Goal: Contribute content: Contribute content

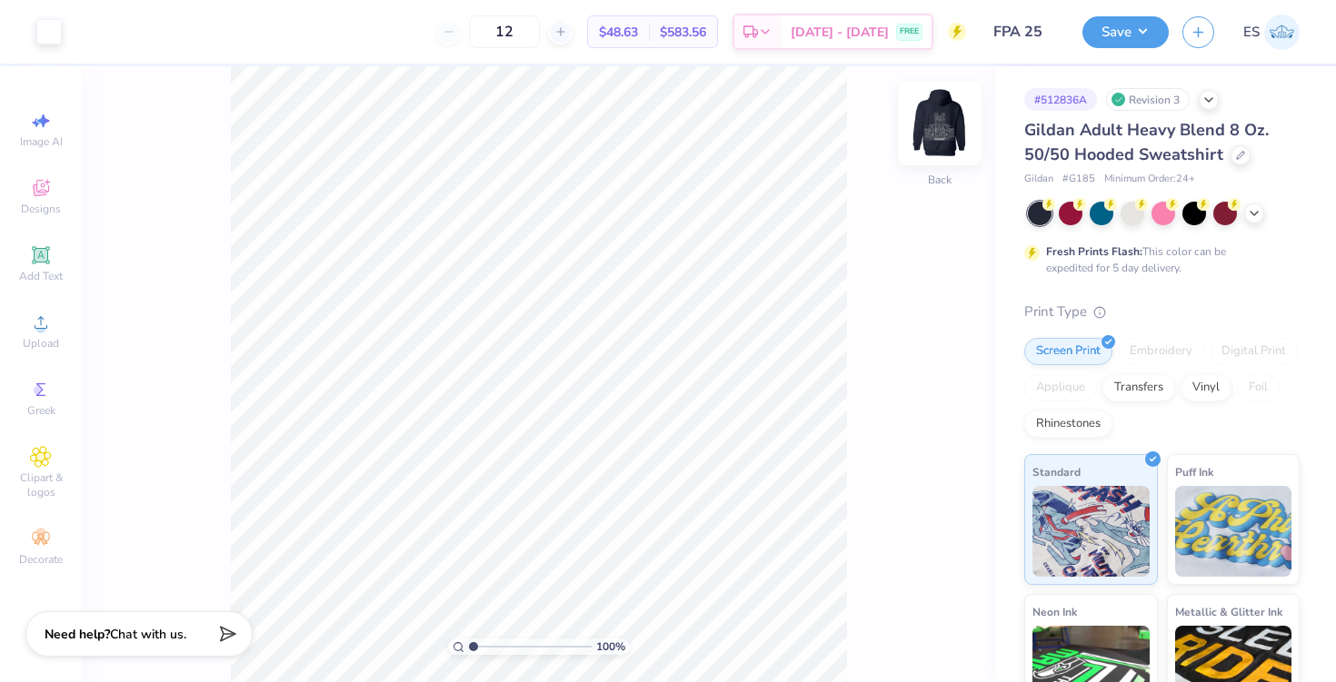
click at [941, 110] on img at bounding box center [939, 123] width 73 height 73
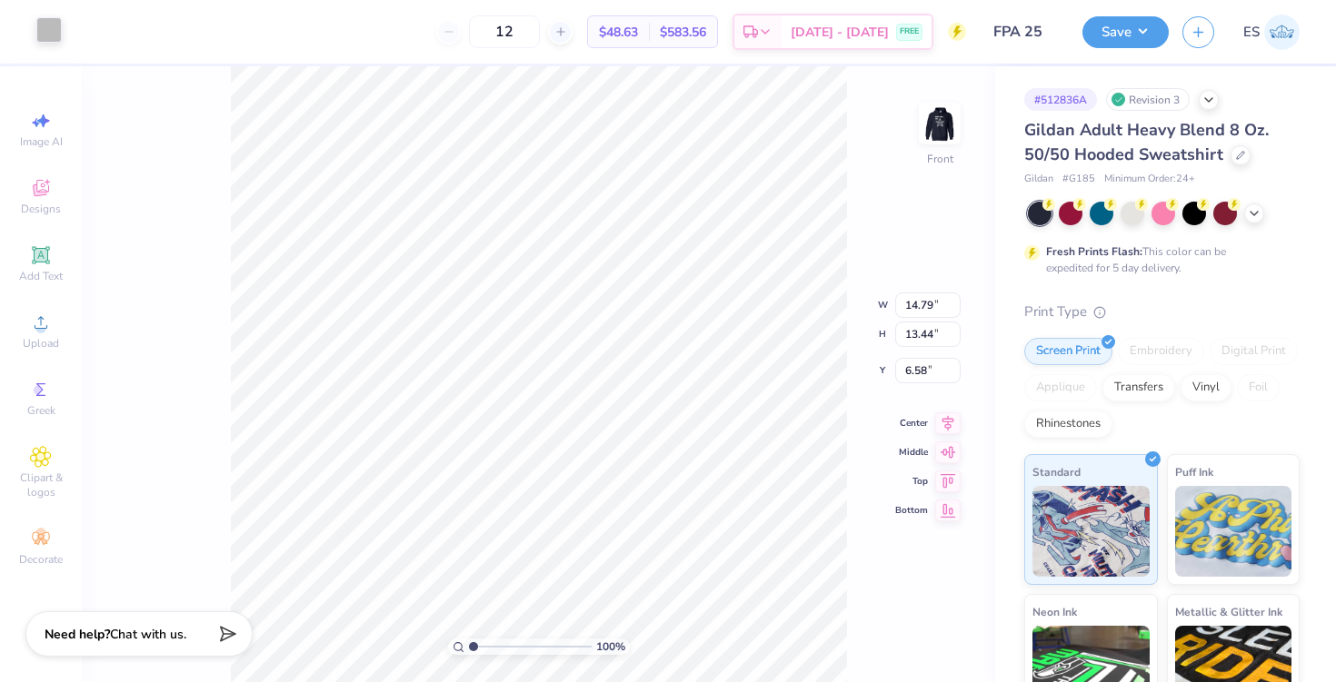
click at [50, 37] on div at bounding box center [48, 29] width 25 height 25
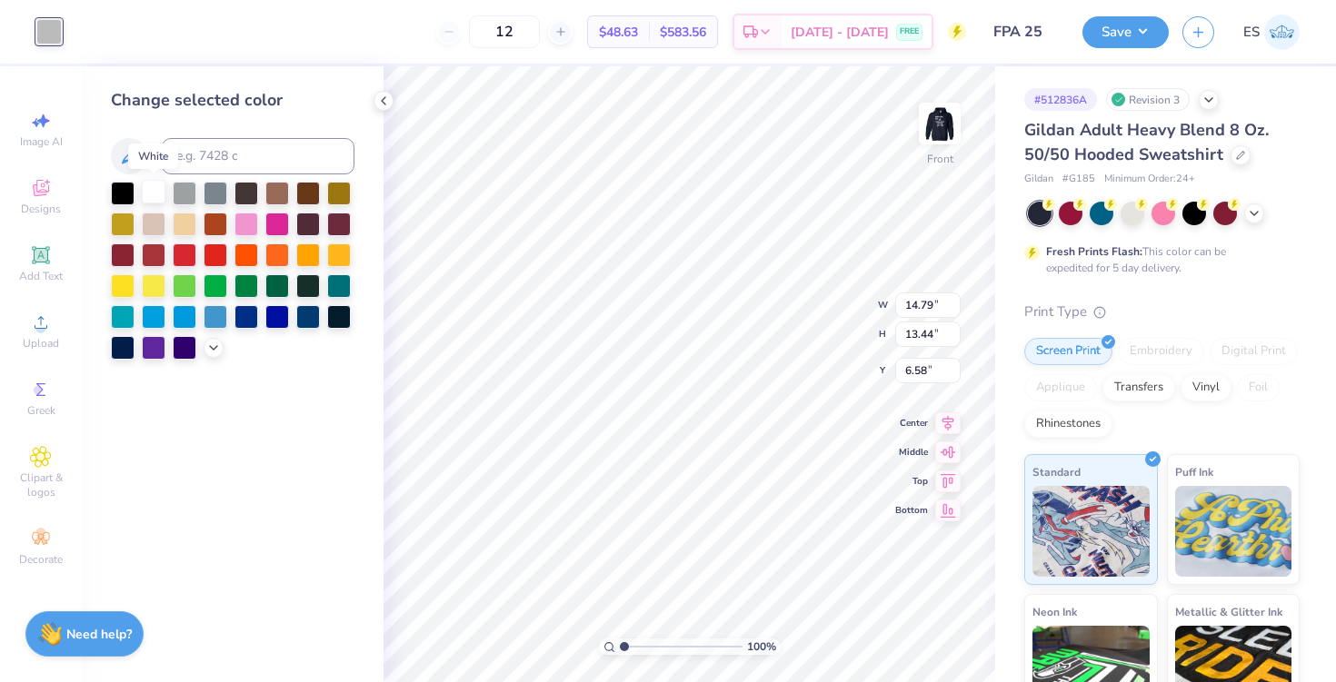
click at [160, 194] on div at bounding box center [154, 192] width 24 height 24
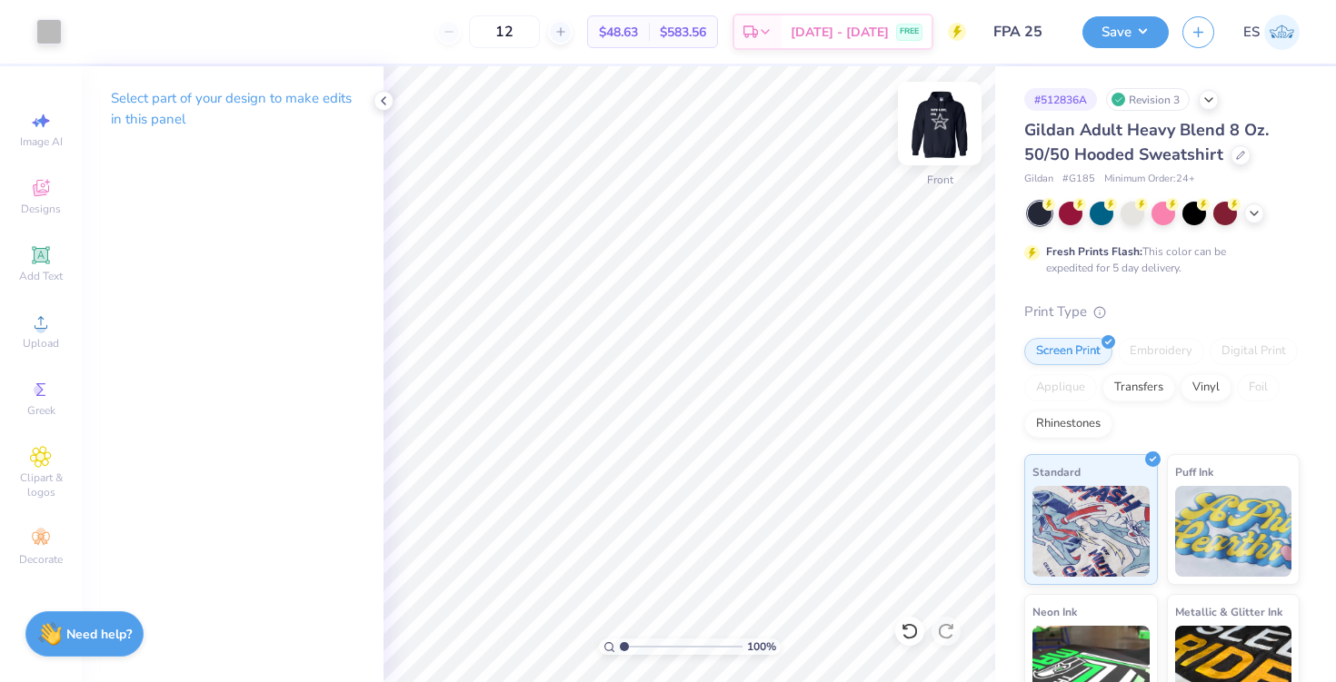
click at [924, 120] on img at bounding box center [939, 123] width 73 height 73
click at [930, 127] on img at bounding box center [939, 123] width 73 height 73
click at [57, 25] on div at bounding box center [48, 29] width 25 height 25
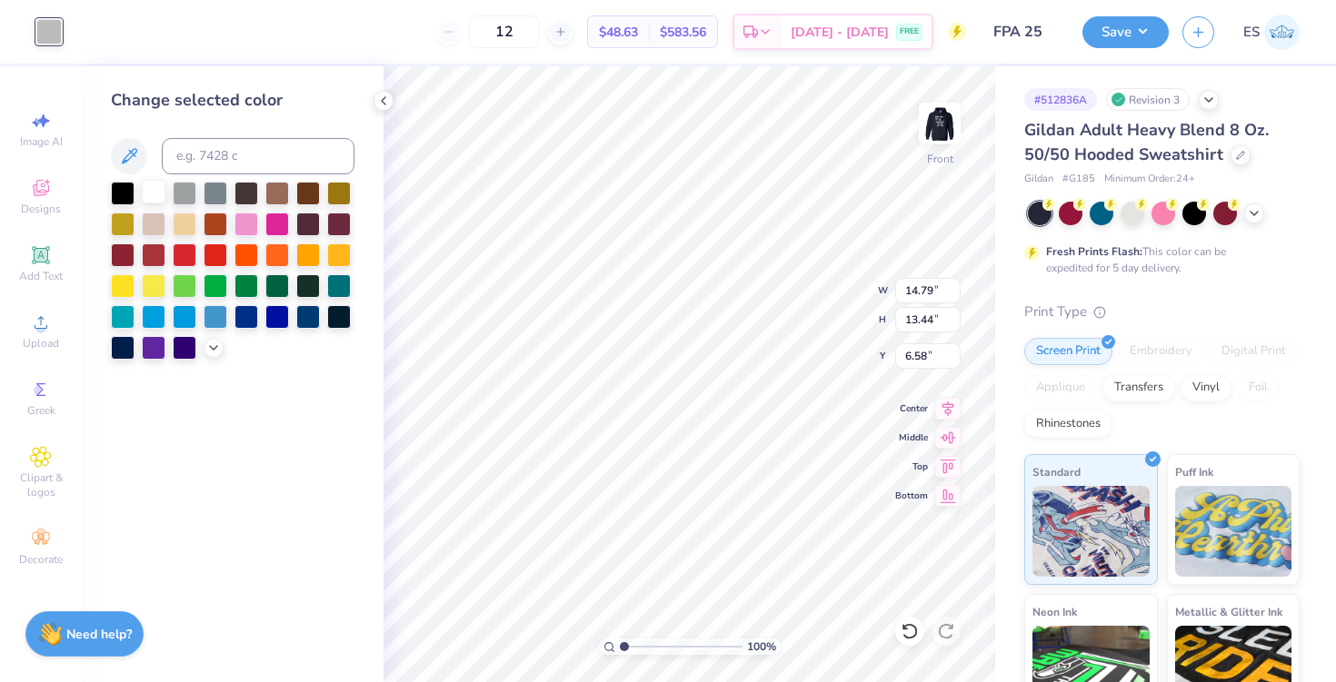
click at [143, 194] on div at bounding box center [154, 192] width 24 height 24
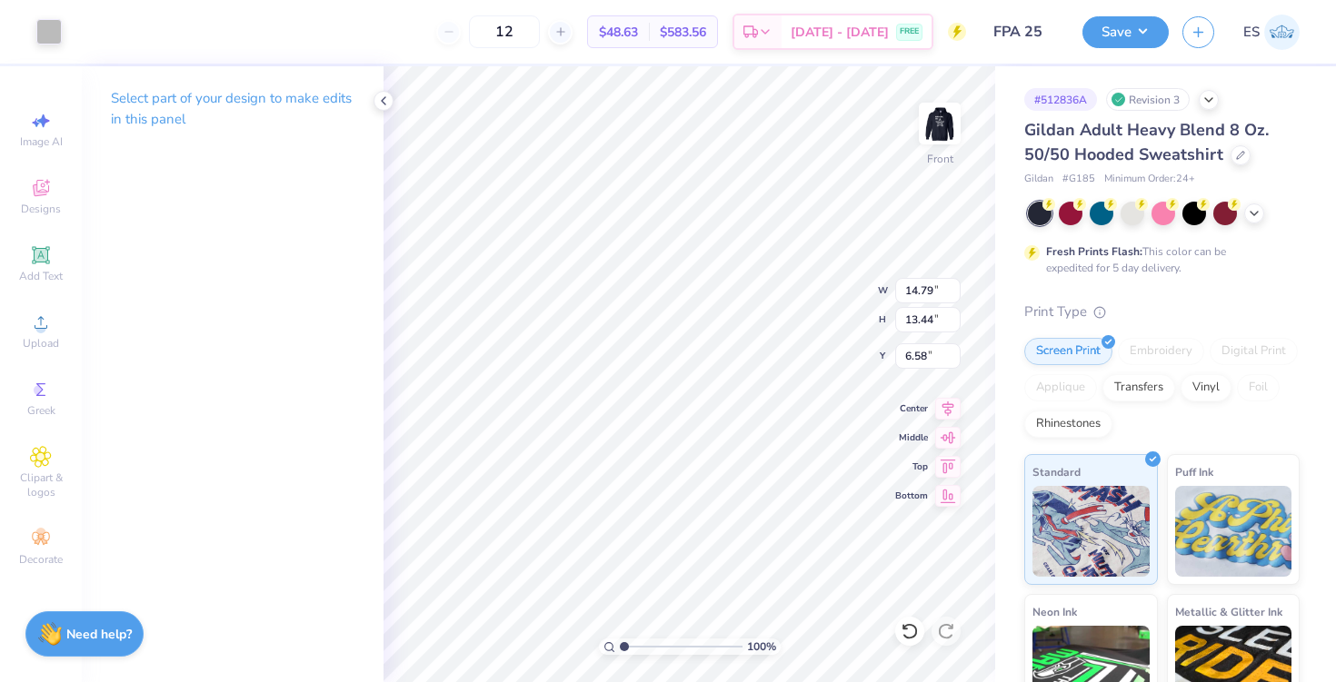
click at [185, 110] on p "Select part of your design to make edits in this panel" at bounding box center [233, 109] width 244 height 42
type input "6.57"
click at [911, 628] on icon at bounding box center [909, 631] width 18 height 18
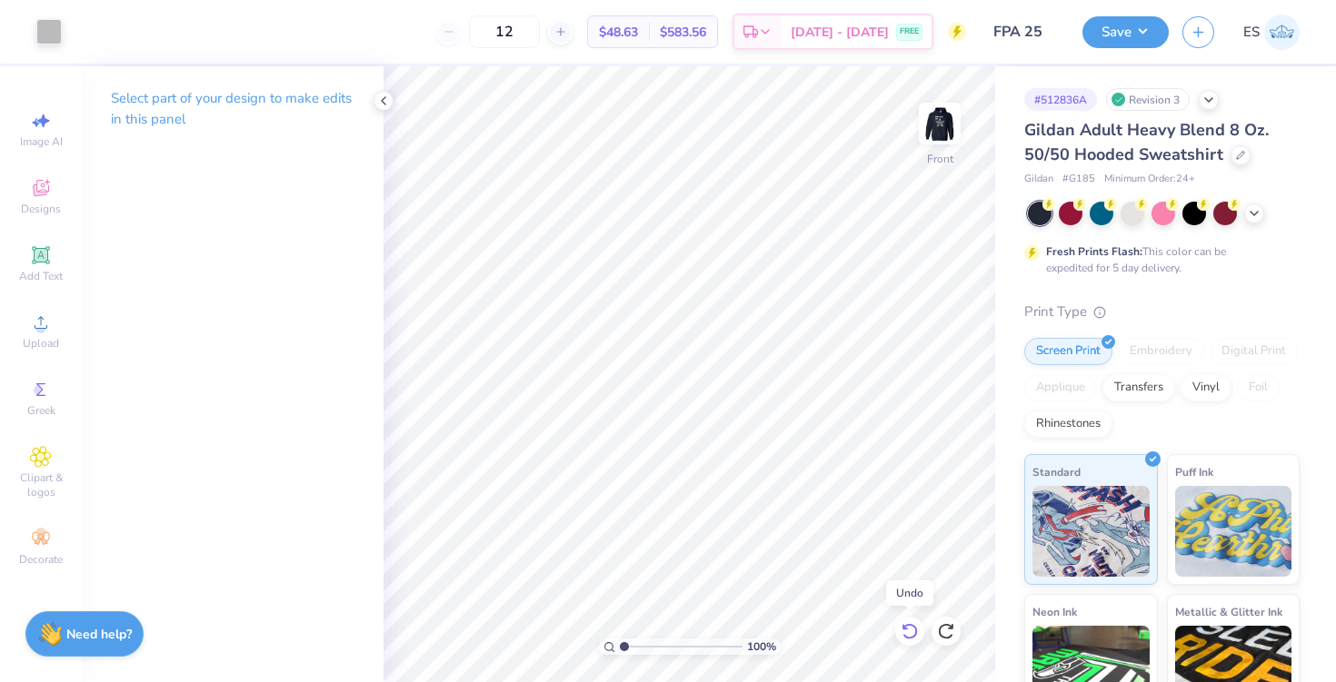
click at [911, 628] on icon at bounding box center [909, 631] width 18 height 18
click at [931, 125] on img at bounding box center [939, 123] width 73 height 73
click at [59, 333] on div "Upload" at bounding box center [41, 331] width 64 height 54
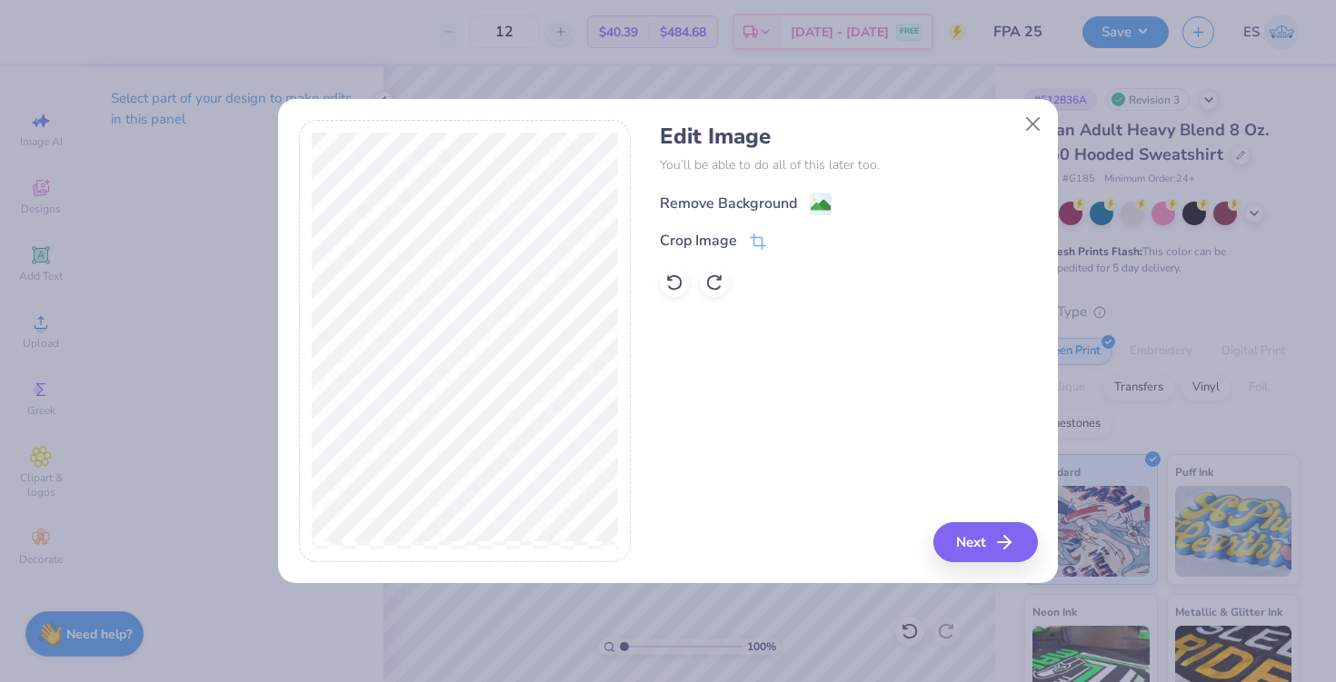
click at [729, 199] on div "Remove Background" at bounding box center [728, 204] width 137 height 22
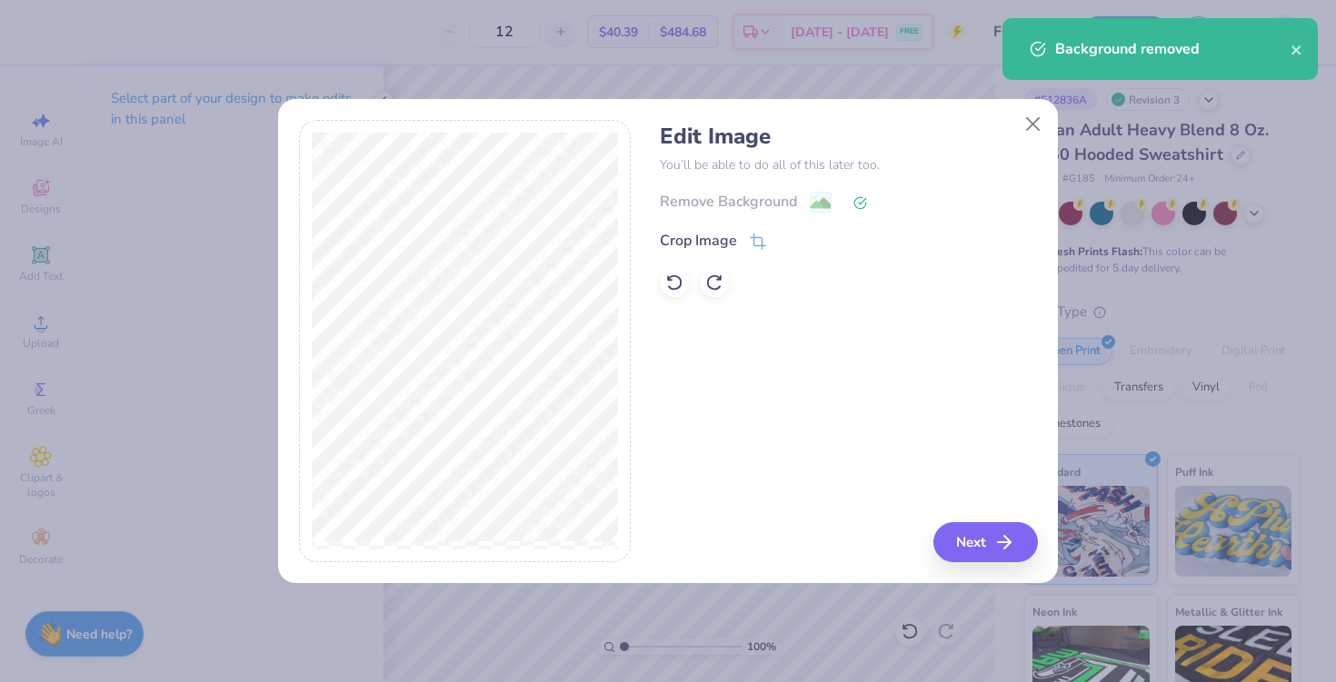
click at [978, 520] on div "Edit Image You’ll be able to do all of this later too. Remove Background Crop I…" at bounding box center [848, 341] width 377 height 443
click at [981, 542] on button "Next" at bounding box center [988, 542] width 104 height 40
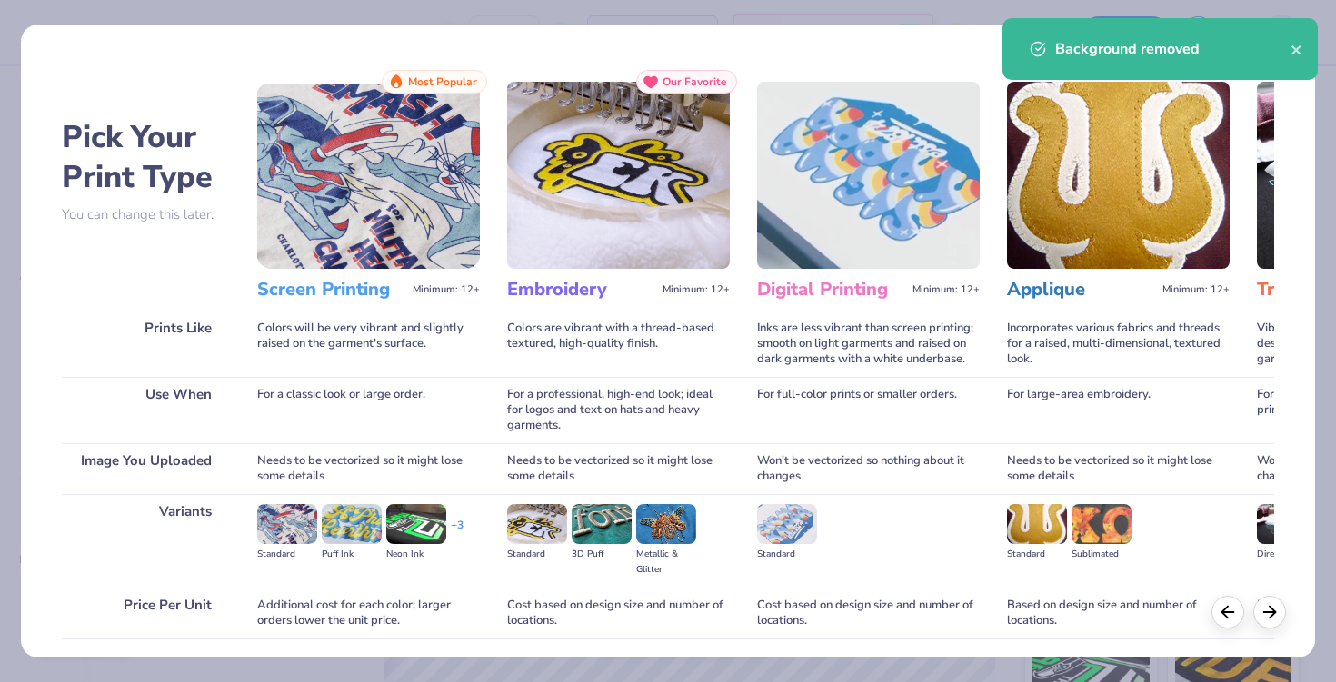
scroll to position [133, 0]
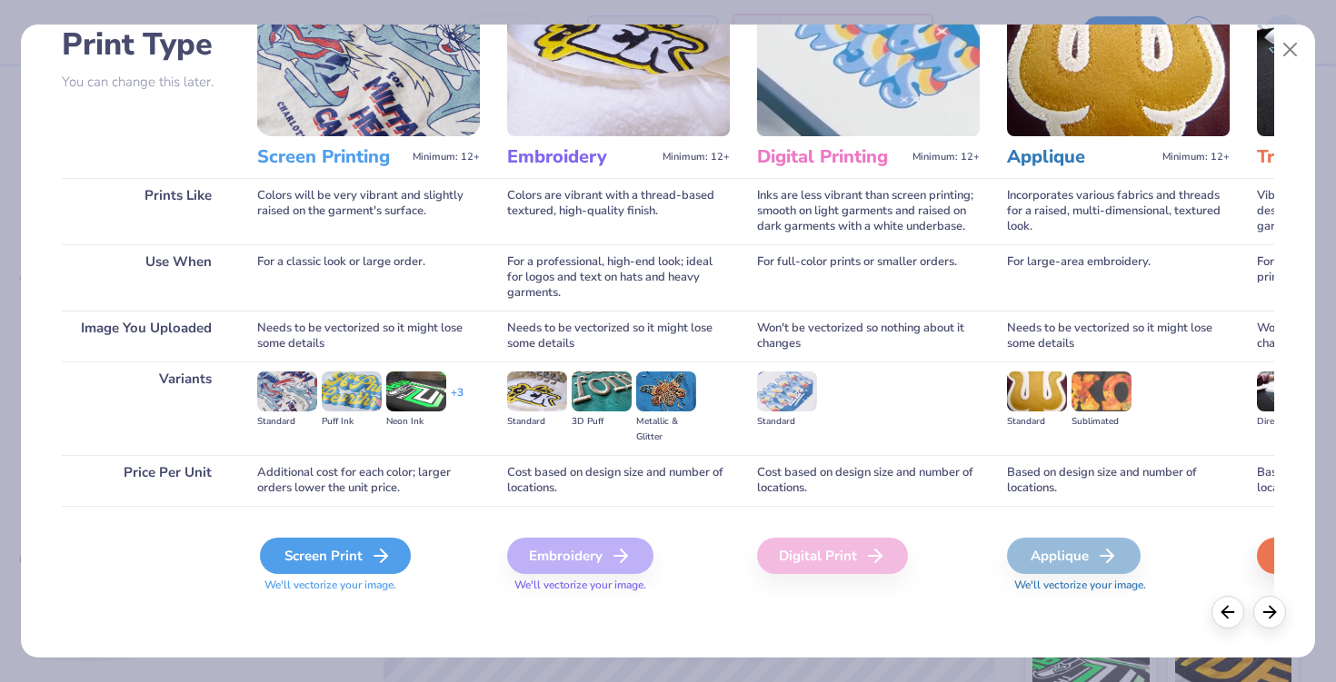
click at [321, 558] on div "Screen Print" at bounding box center [335, 556] width 151 height 36
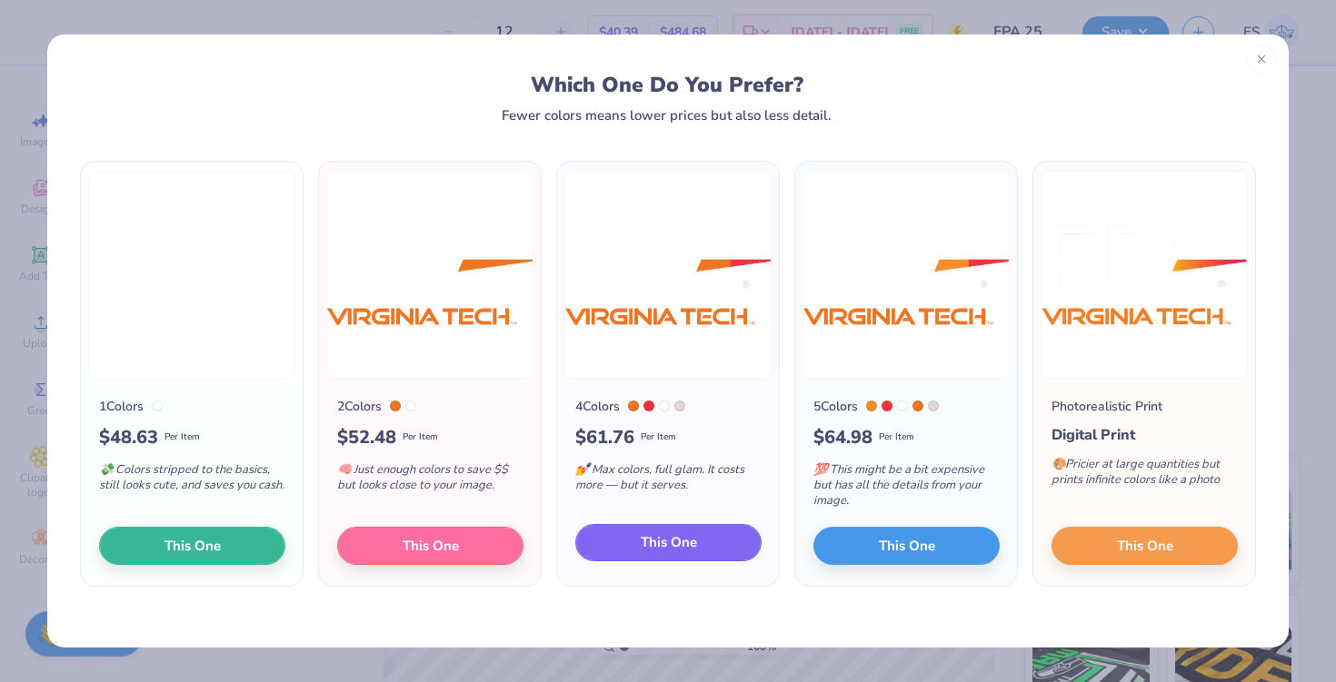
click at [657, 538] on span "This One" at bounding box center [669, 542] width 56 height 21
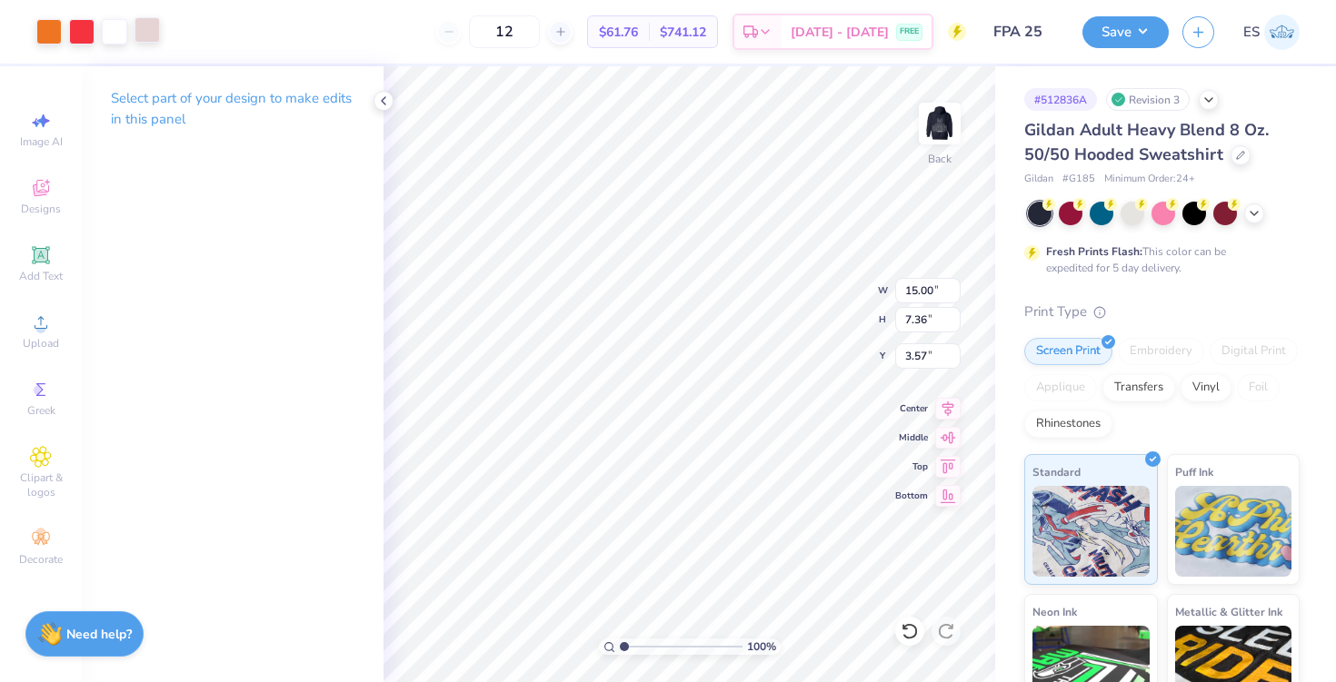
click at [145, 37] on div at bounding box center [146, 29] width 25 height 25
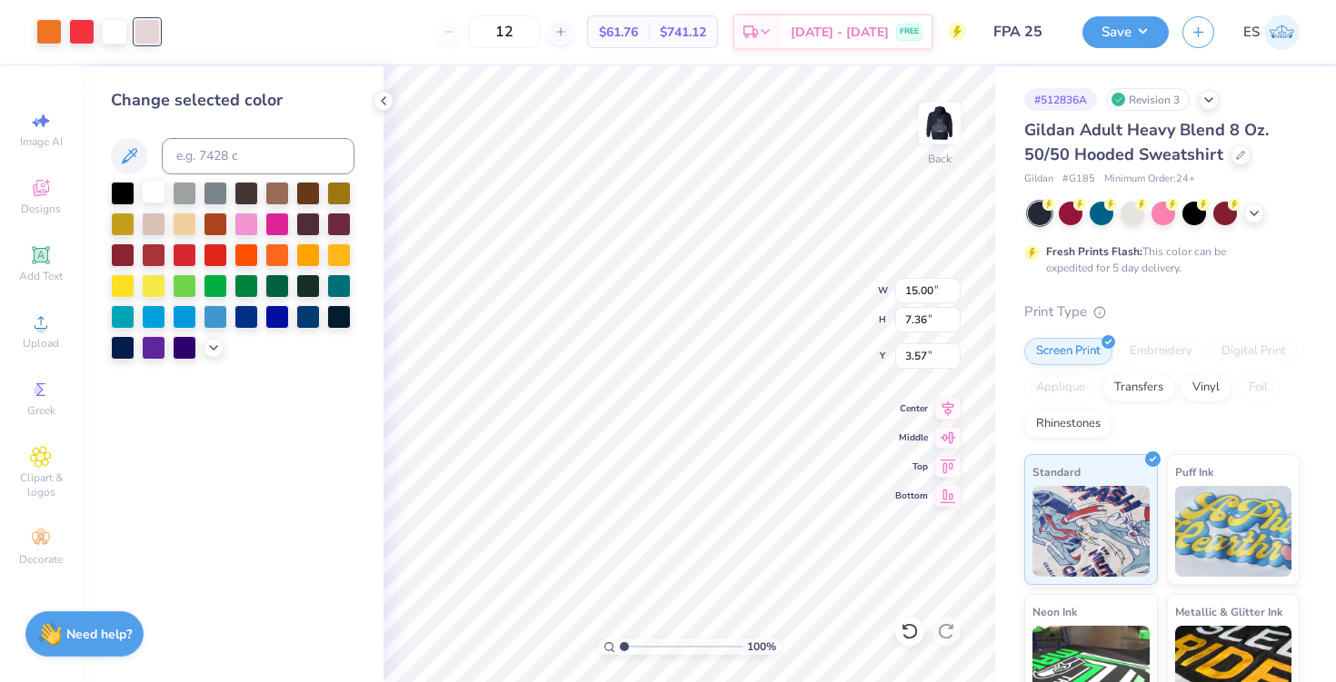
click at [149, 193] on div at bounding box center [154, 192] width 24 height 24
type input "4.46"
type input "2.19"
type input "4.39"
click at [55, 266] on div "Add Text" at bounding box center [41, 264] width 64 height 54
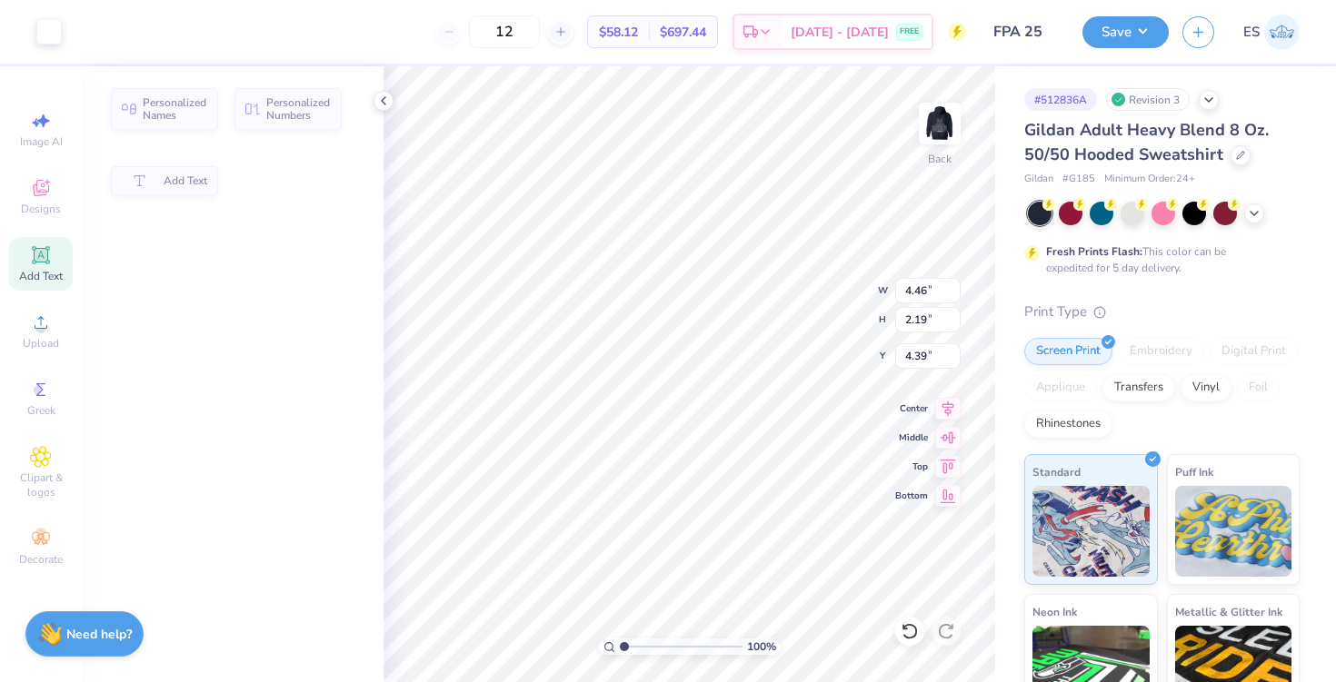
type input "6.48"
type input "1.88"
type input "6.31"
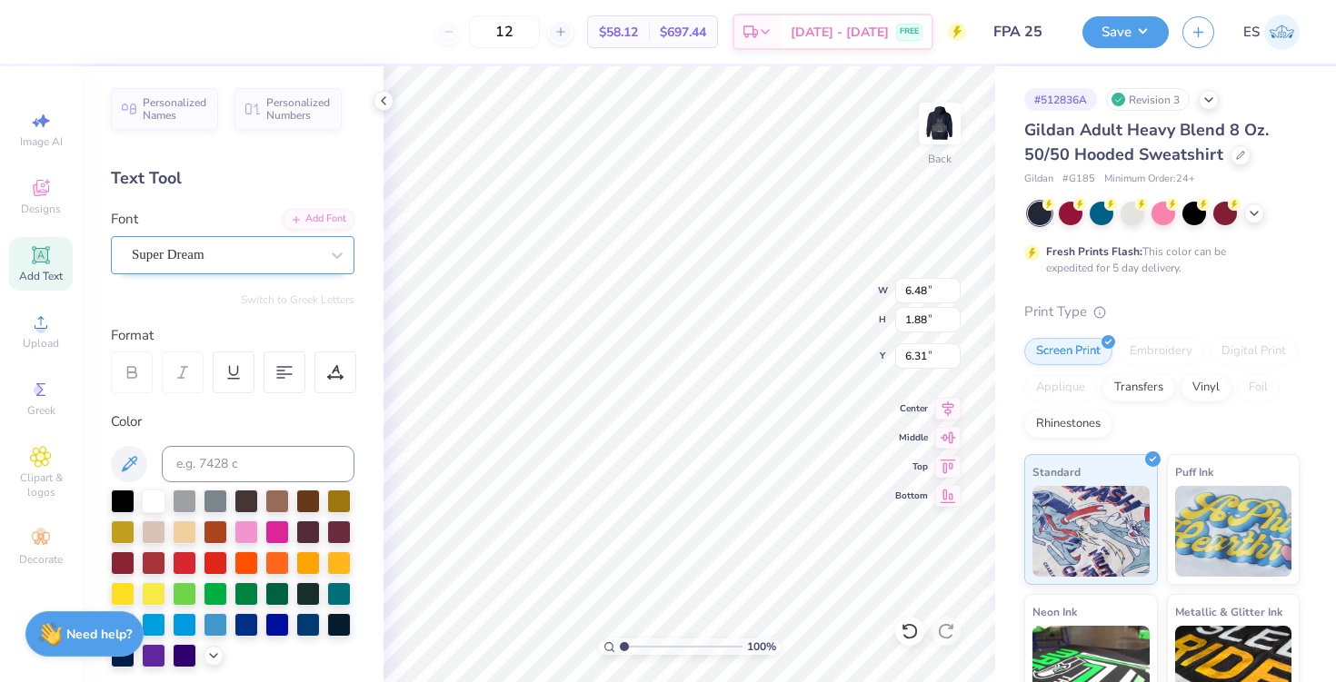
click at [207, 258] on div "Super Dream" at bounding box center [225, 255] width 191 height 28
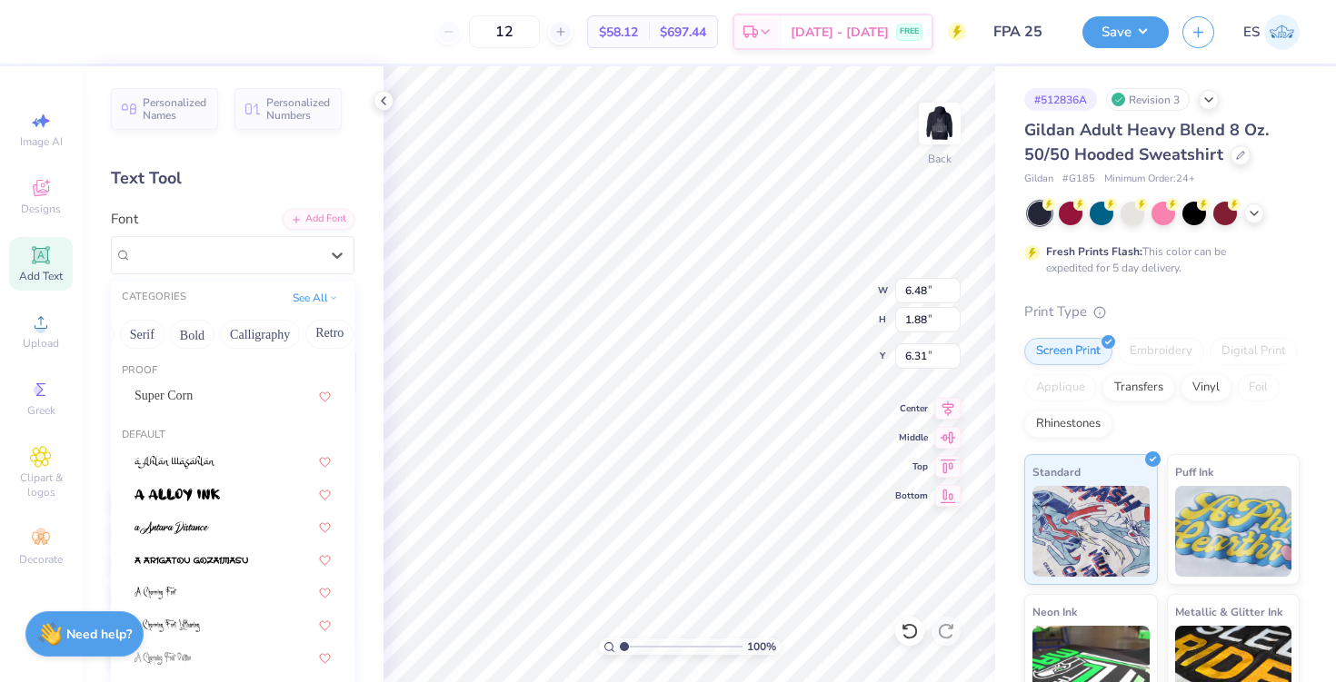
scroll to position [0, 219]
click at [241, 334] on button "Calligraphy" at bounding box center [232, 334] width 80 height 29
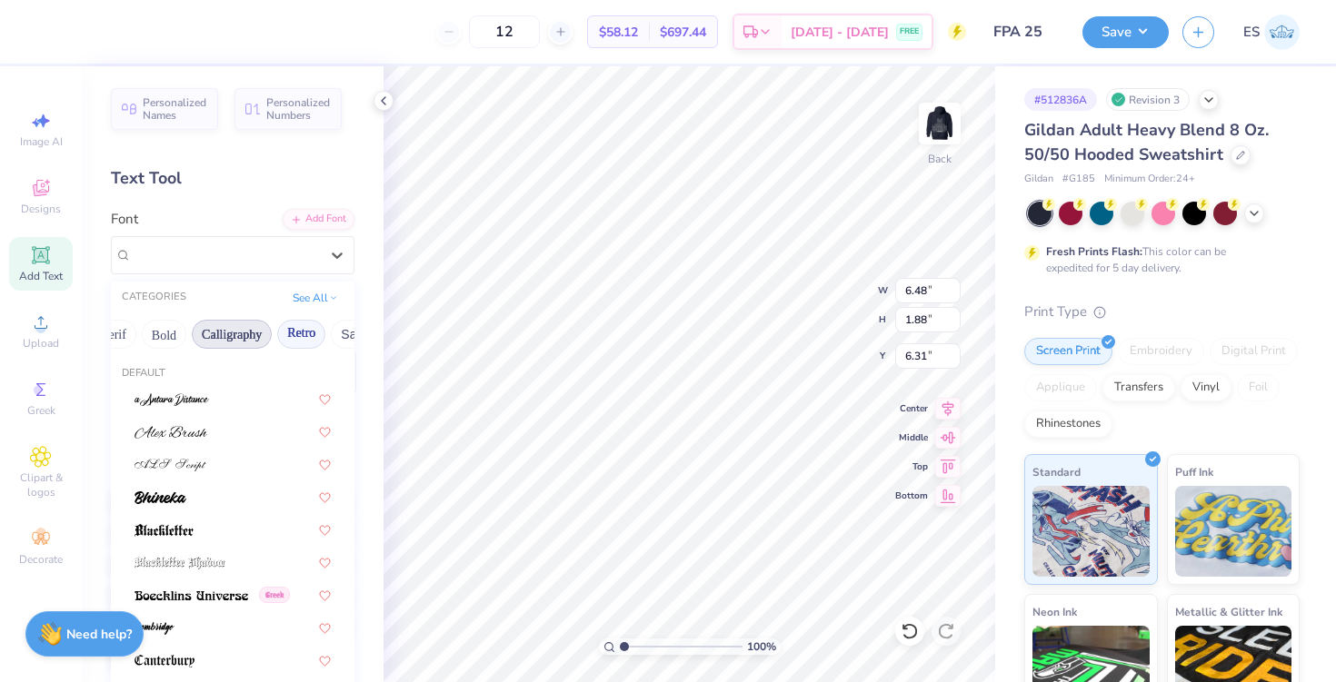
click at [307, 329] on button "Retro" at bounding box center [301, 334] width 48 height 29
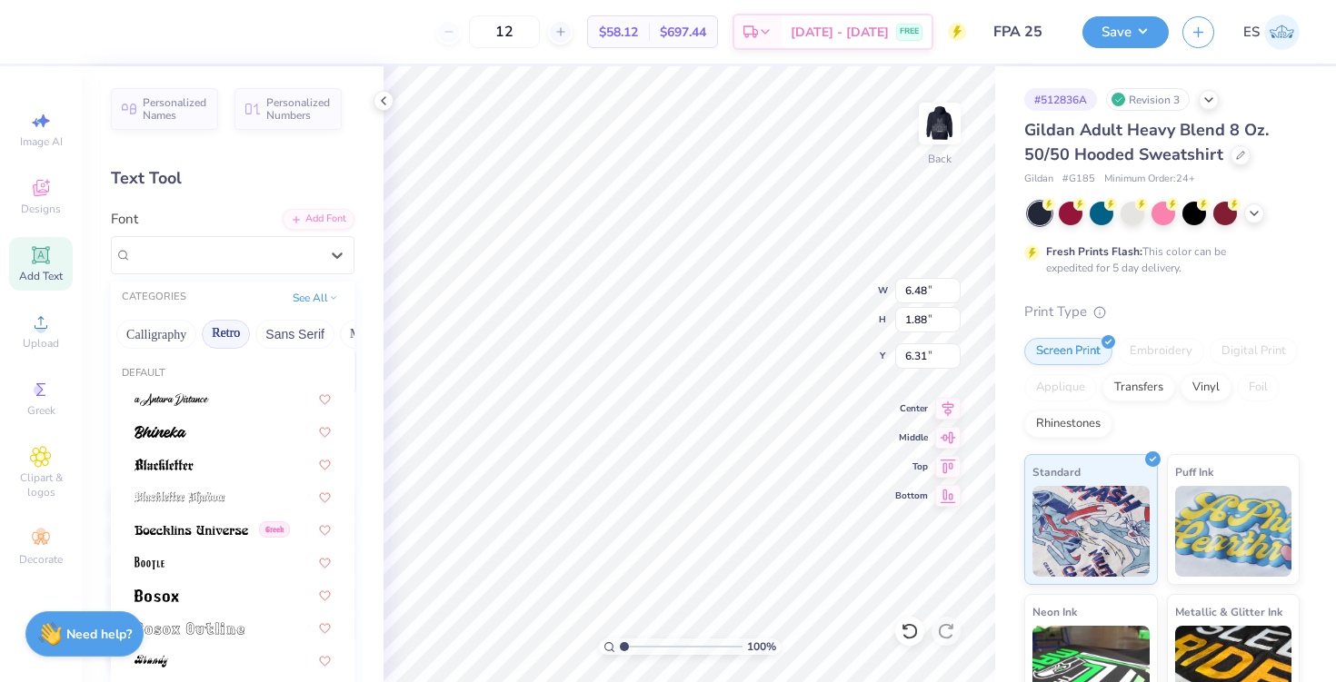
scroll to position [0, 327]
click at [249, 324] on button "Sans Serif" at bounding box center [262, 334] width 79 height 29
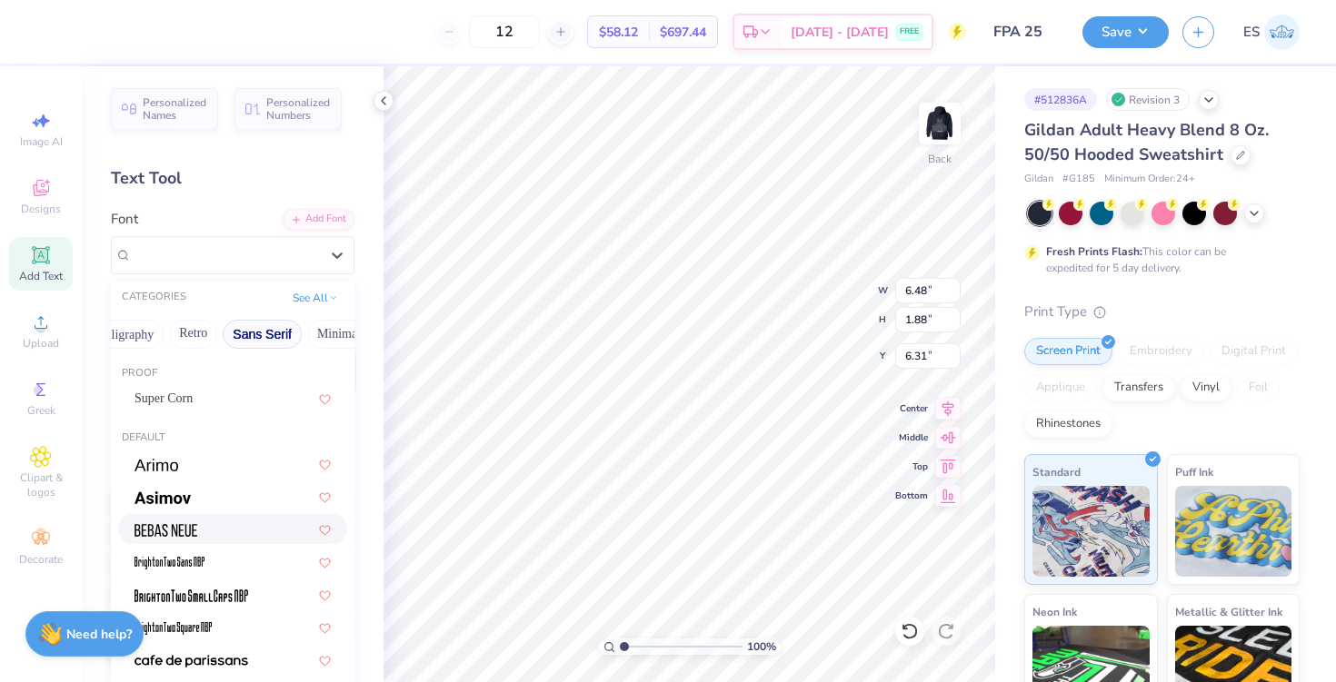
click at [212, 526] on div at bounding box center [232, 529] width 196 height 19
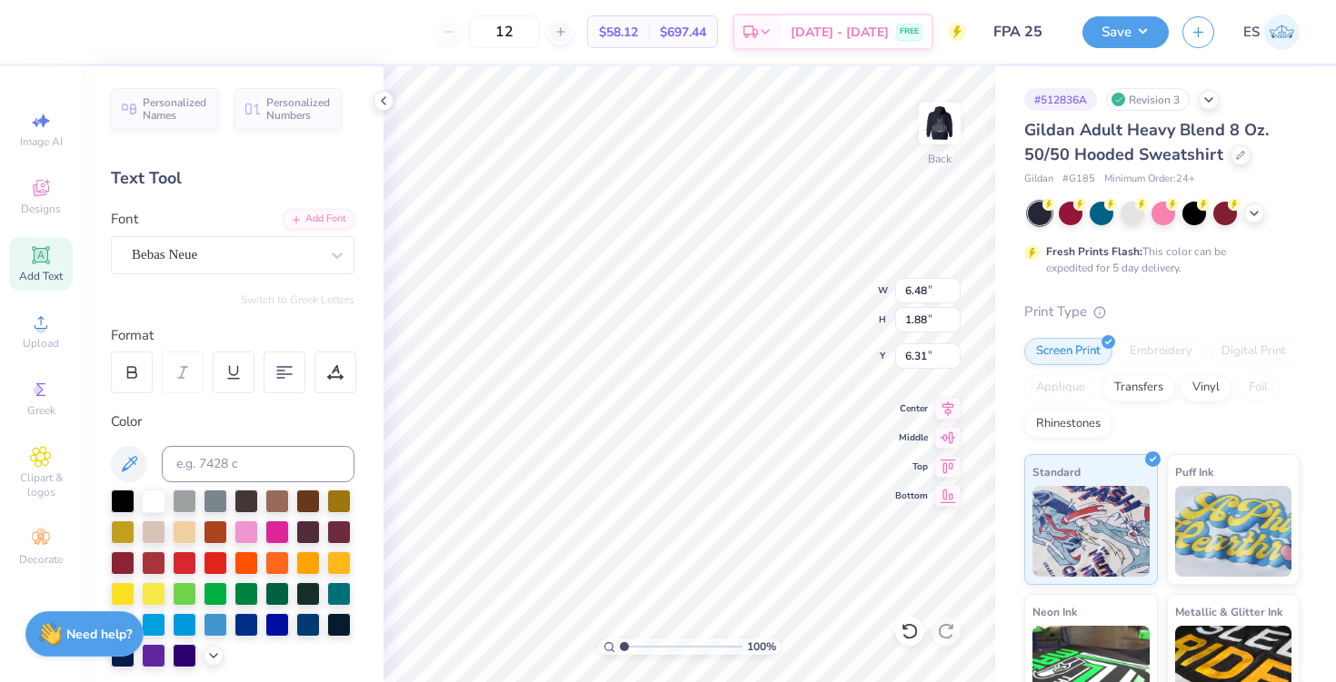
type input "4.00"
type textarea "EXEc Board"
type input "3.50"
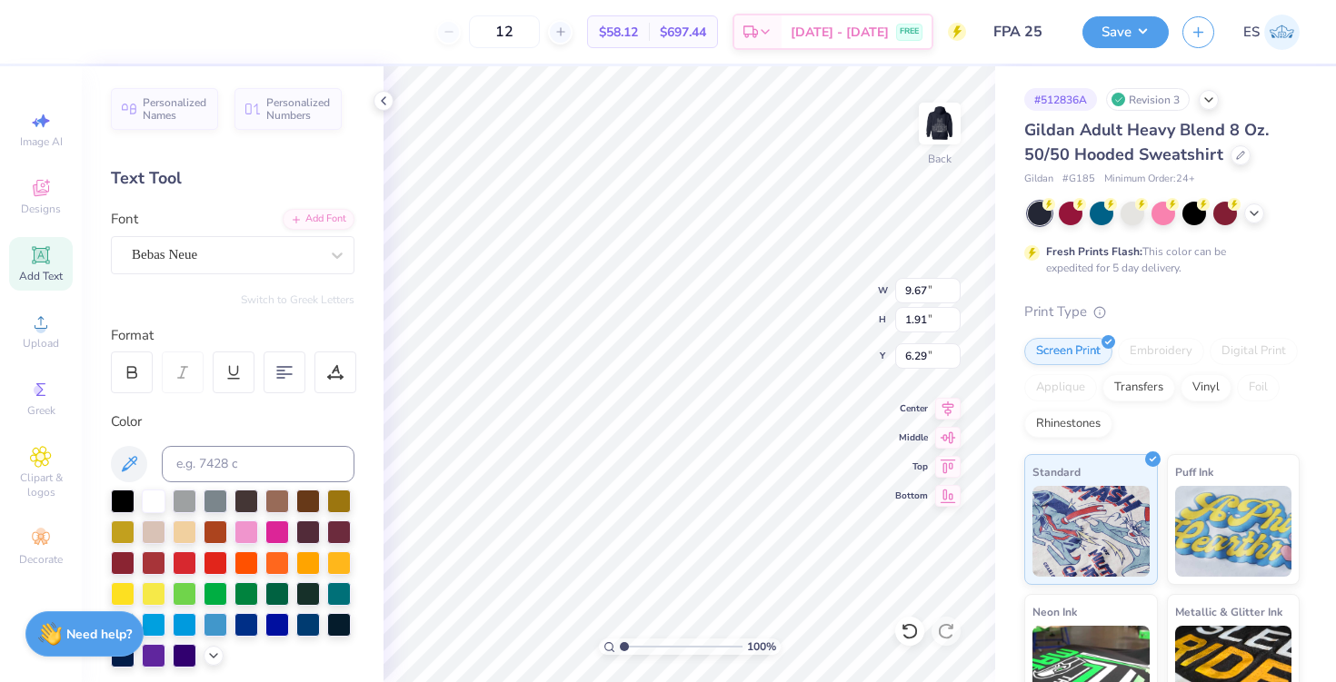
type input "0.69"
type input "6.90"
type input "3.32"
type input "0.66"
type input "6.92"
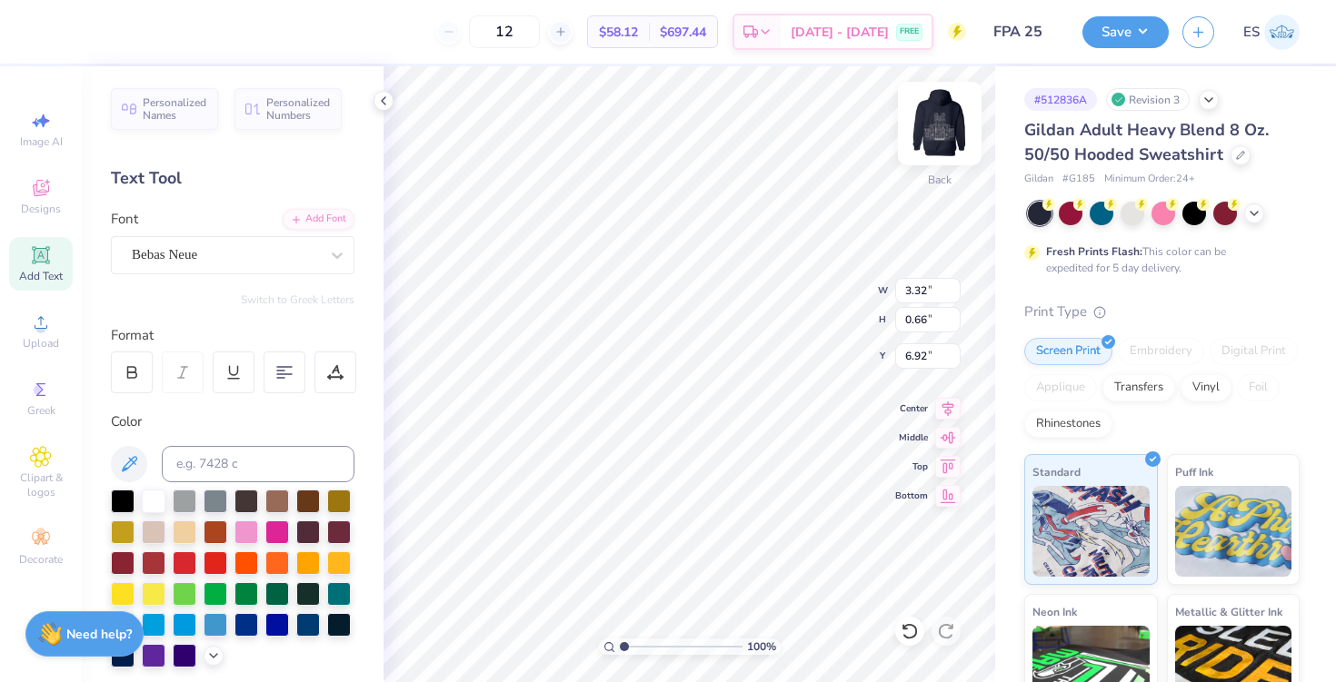
click at [938, 121] on img at bounding box center [939, 123] width 73 height 73
click at [51, 35] on div at bounding box center [48, 29] width 25 height 25
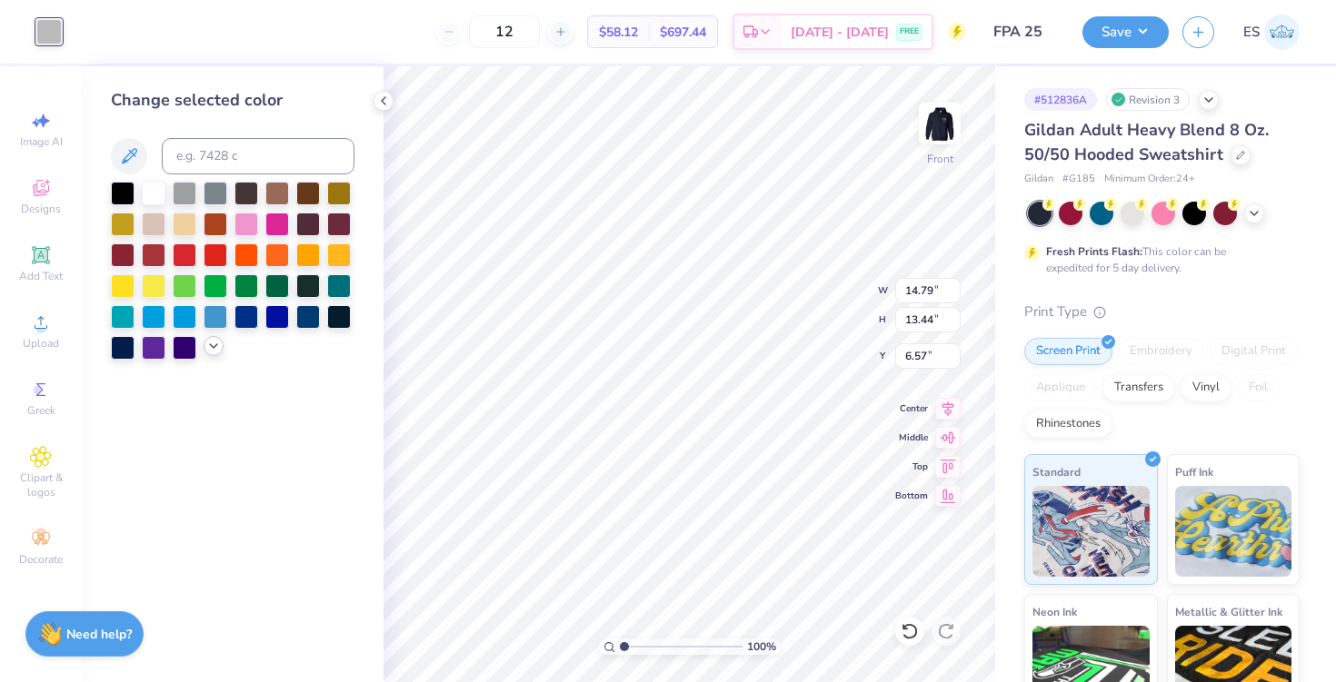
click at [215, 339] on icon at bounding box center [213, 346] width 15 height 15
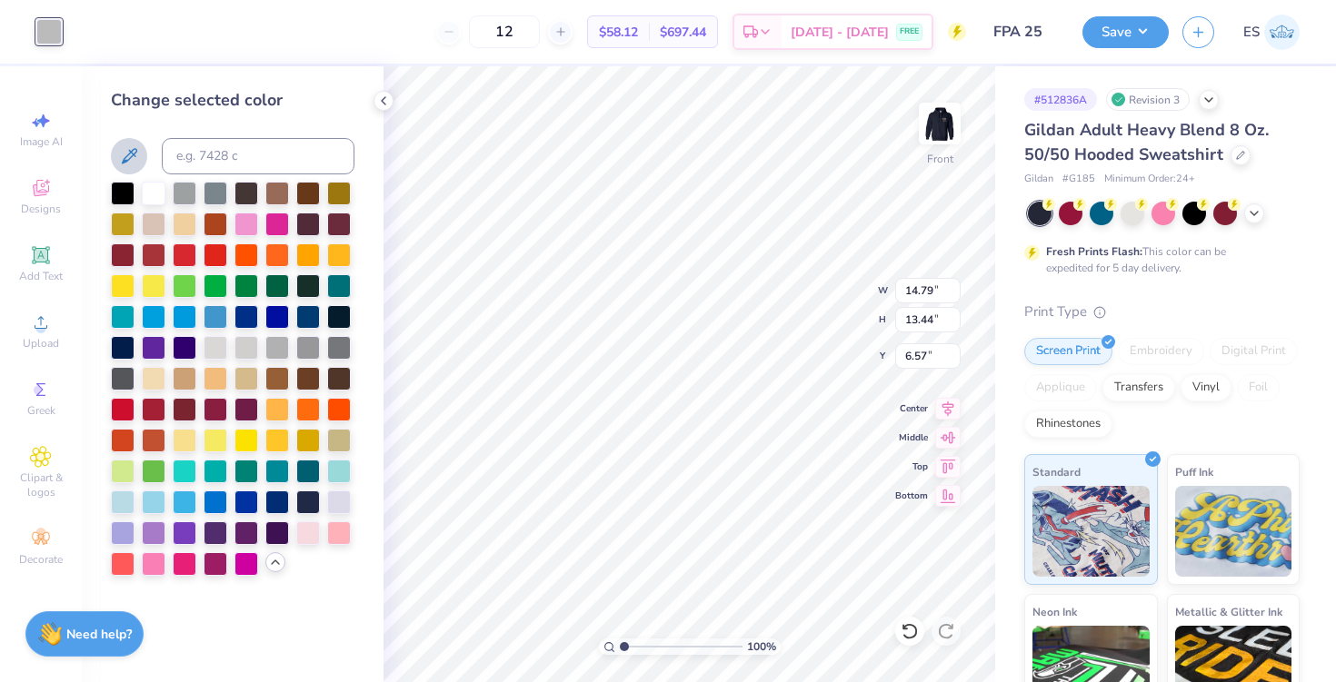
click at [133, 151] on icon at bounding box center [129, 156] width 22 height 22
click at [154, 186] on div at bounding box center [154, 192] width 24 height 24
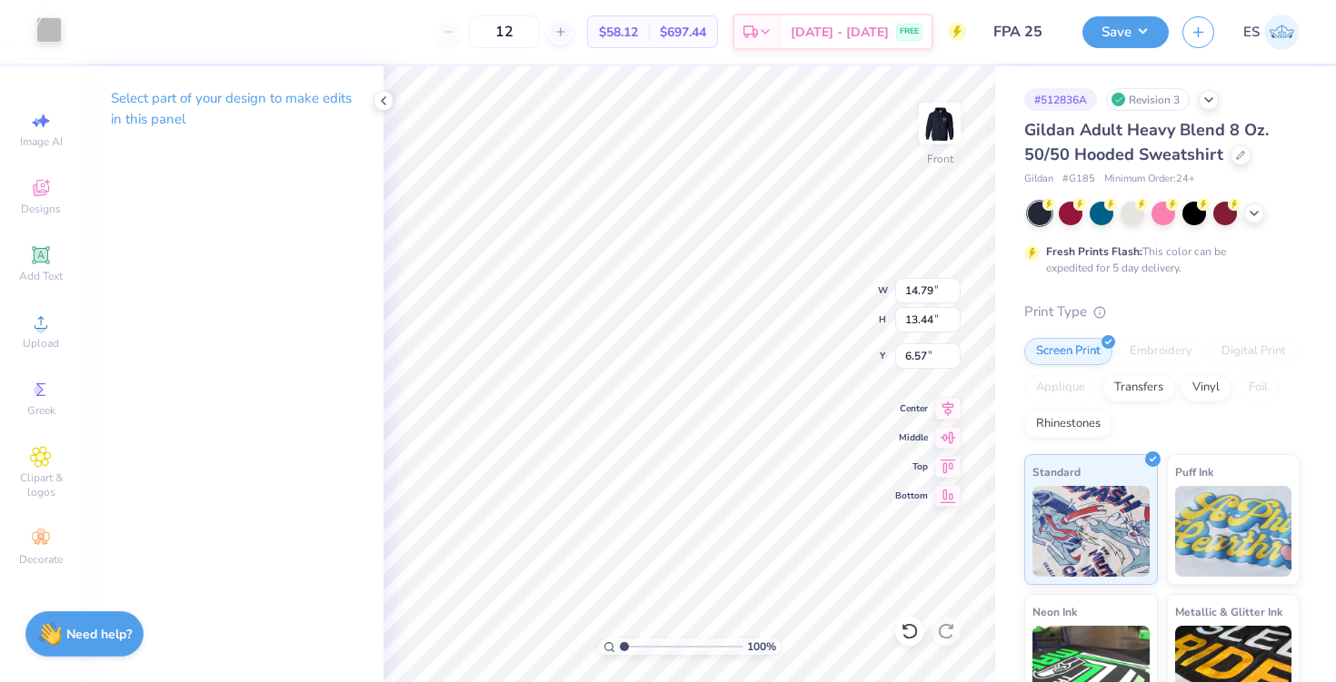
click at [50, 43] on div at bounding box center [48, 29] width 25 height 25
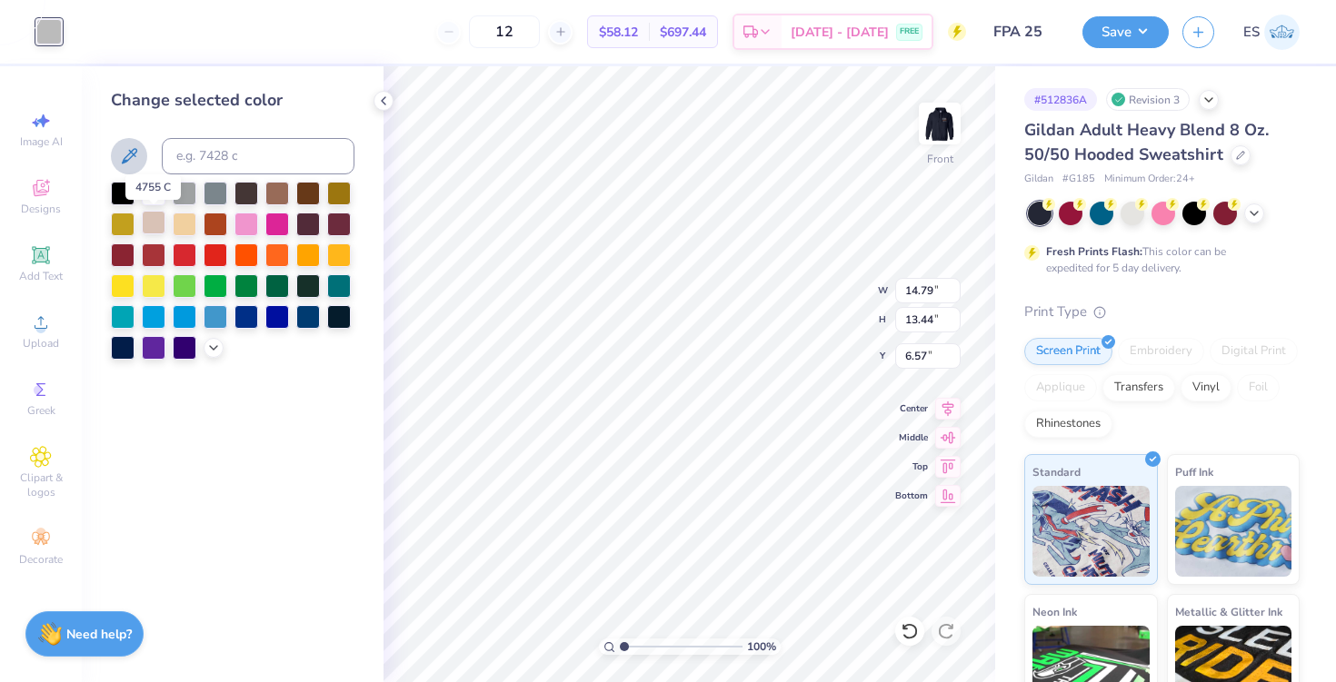
click at [152, 224] on div at bounding box center [154, 223] width 24 height 24
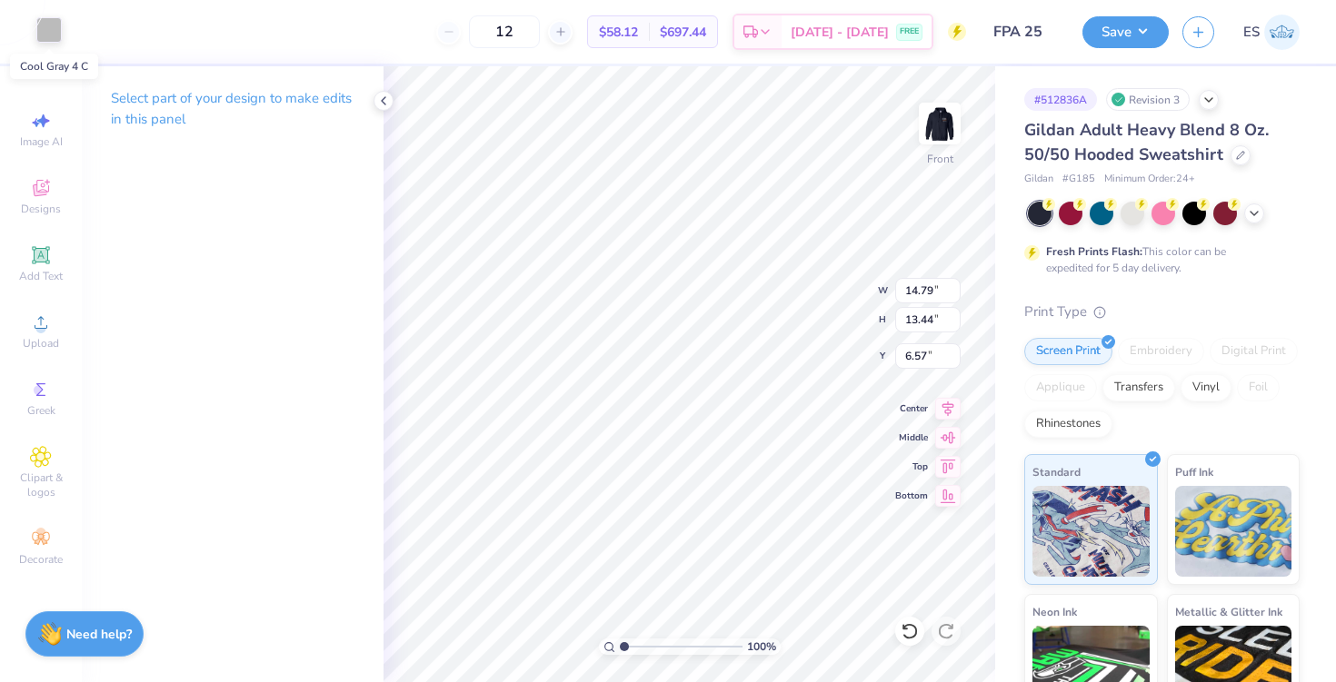
click at [55, 28] on div at bounding box center [48, 29] width 25 height 25
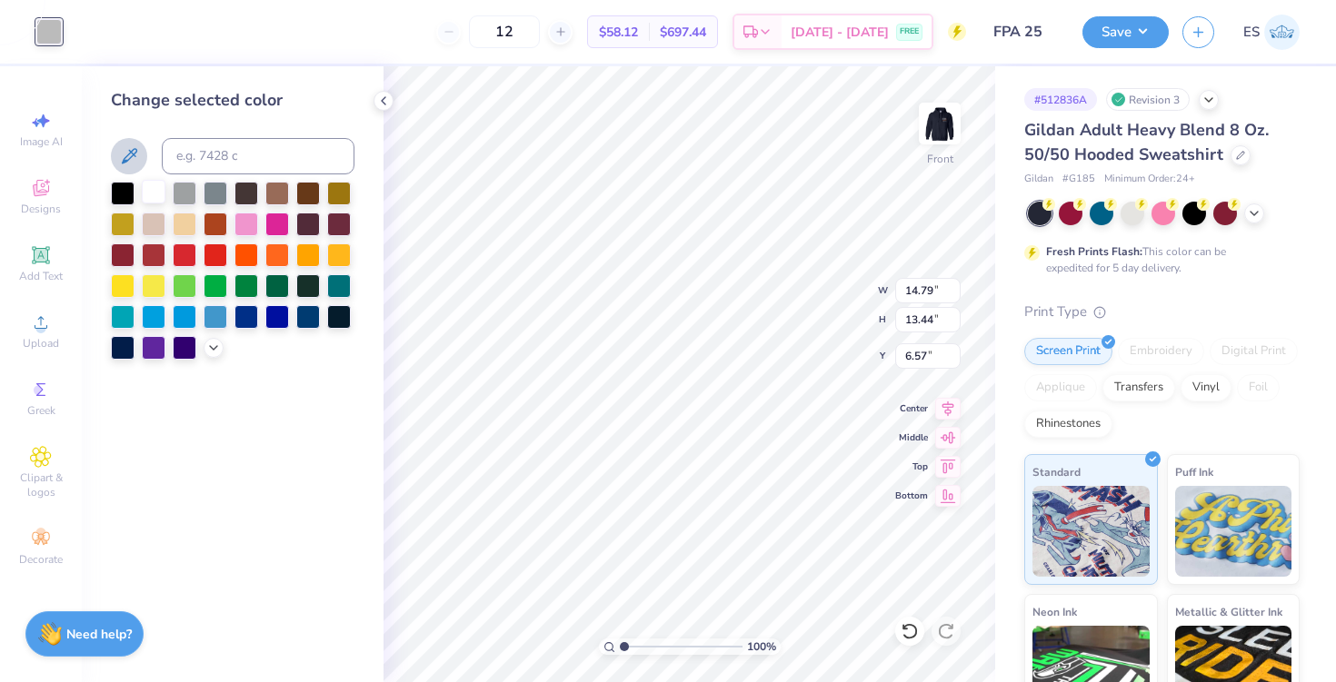
click at [154, 191] on div at bounding box center [154, 192] width 24 height 24
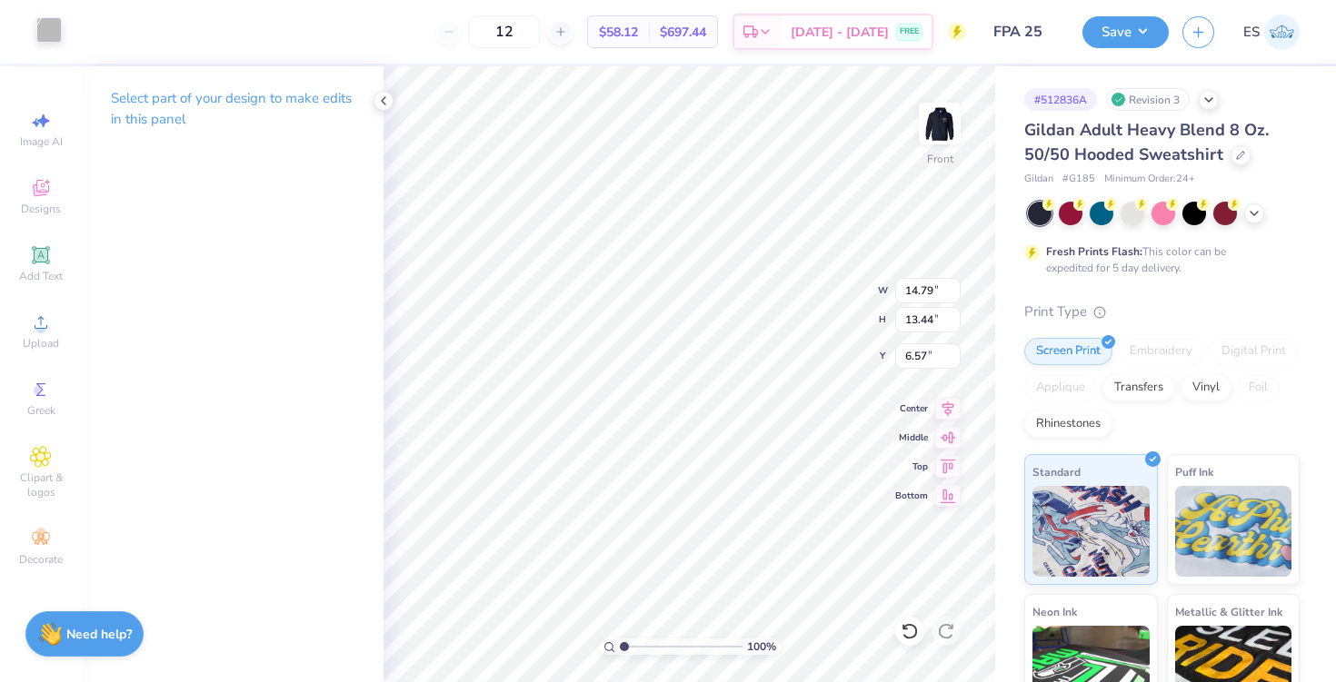
click at [44, 43] on div at bounding box center [48, 29] width 25 height 25
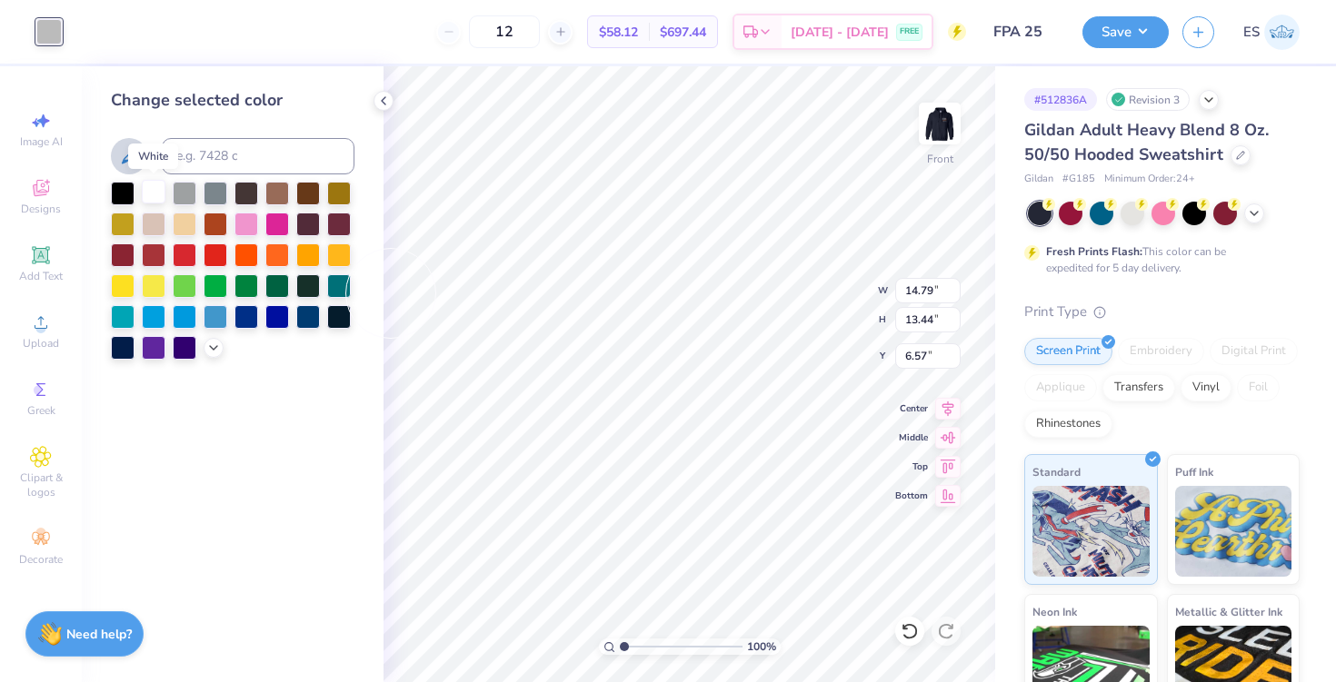
click at [154, 195] on div at bounding box center [154, 192] width 24 height 24
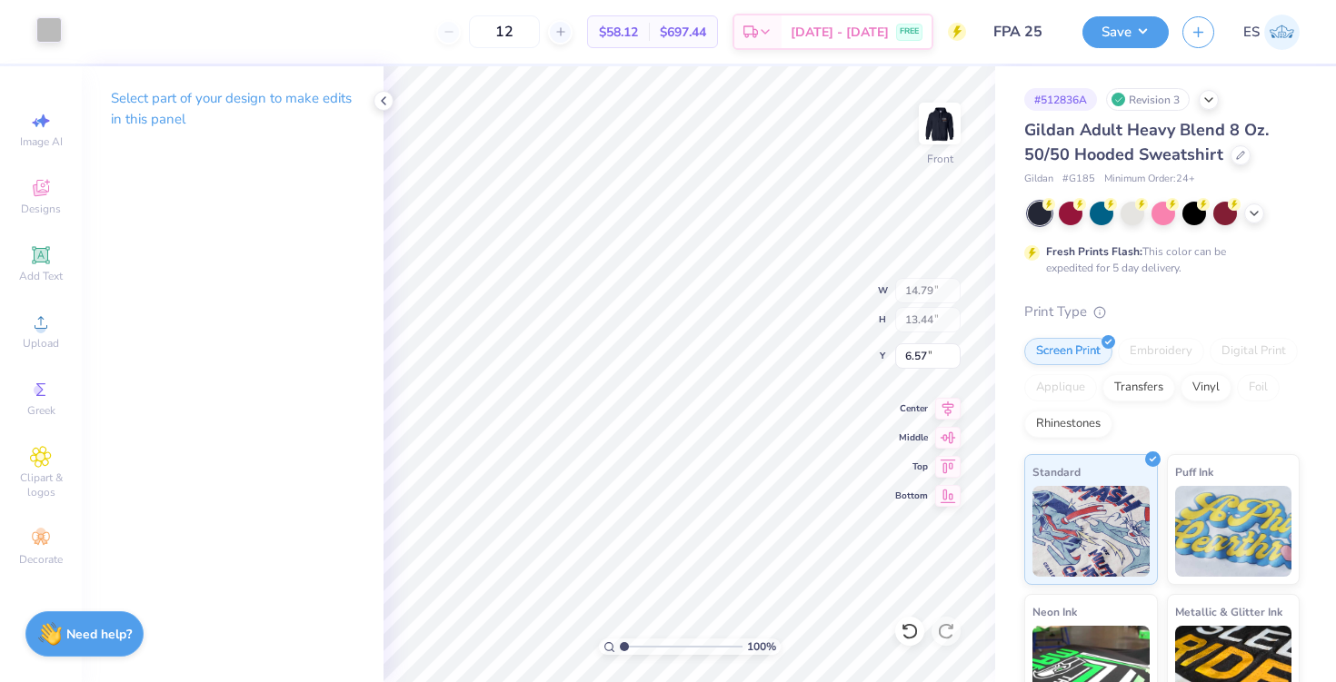
click at [54, 37] on div at bounding box center [48, 29] width 25 height 25
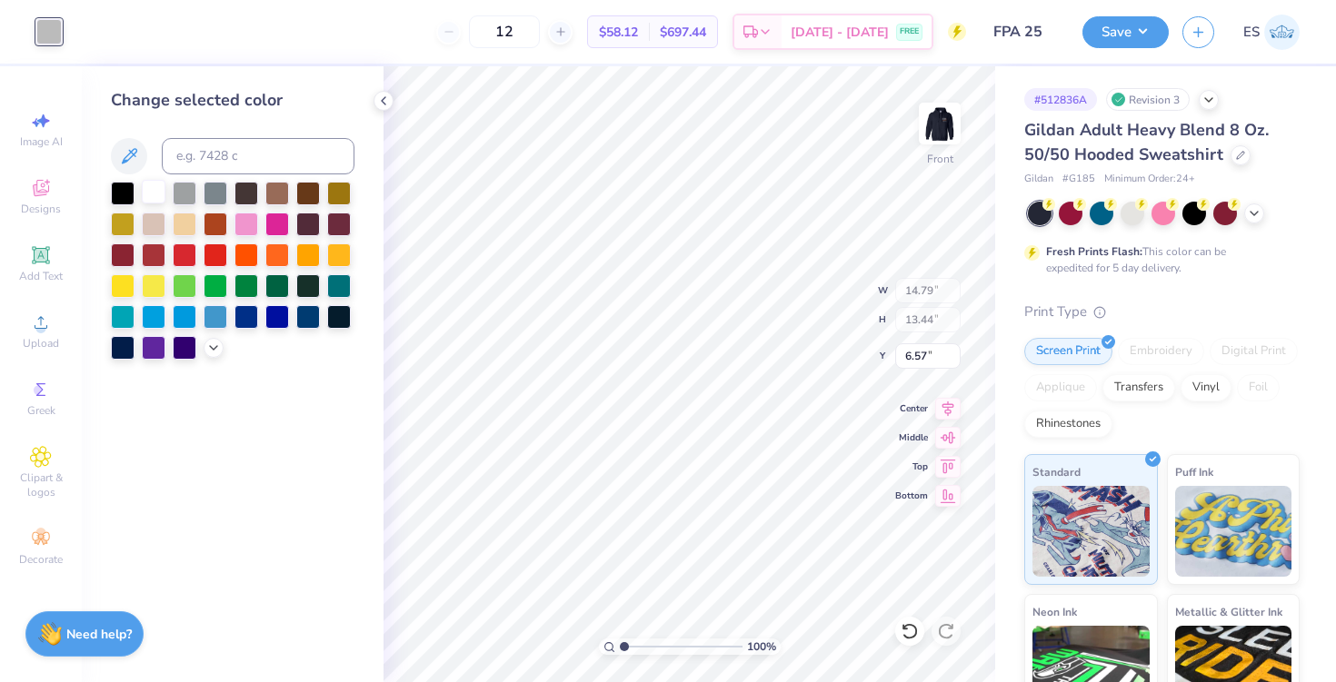
click at [144, 192] on div at bounding box center [154, 192] width 24 height 24
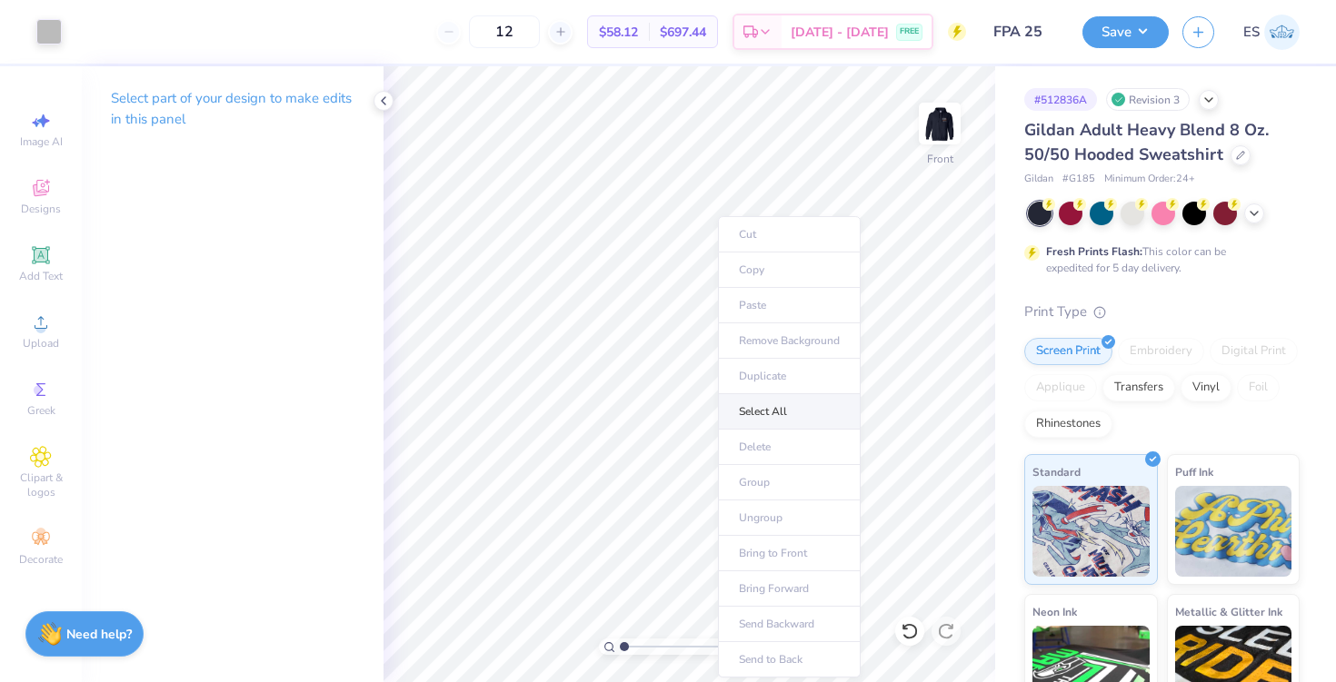
click at [753, 402] on li "Select All" at bounding box center [789, 411] width 143 height 35
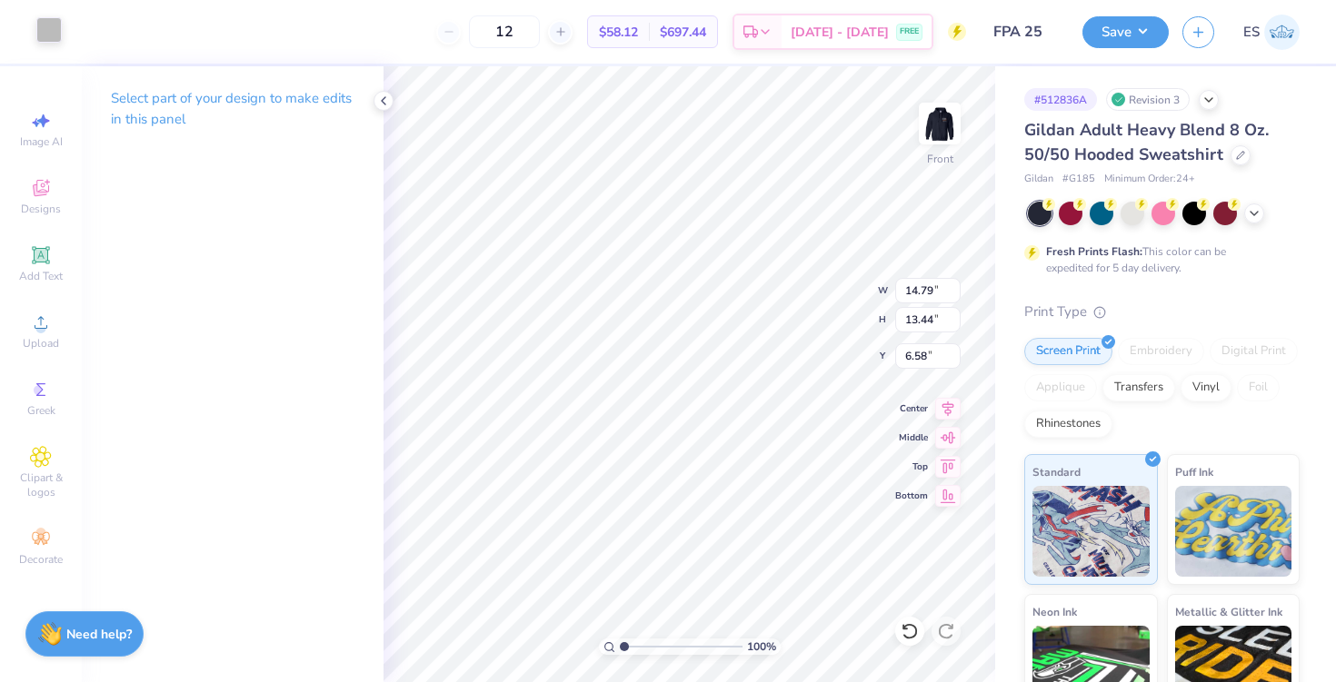
click at [47, 29] on div at bounding box center [48, 29] width 25 height 25
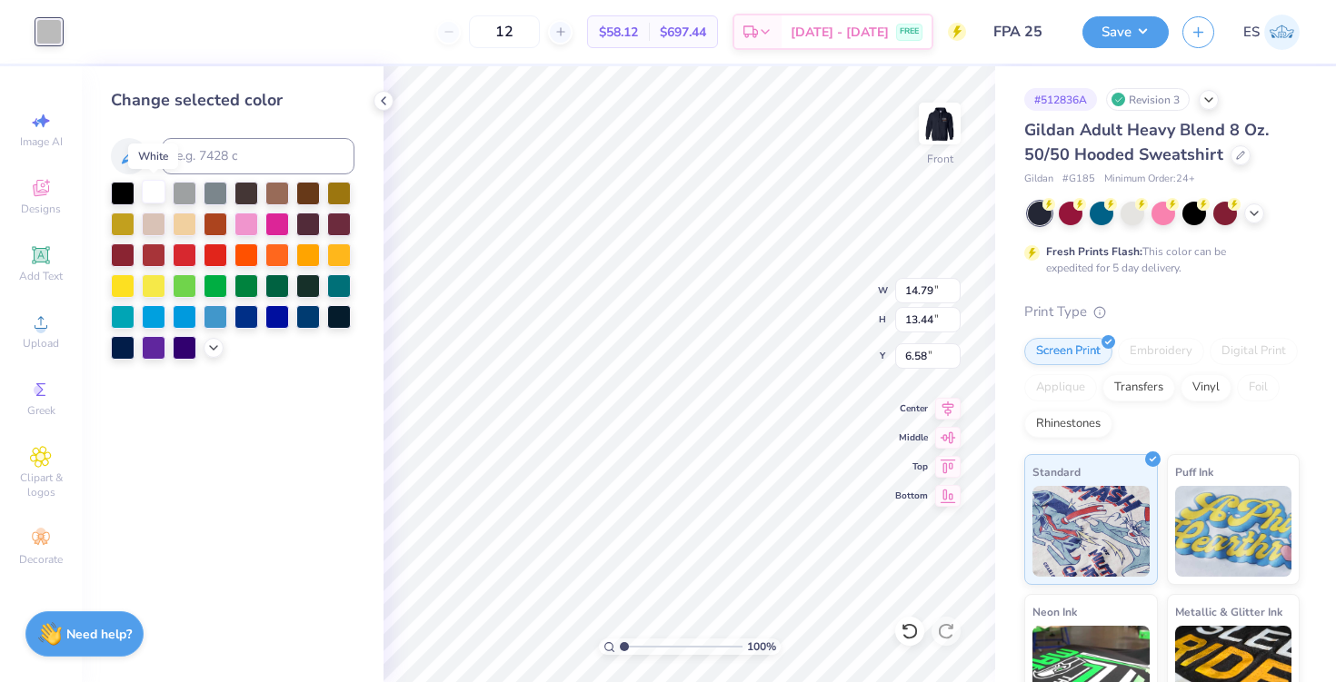
click at [147, 190] on div at bounding box center [154, 192] width 24 height 24
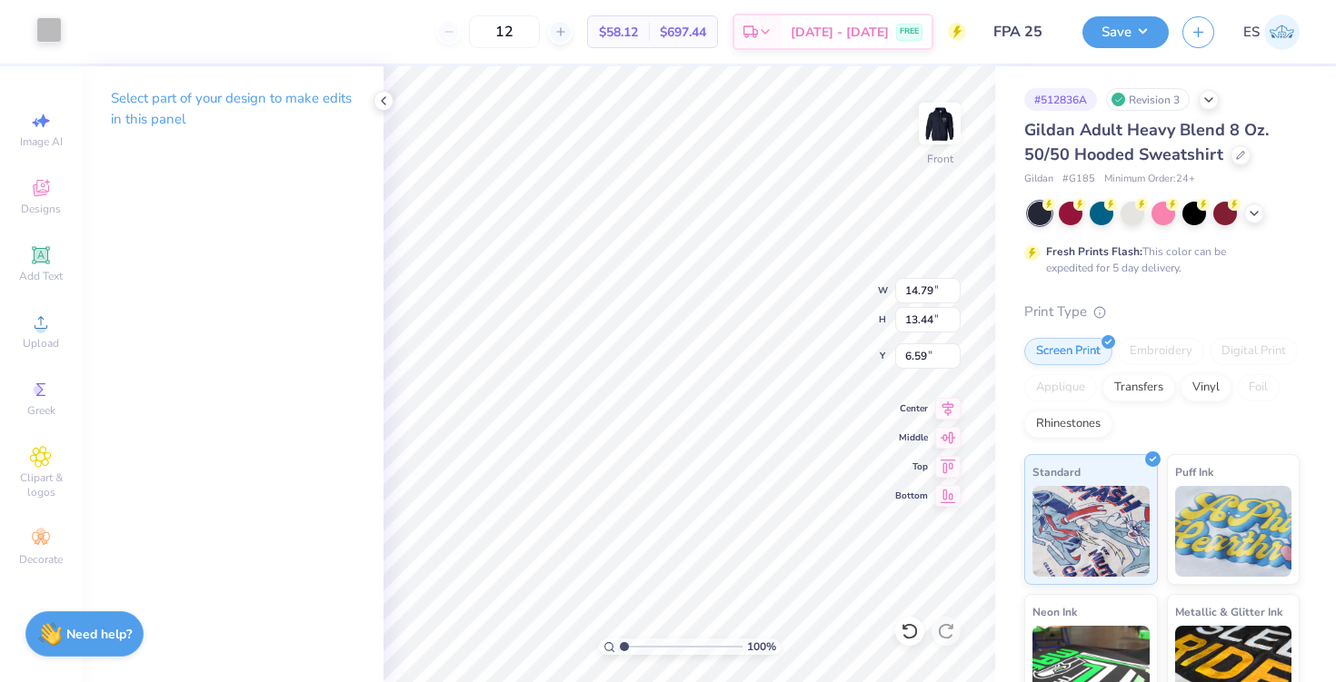
click at [47, 31] on div at bounding box center [48, 29] width 25 height 25
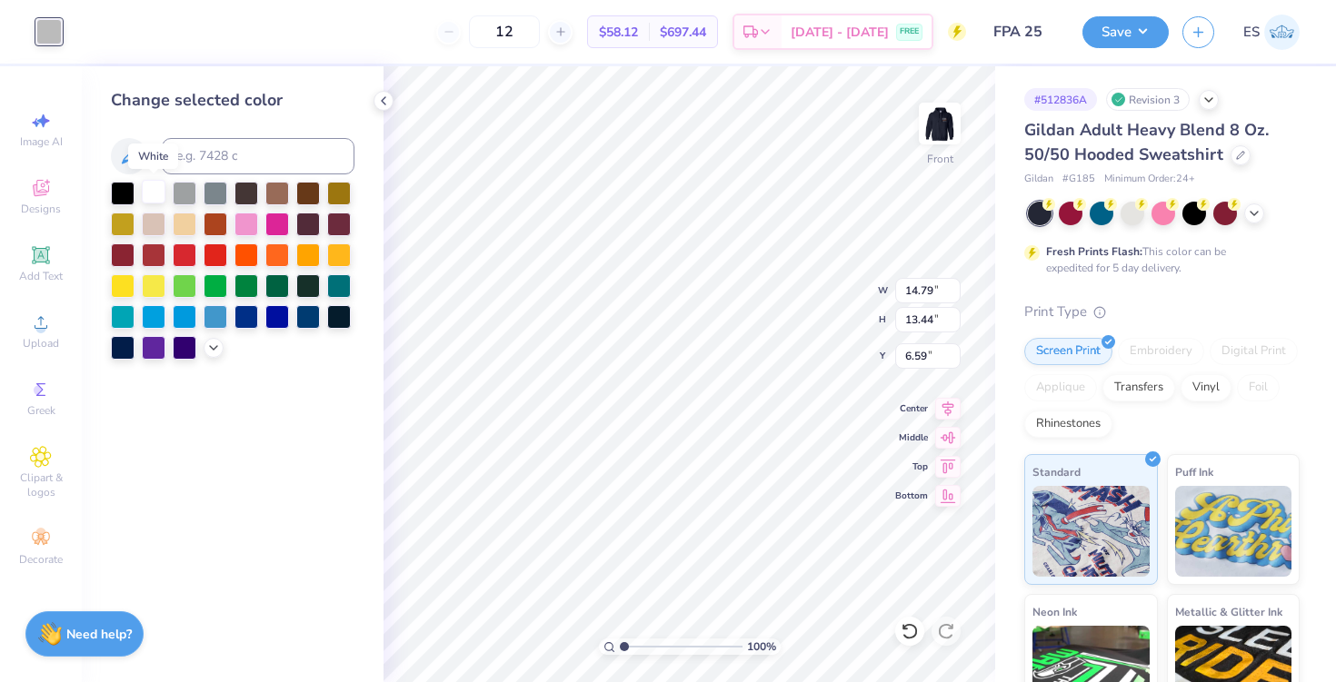
click at [149, 196] on div at bounding box center [154, 192] width 24 height 24
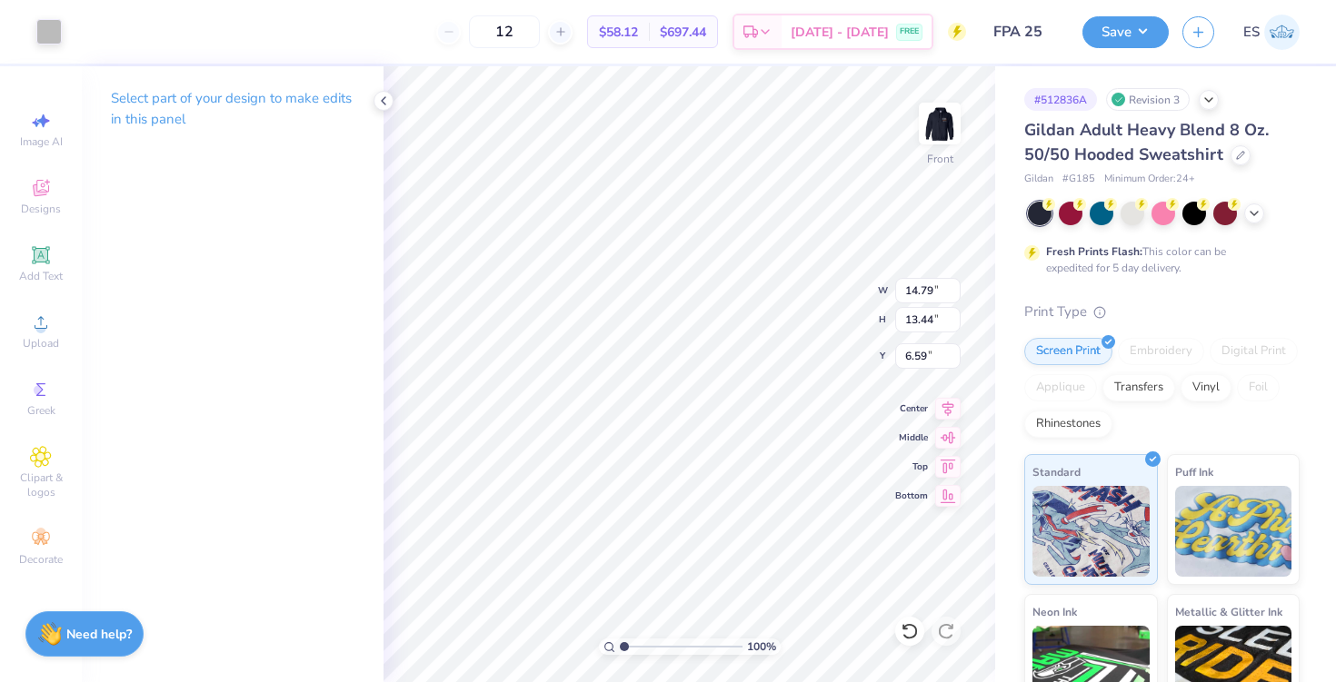
type input "6.41"
click at [936, 126] on img at bounding box center [939, 123] width 73 height 73
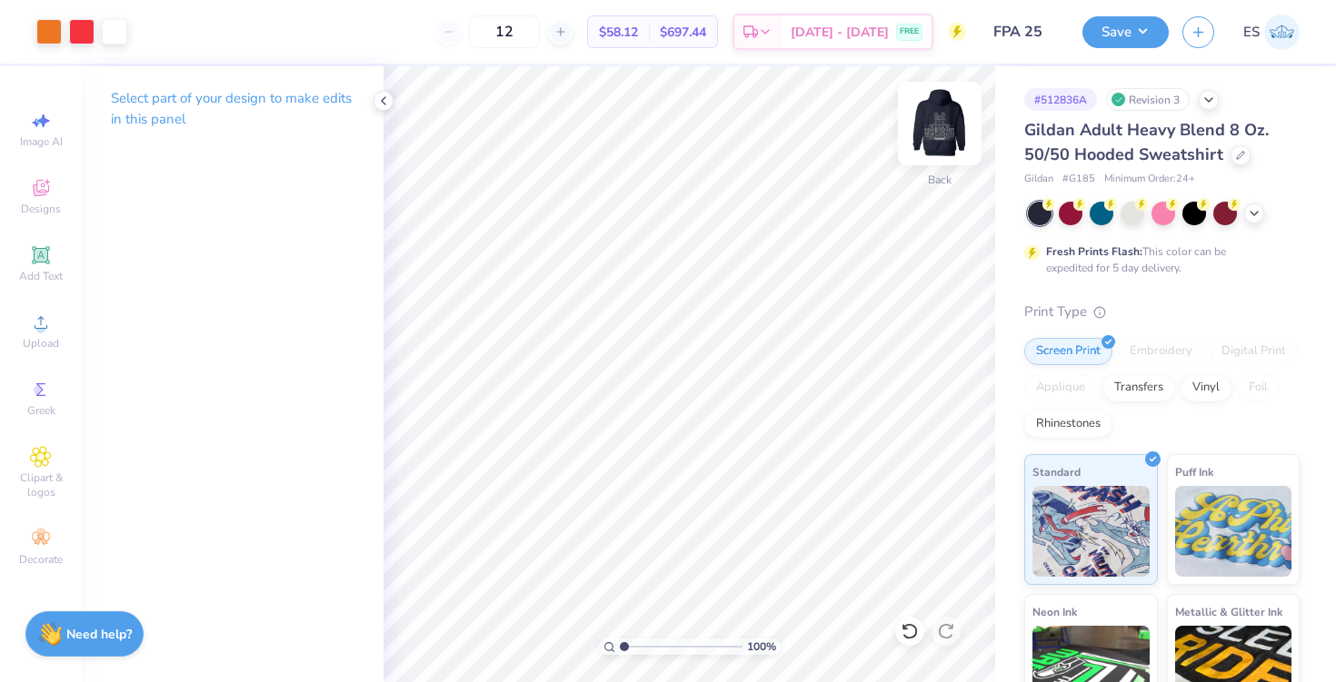
click at [936, 127] on img at bounding box center [939, 123] width 73 height 73
type input "6.40"
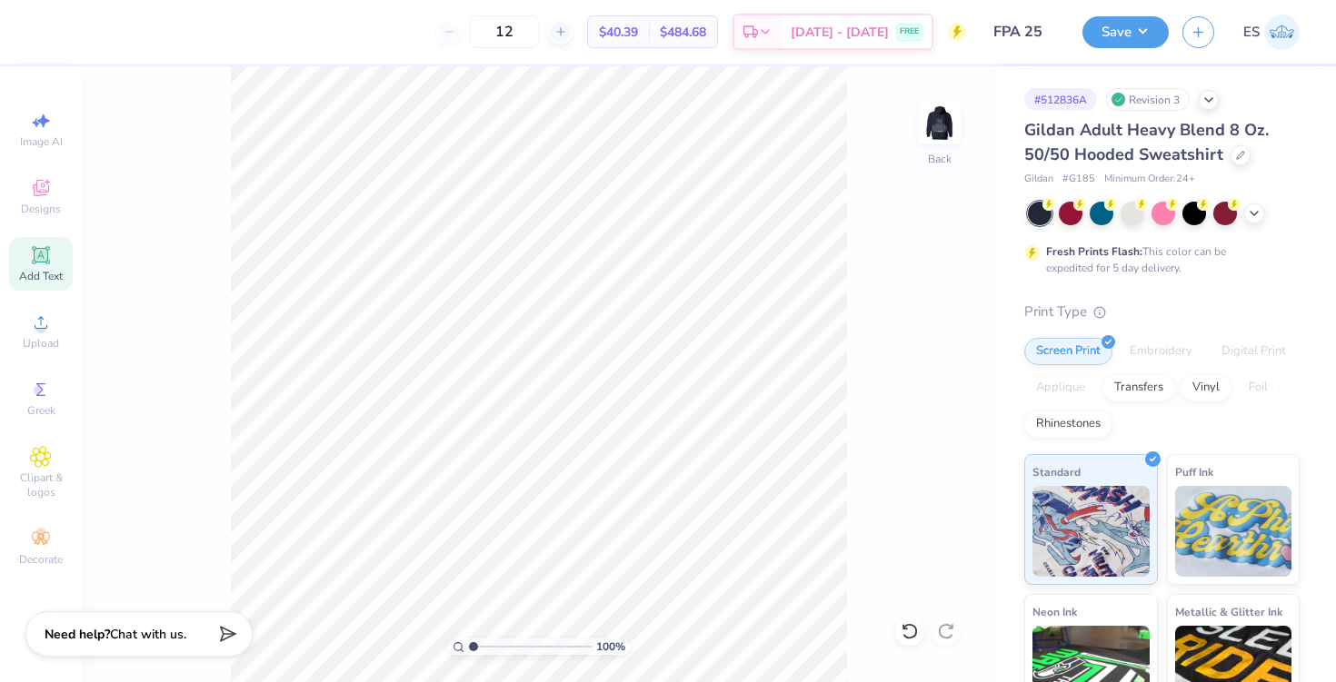
click at [53, 261] on div "Add Text" at bounding box center [41, 264] width 64 height 54
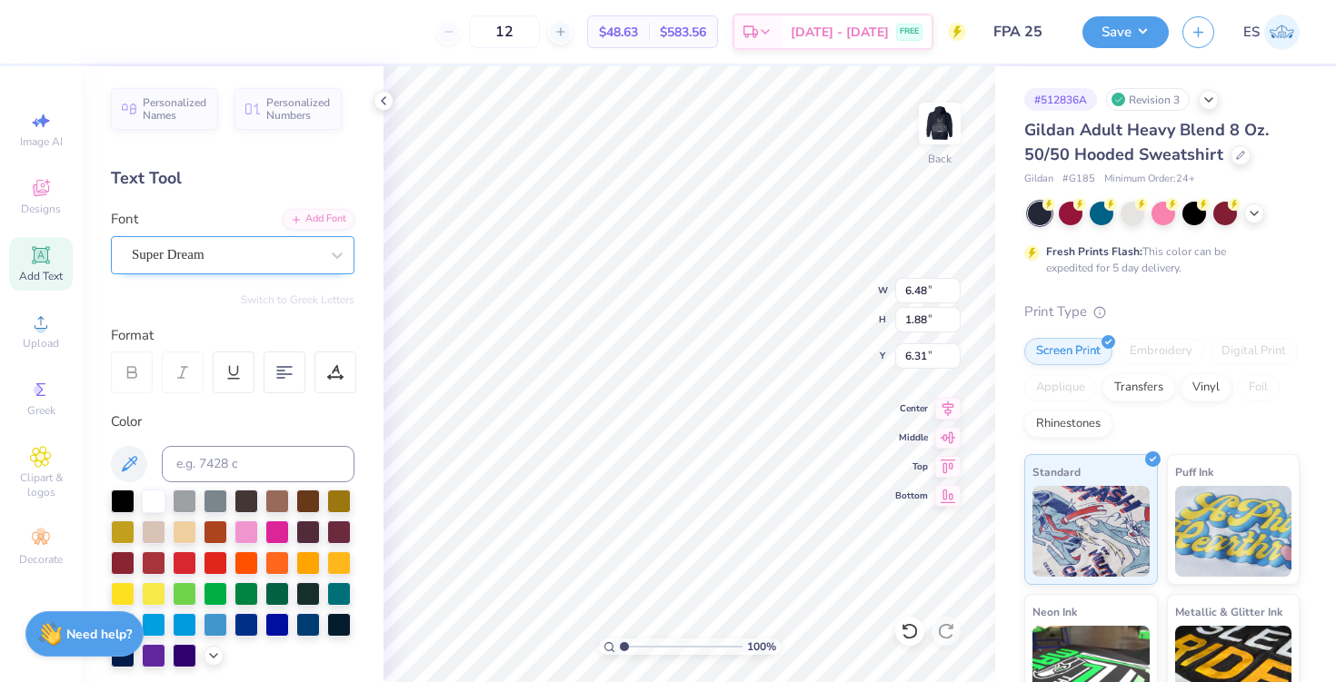
click at [244, 249] on div "Super Dream" at bounding box center [225, 255] width 191 height 28
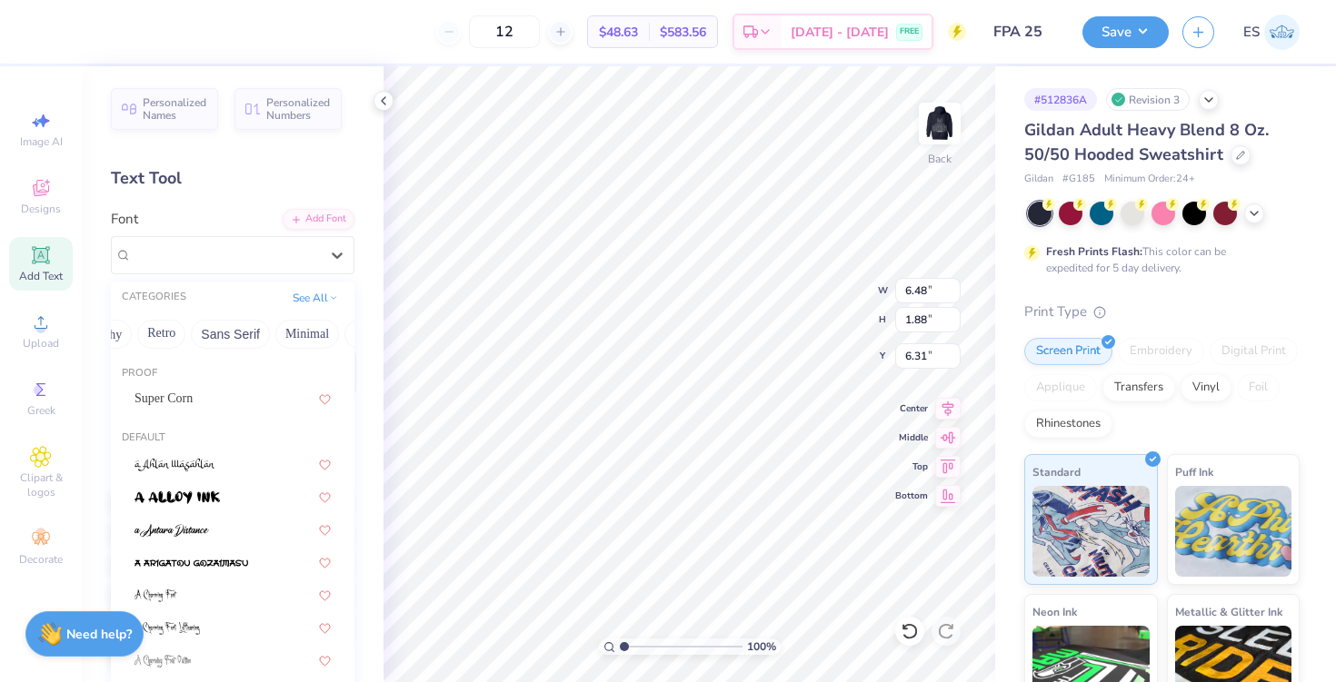
scroll to position [0, 413]
click at [237, 330] on button "Minimal" at bounding box center [253, 334] width 64 height 29
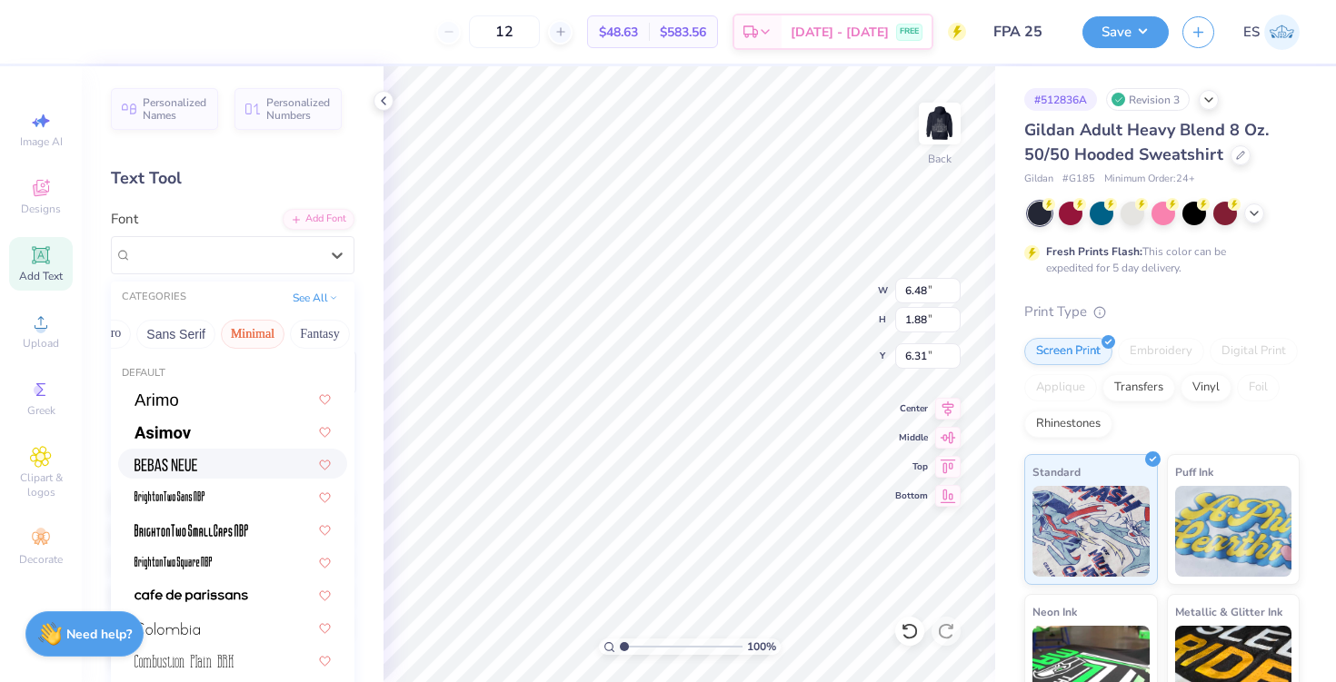
click at [176, 462] on img at bounding box center [165, 465] width 63 height 13
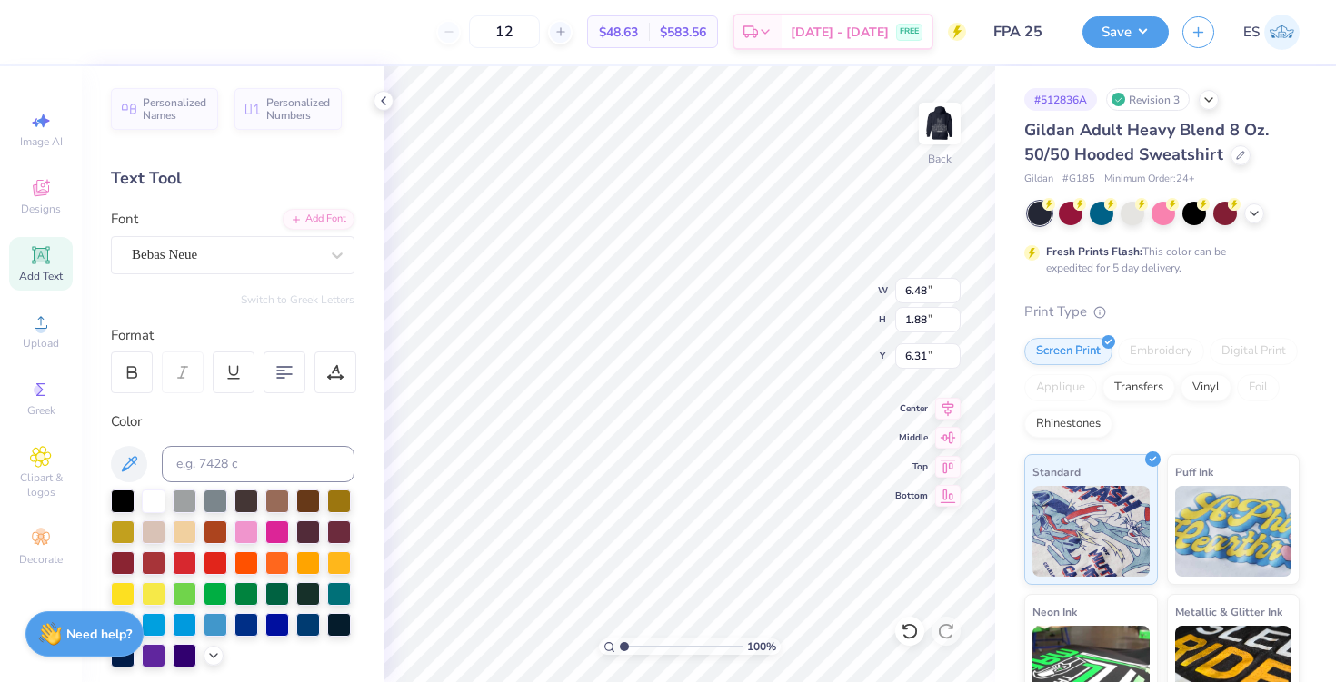
type input "4.00"
type textarea "exec board"
click at [29, 333] on div "Upload" at bounding box center [41, 331] width 64 height 54
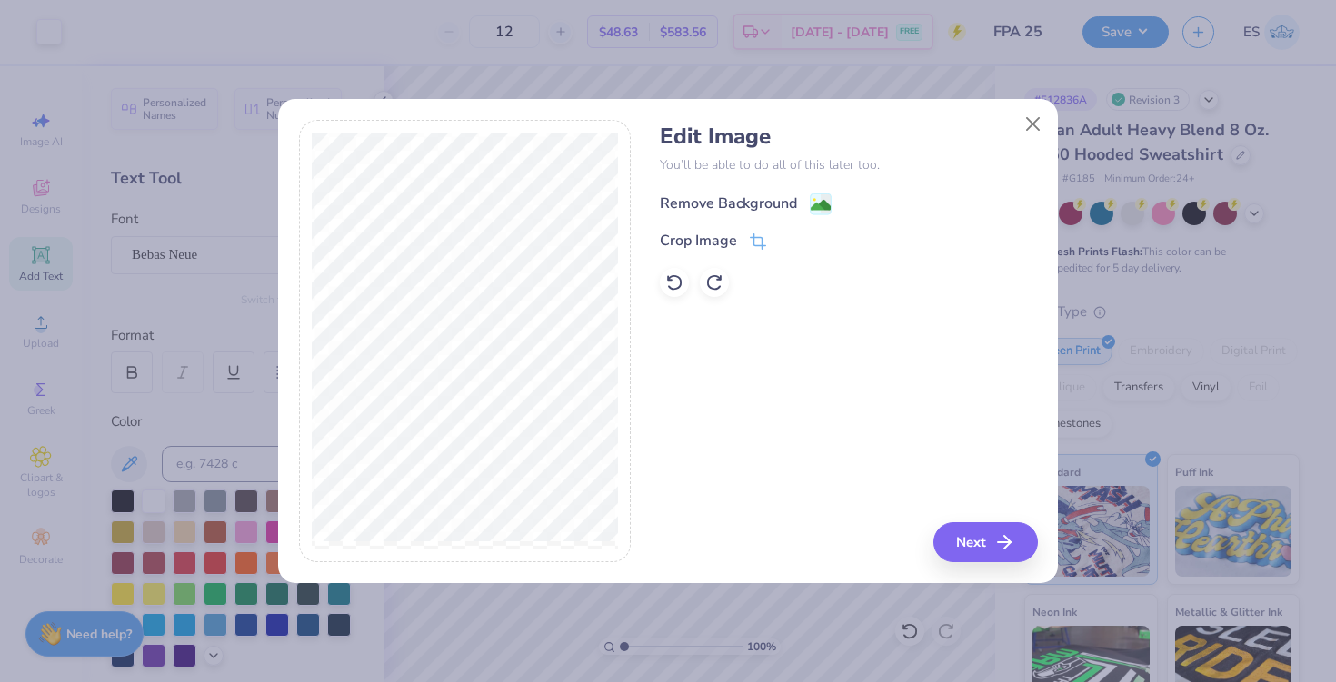
click at [711, 208] on div "Remove Background" at bounding box center [728, 204] width 137 height 22
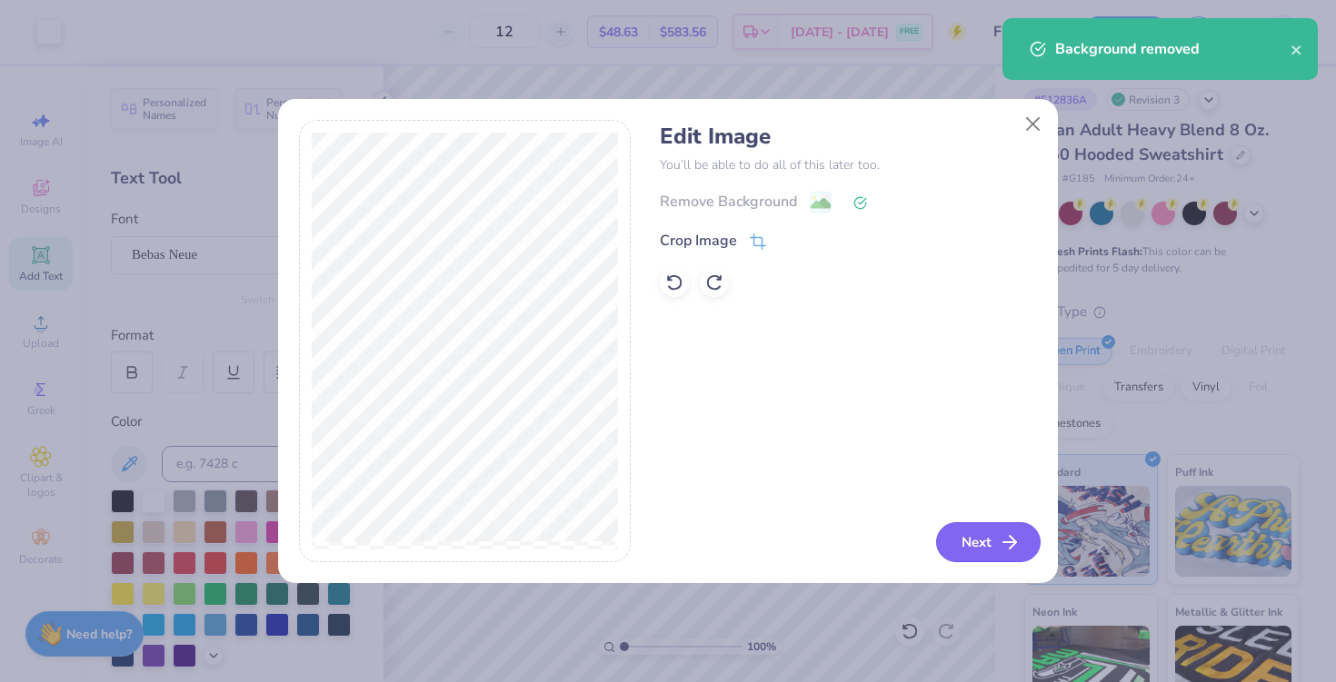
click at [989, 549] on button "Next" at bounding box center [988, 542] width 104 height 40
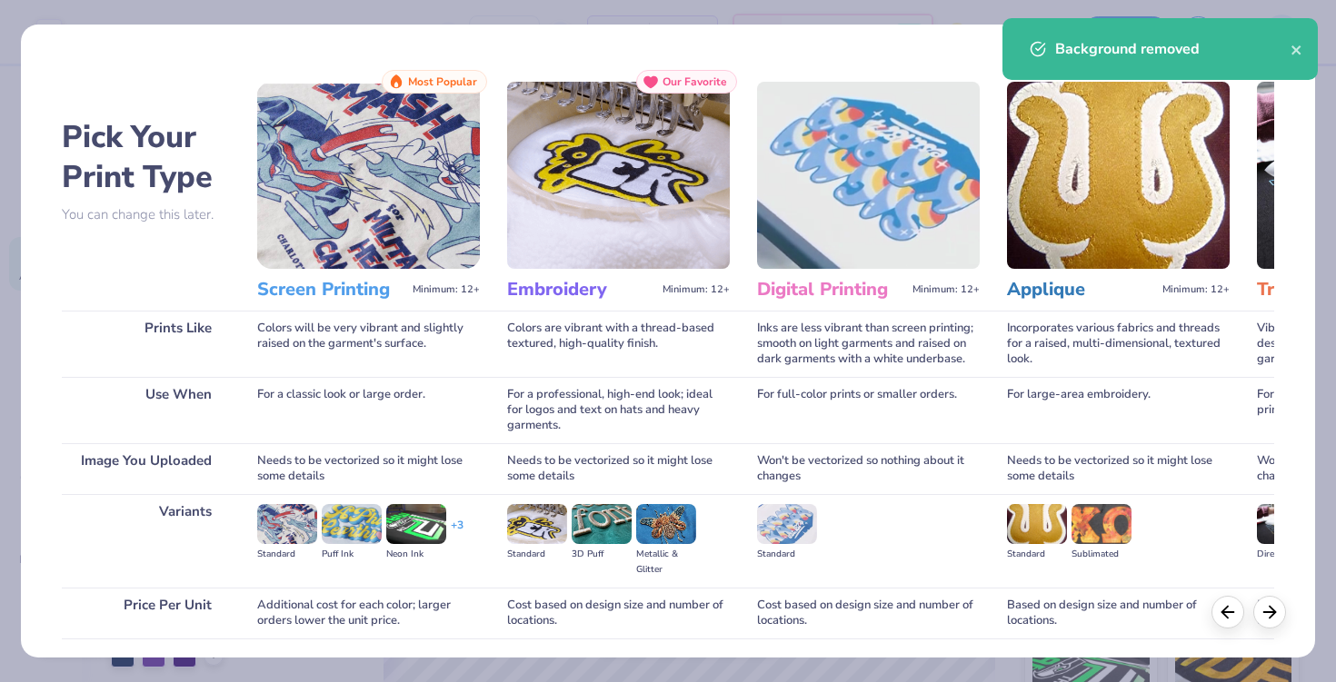
scroll to position [133, 0]
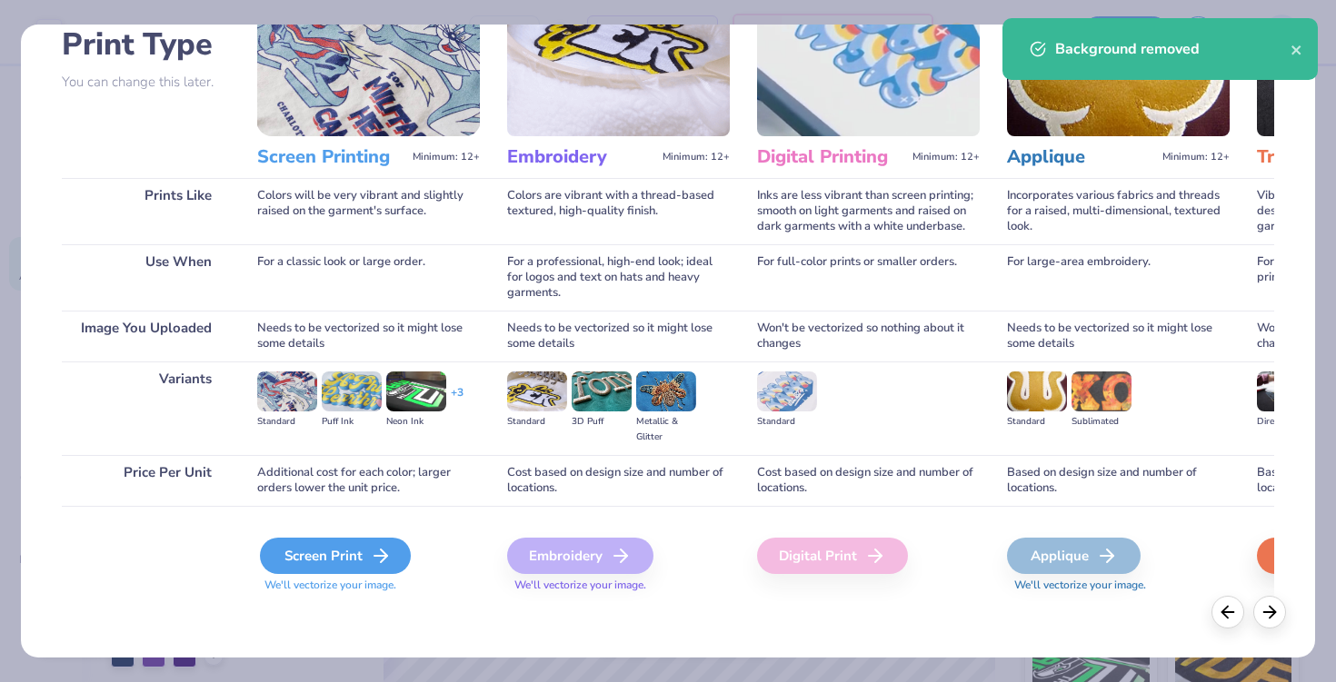
click at [347, 545] on div "Screen Print" at bounding box center [335, 556] width 151 height 36
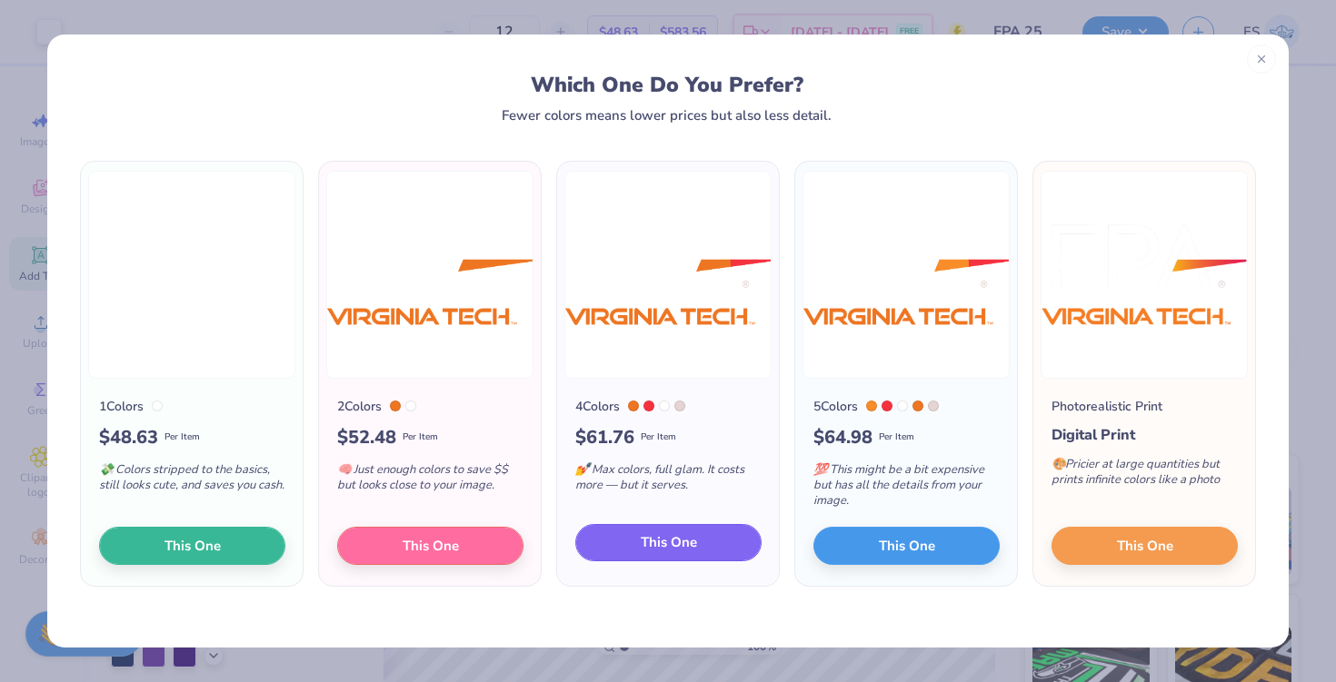
click at [613, 536] on button "This One" at bounding box center [668, 543] width 186 height 38
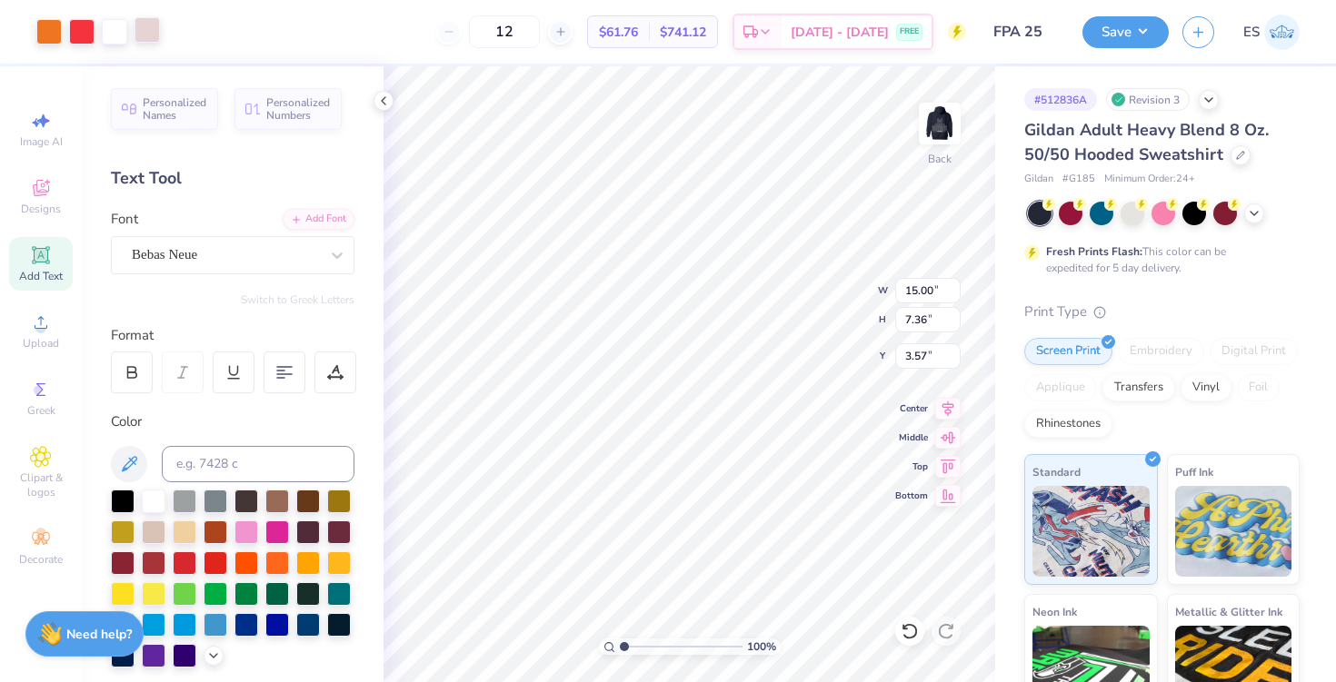
click at [134, 38] on div at bounding box center [146, 29] width 25 height 25
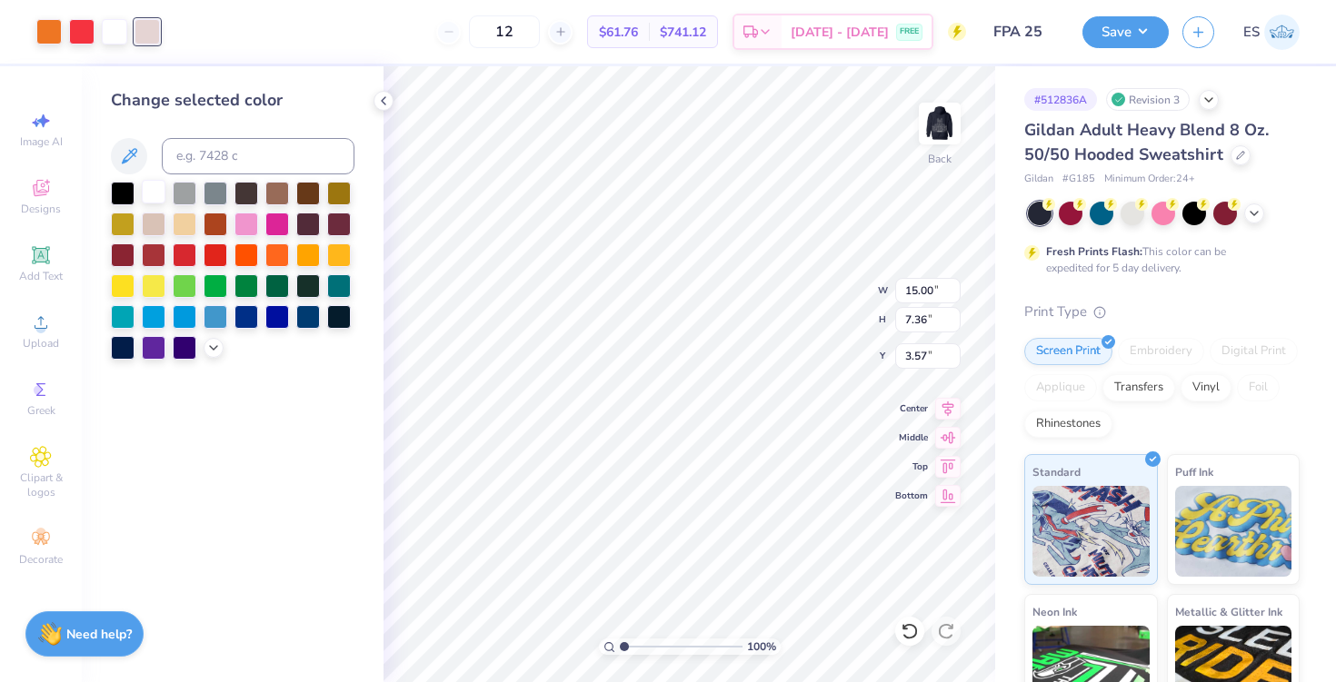
click at [162, 185] on div at bounding box center [154, 192] width 24 height 24
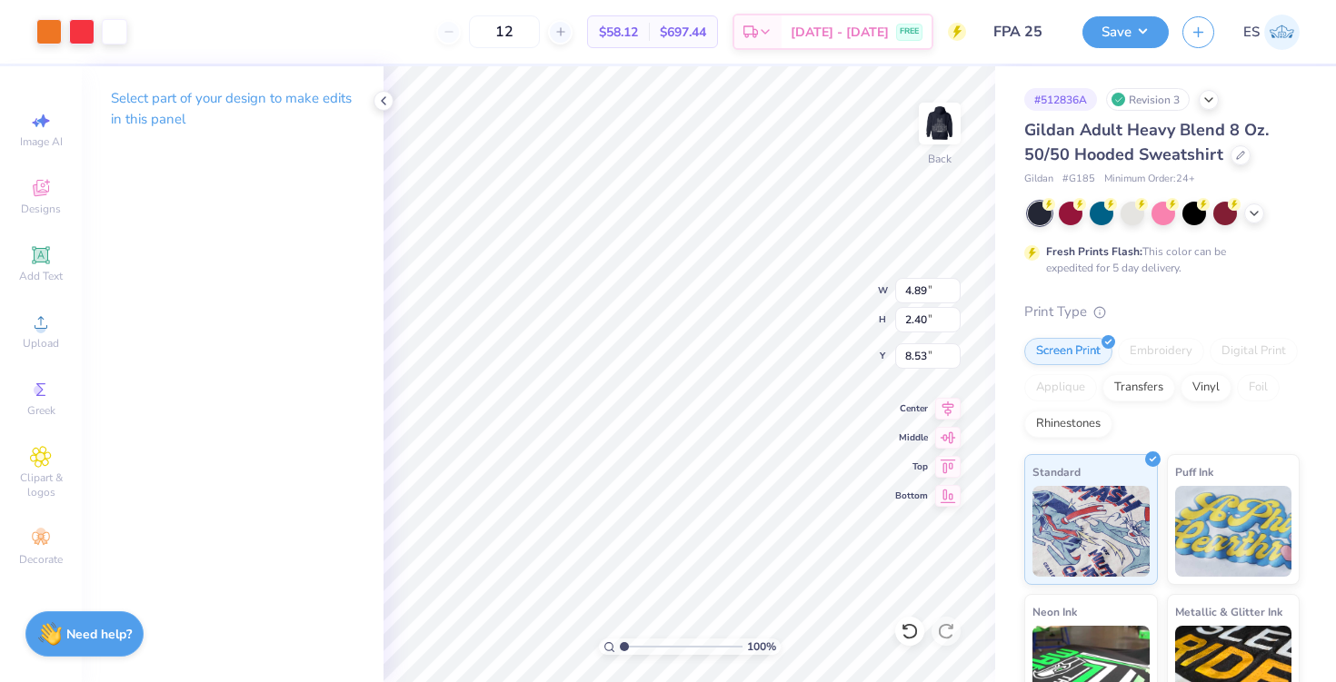
type input "4.89"
type input "2.40"
type input "3.89"
type input "9.67"
type input "1.91"
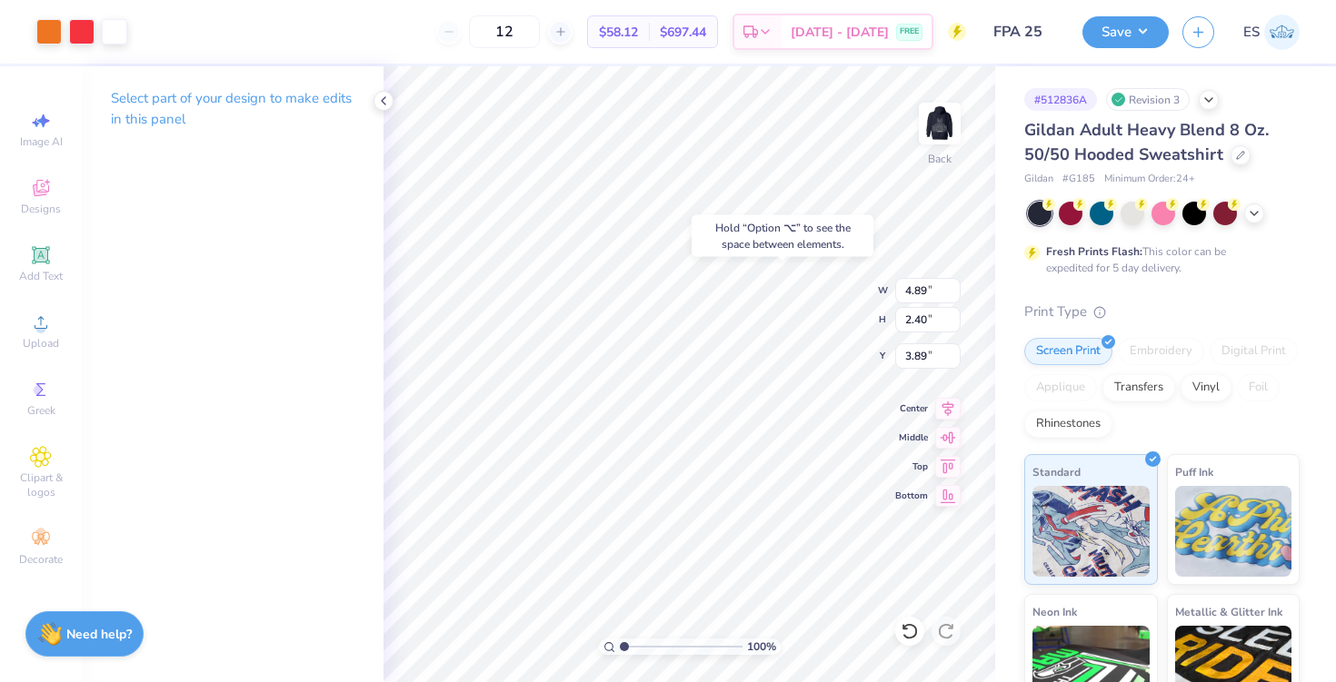
type input "6.29"
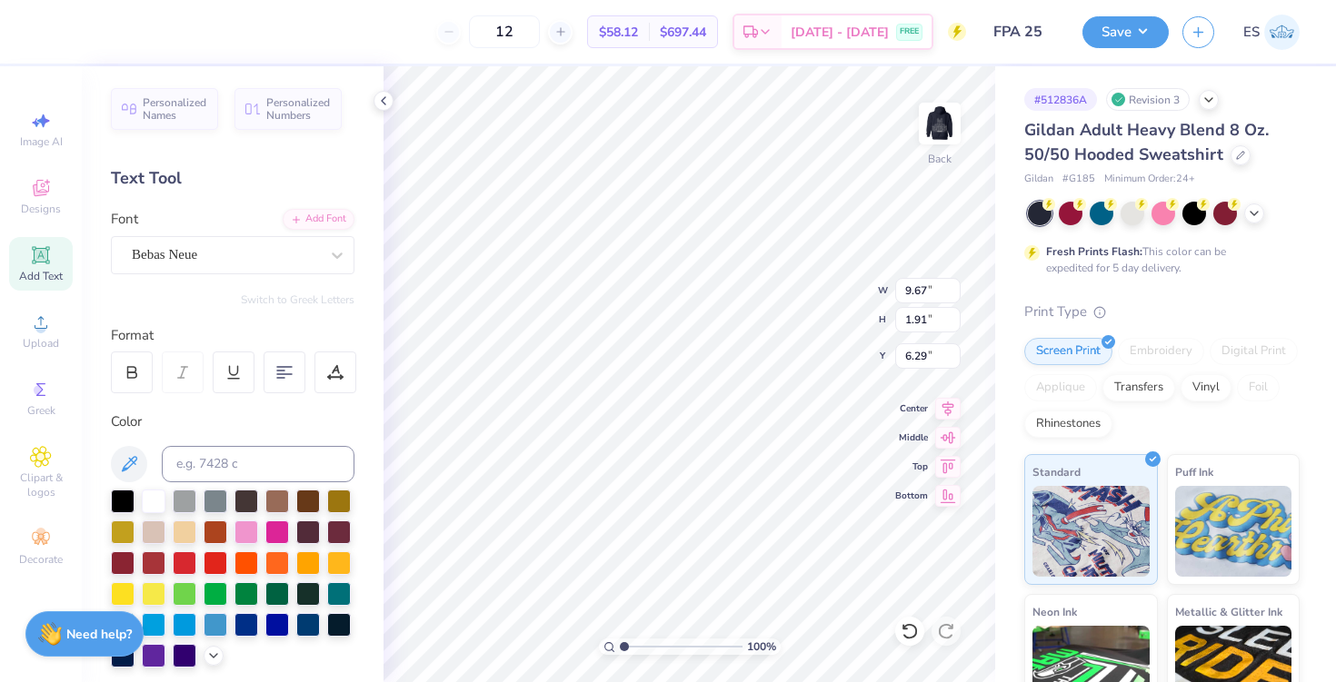
type input "3.34"
type input "0.66"
type input "6.59"
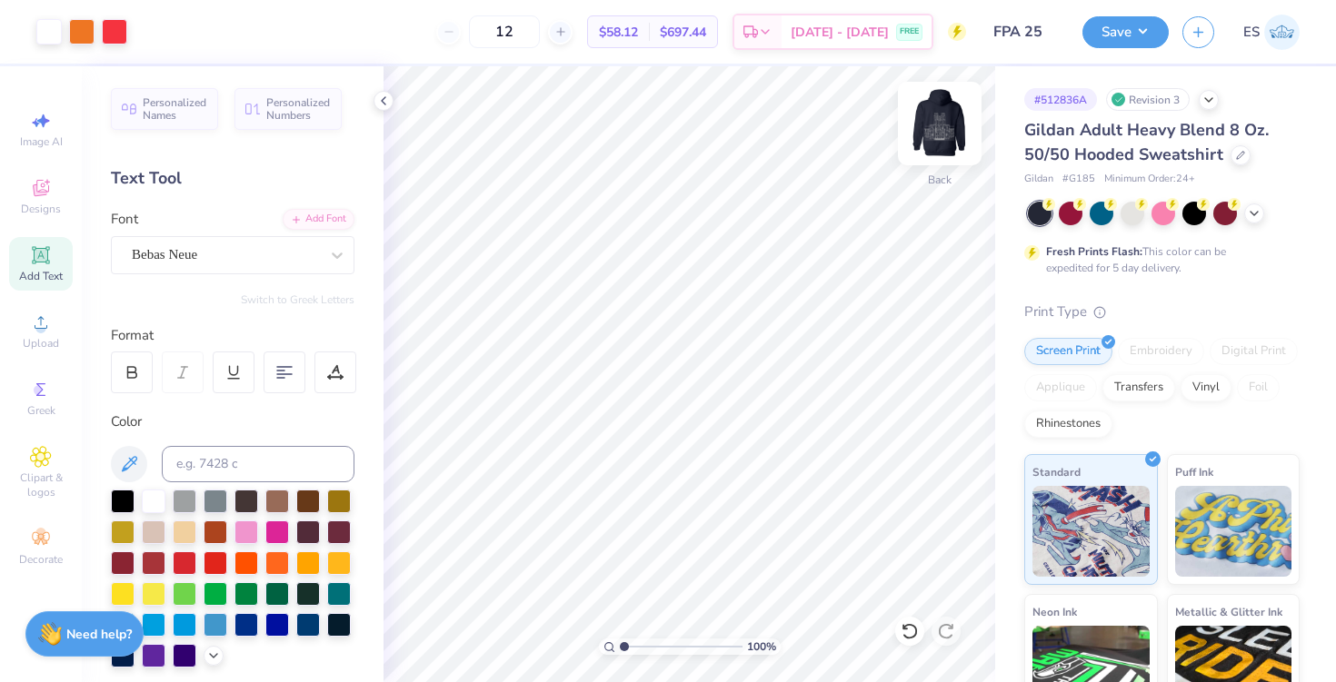
click at [925, 135] on img at bounding box center [939, 123] width 73 height 73
click at [35, 328] on icon at bounding box center [41, 322] width 13 height 13
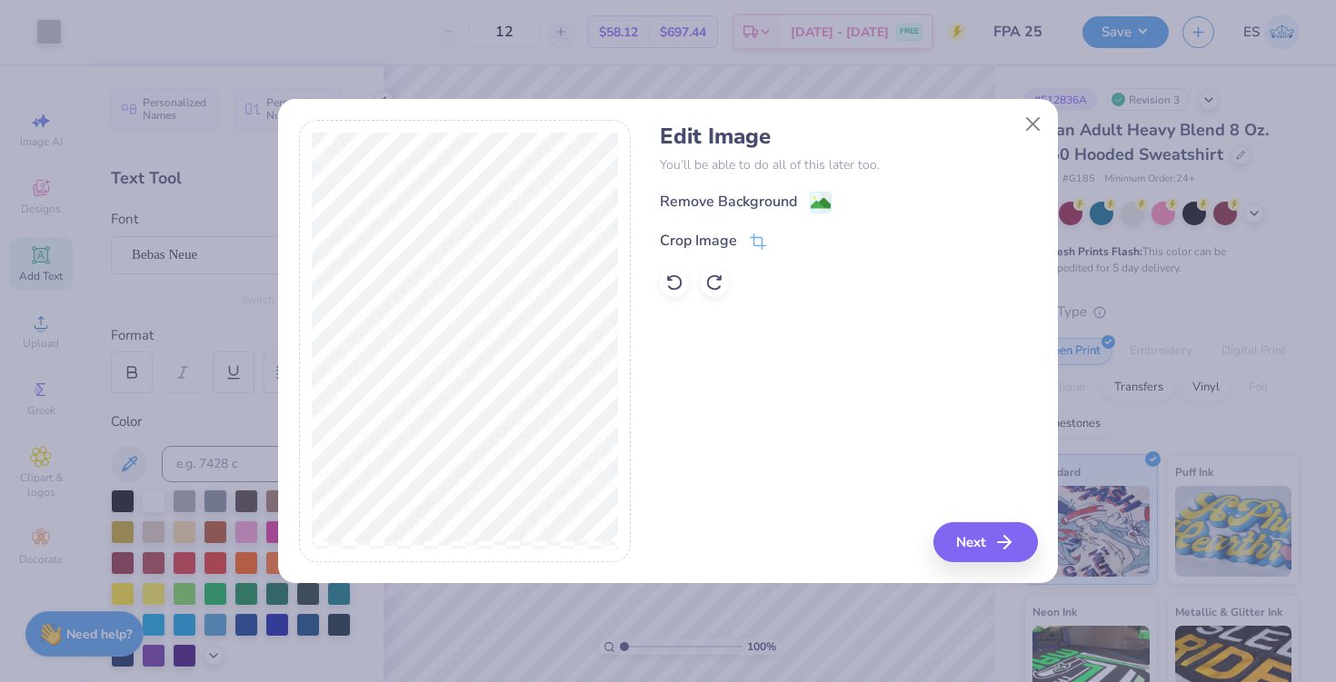
click at [766, 189] on div "Edit Image You’ll be able to do all of this later too. Remove Background Crop I…" at bounding box center [848, 211] width 377 height 174
click at [775, 203] on div "Remove Background" at bounding box center [728, 204] width 137 height 22
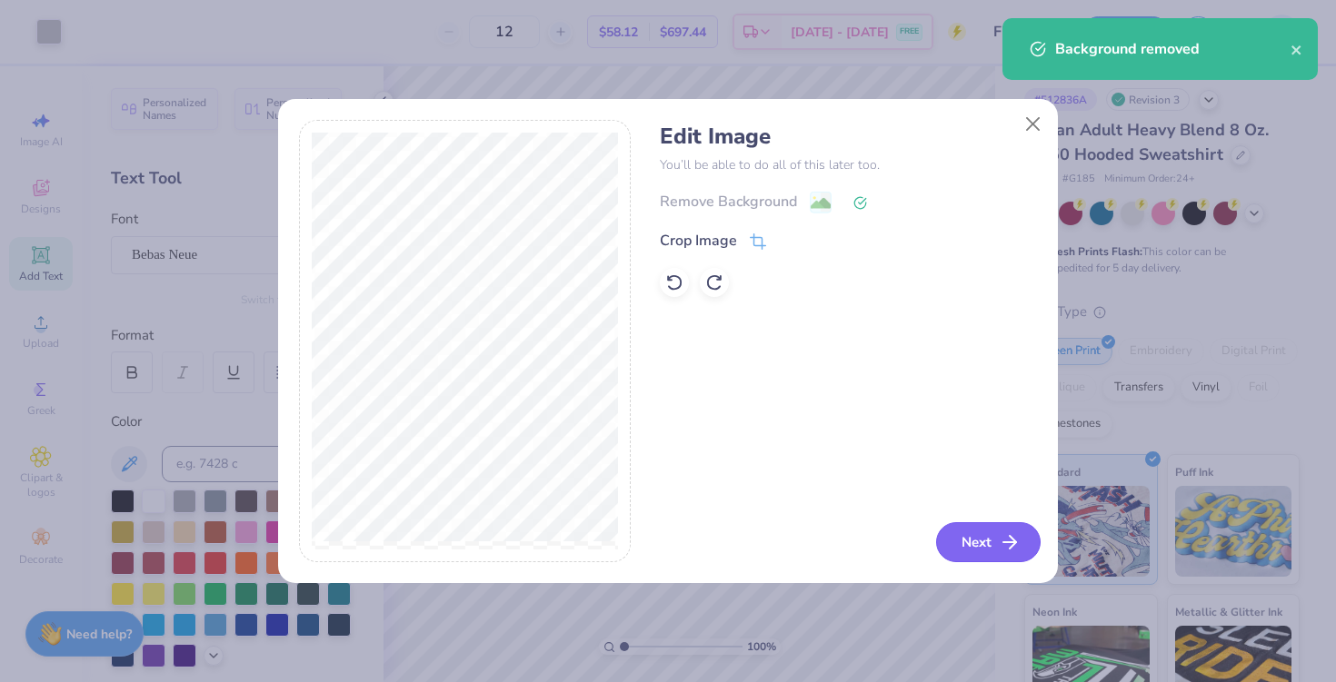
click at [976, 538] on button "Next" at bounding box center [988, 542] width 104 height 40
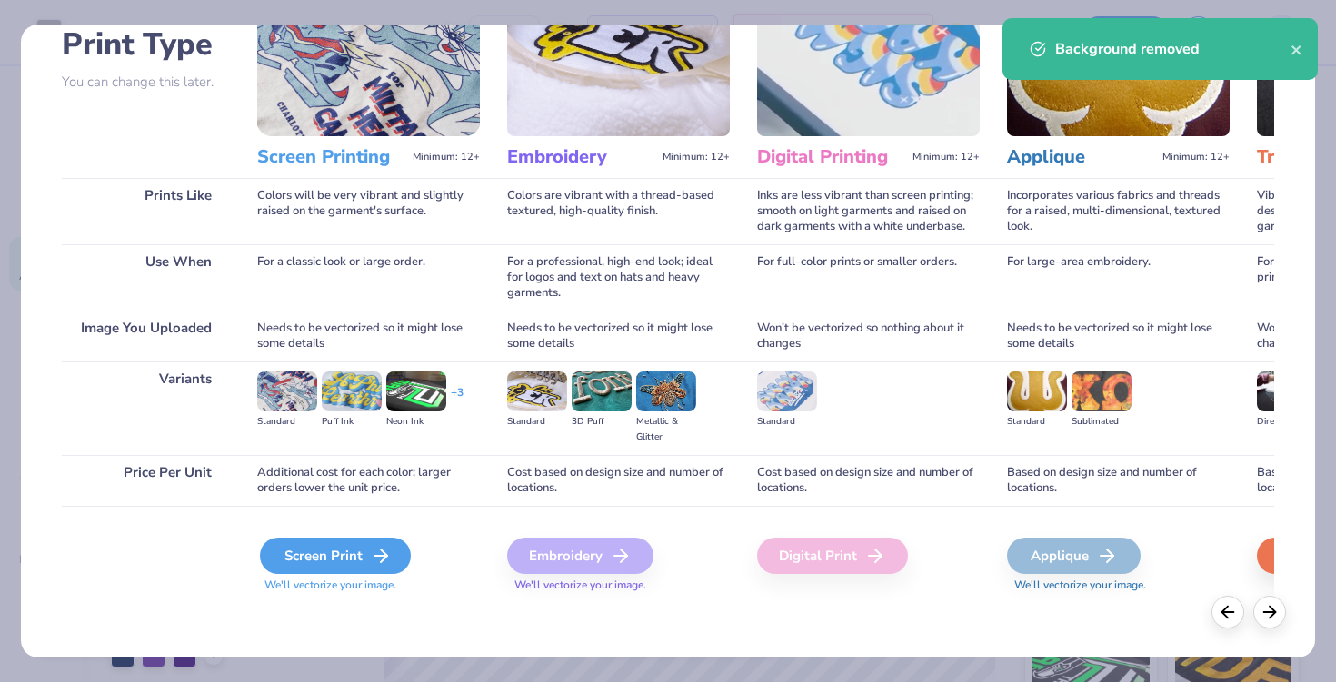
click at [356, 559] on div "Screen Print" at bounding box center [335, 556] width 151 height 36
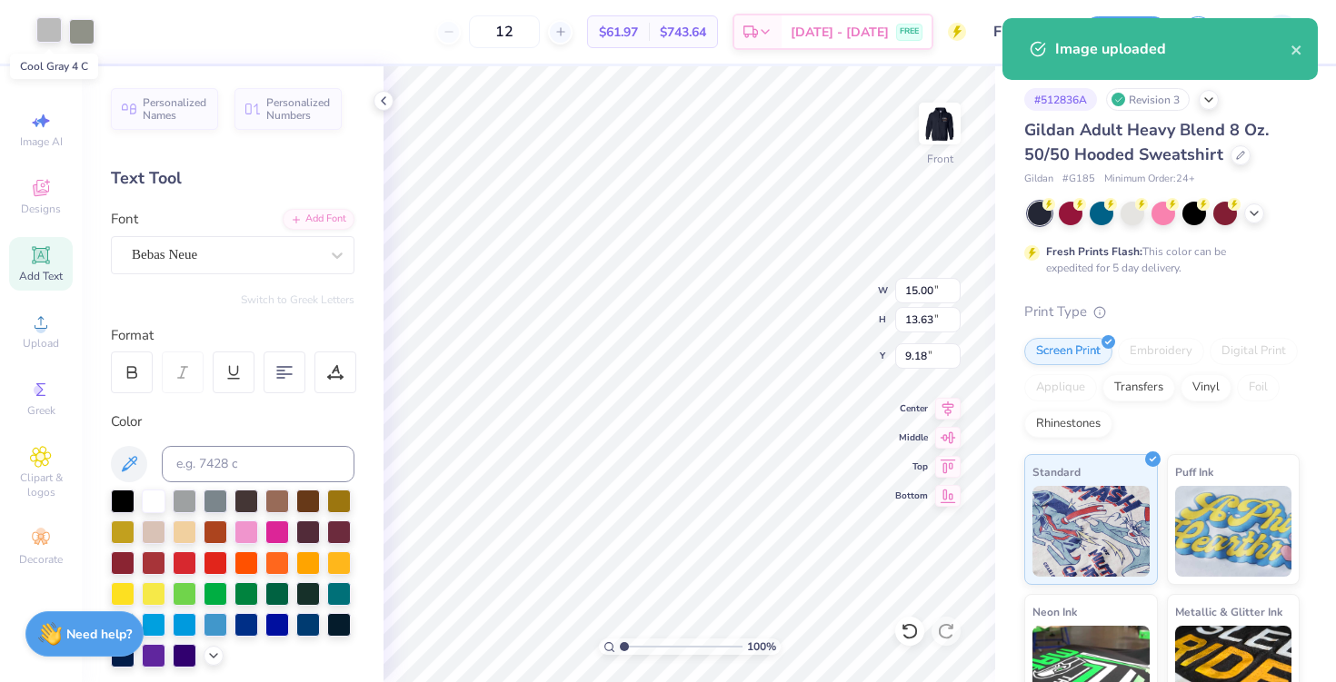
click at [50, 25] on div at bounding box center [48, 29] width 25 height 25
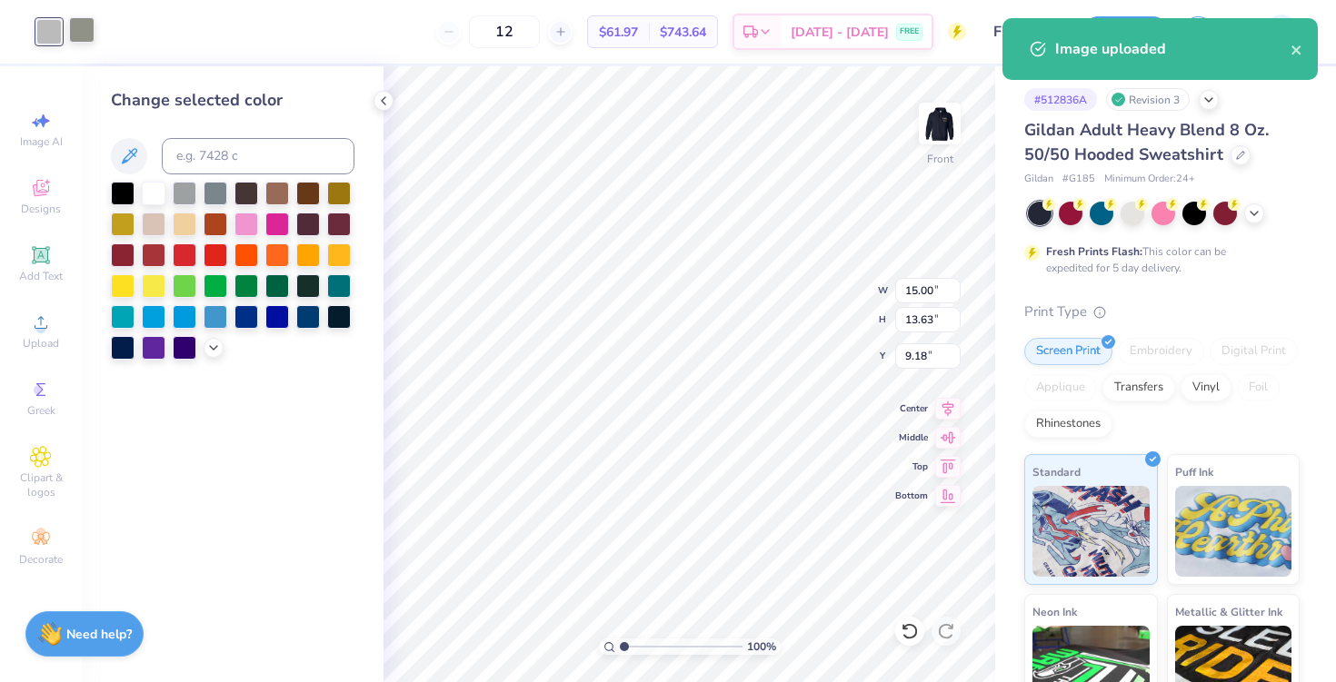
click at [75, 31] on div at bounding box center [81, 29] width 25 height 25
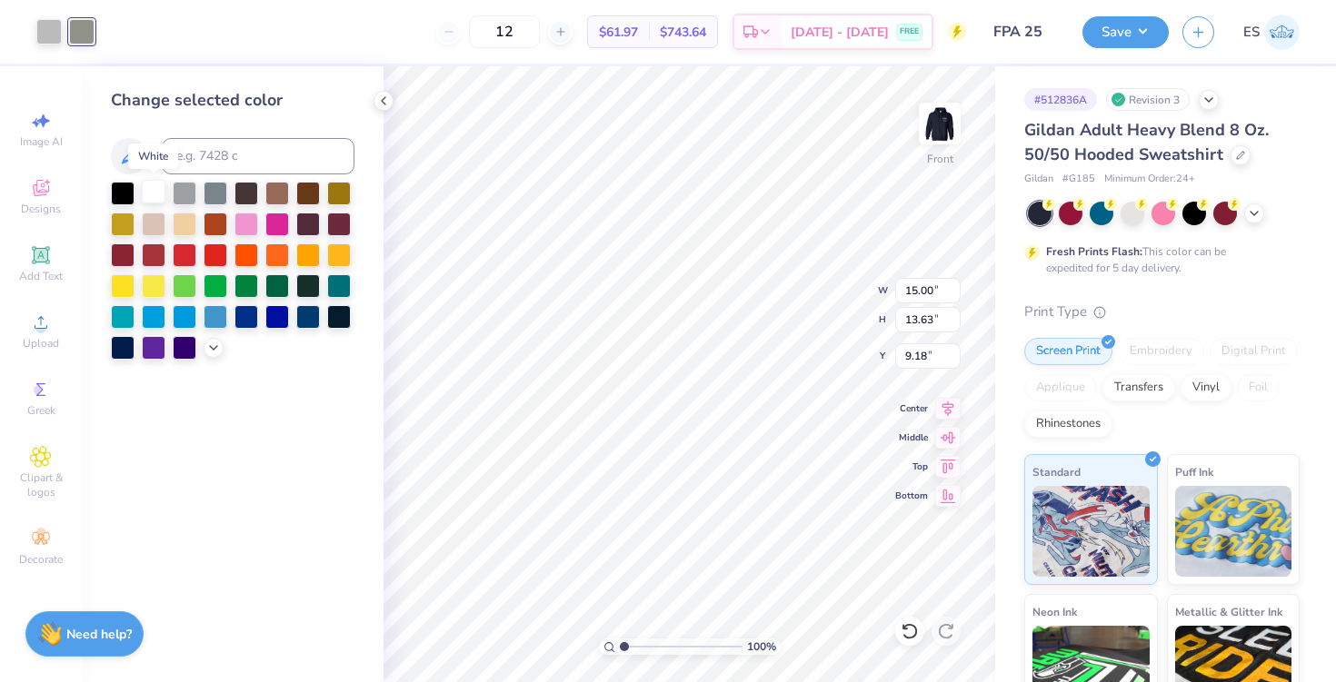
click at [151, 194] on div at bounding box center [154, 192] width 24 height 24
click at [55, 35] on div at bounding box center [48, 29] width 25 height 25
click at [160, 184] on div at bounding box center [154, 192] width 24 height 24
type input "14.79"
type input "13.44"
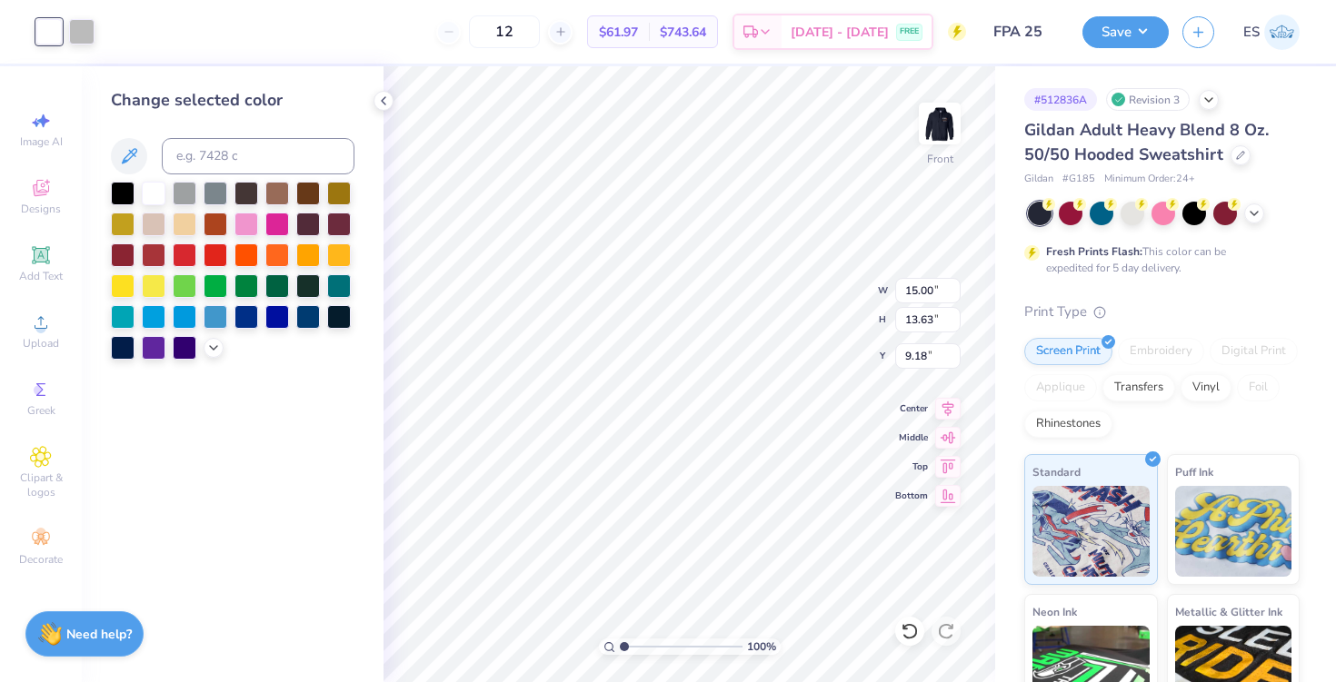
type input "6.58"
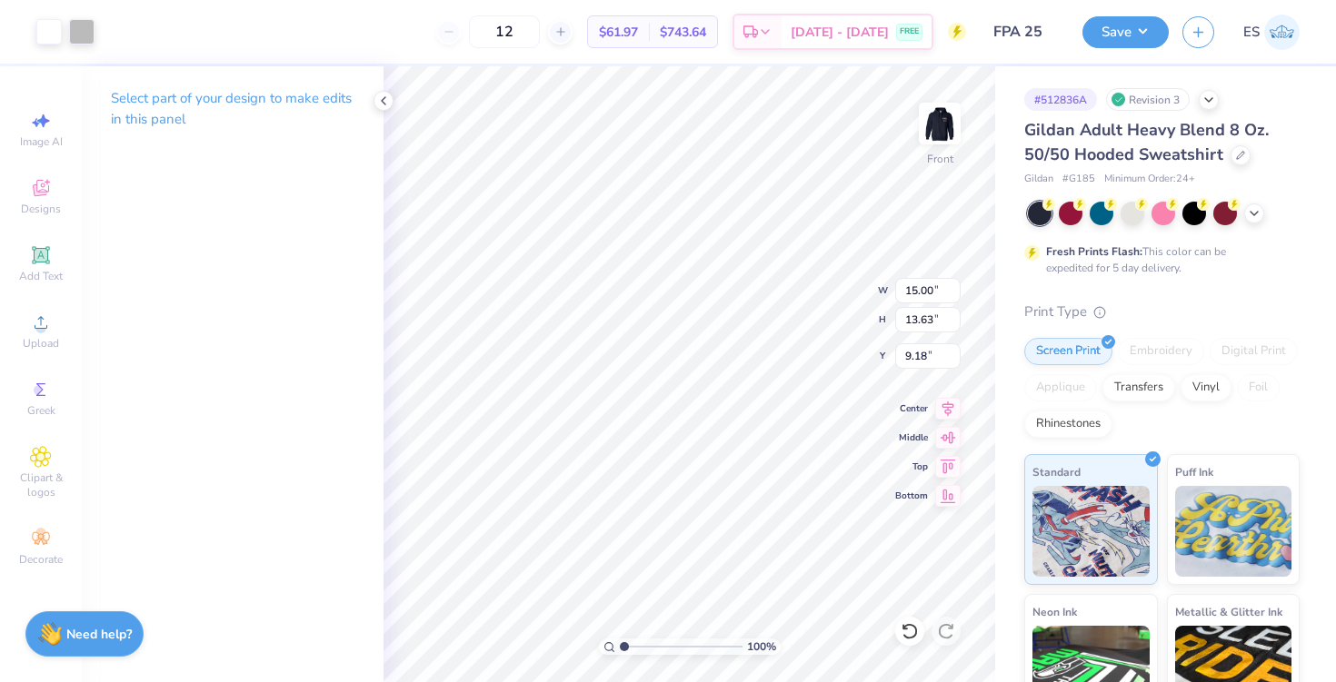
type input "6.00"
click at [81, 33] on div at bounding box center [81, 29] width 25 height 25
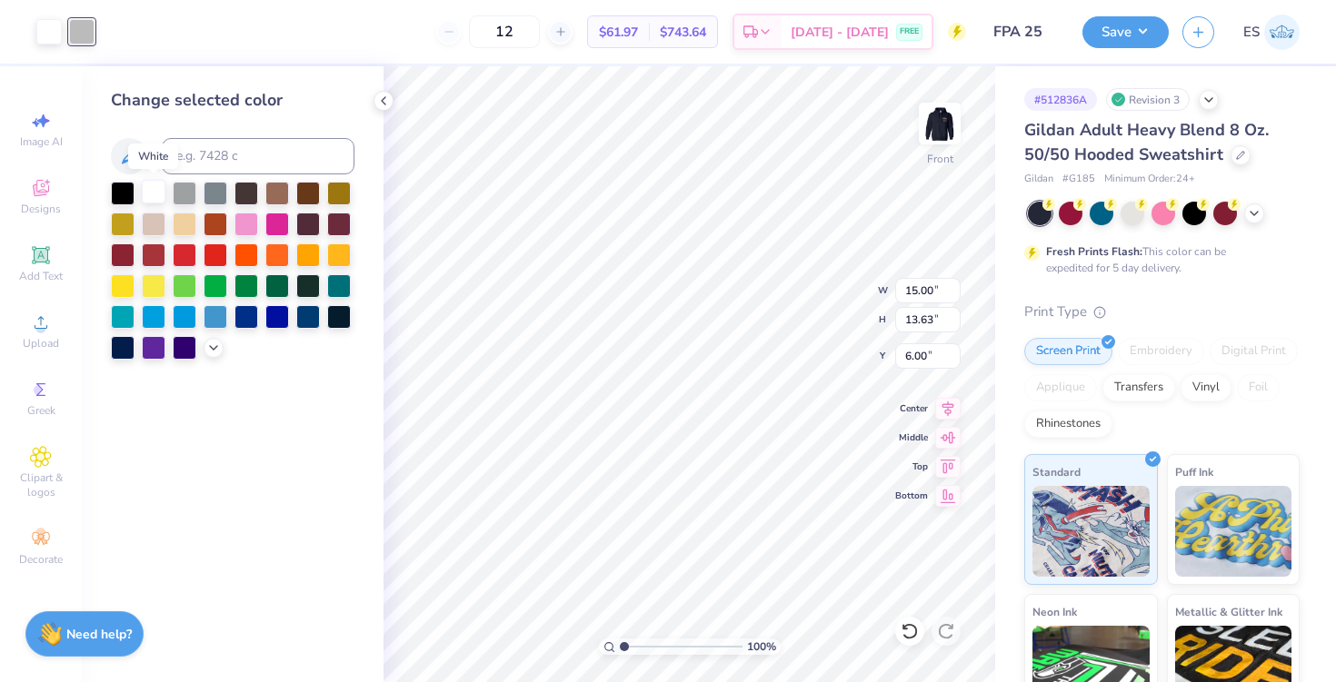
click at [158, 197] on div at bounding box center [154, 192] width 24 height 24
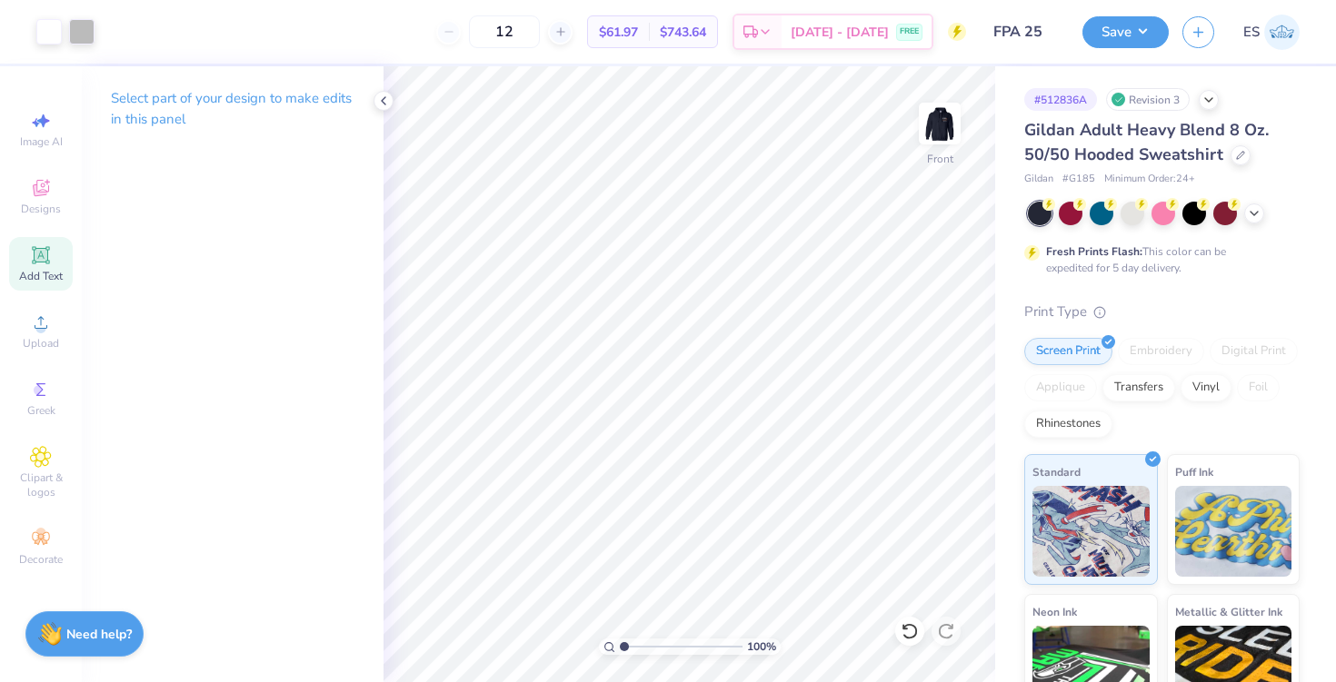
click at [55, 257] on div "Add Text" at bounding box center [41, 264] width 64 height 54
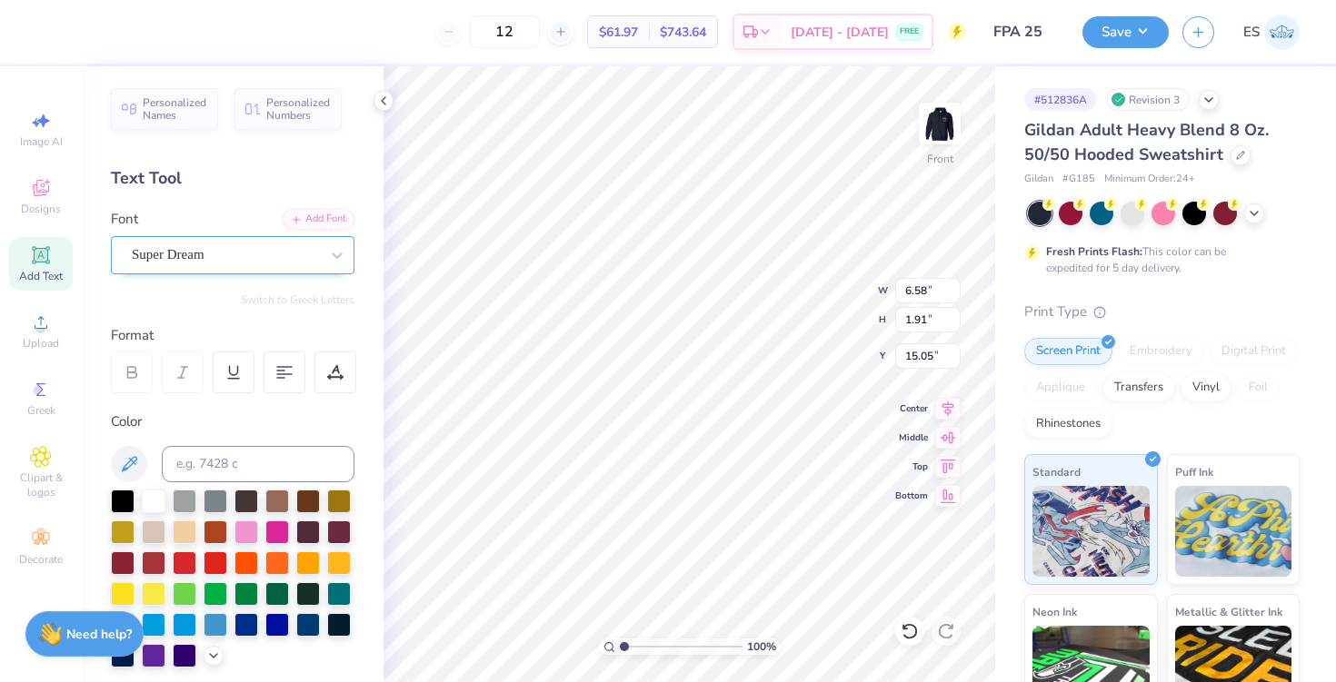
click at [213, 250] on div "Super Dream" at bounding box center [225, 255] width 191 height 28
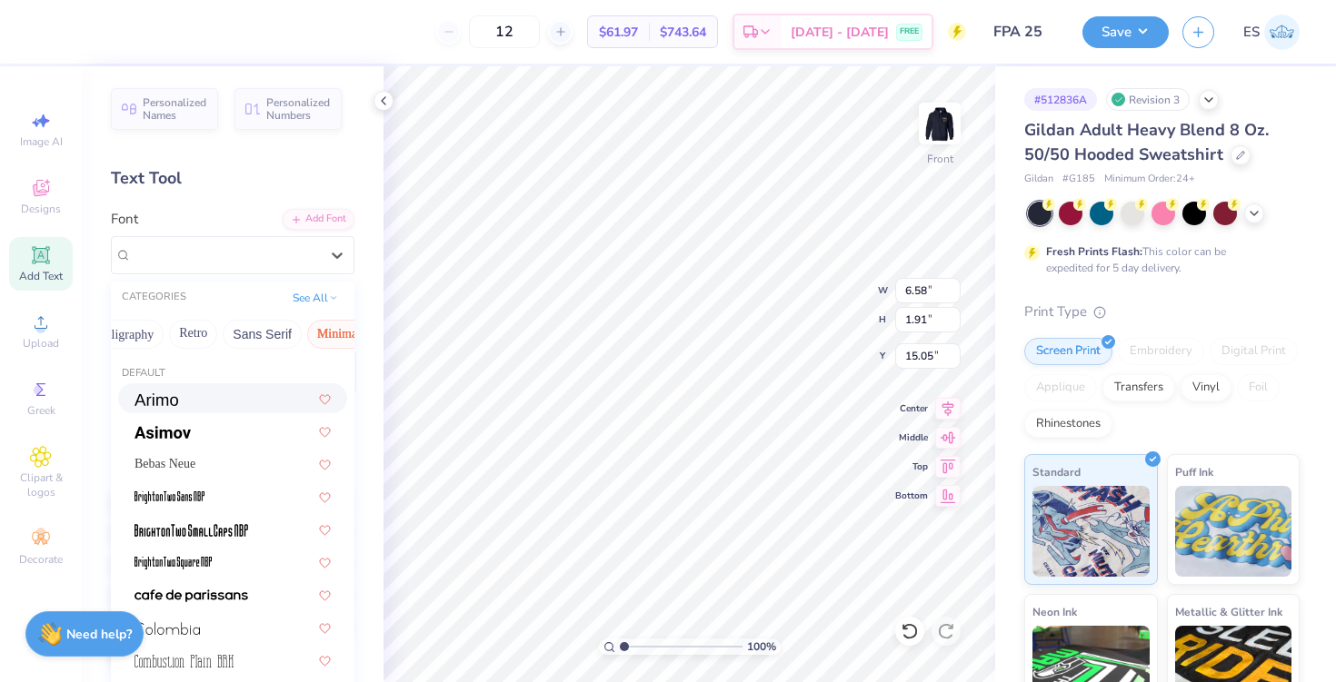
scroll to position [0, 401]
click at [196, 326] on button "Sans Serif" at bounding box center [188, 334] width 79 height 29
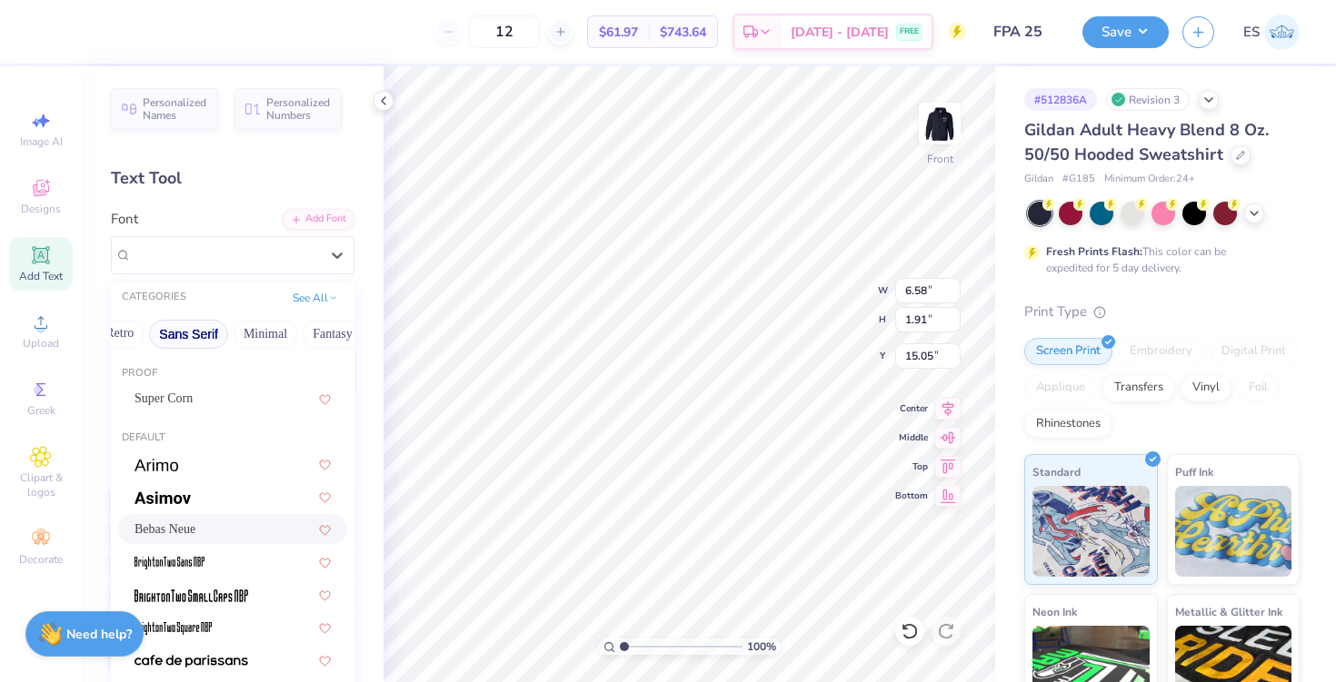
click at [186, 532] on div "Bebas Neue" at bounding box center [232, 529] width 196 height 19
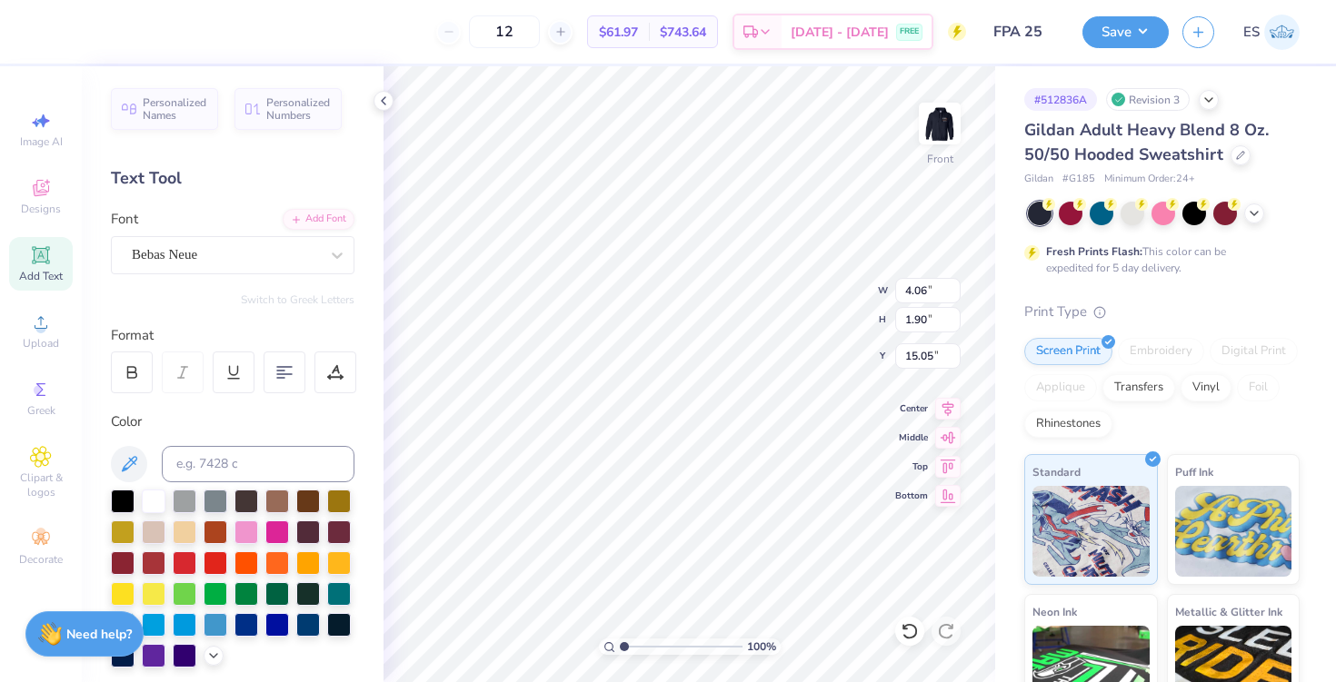
type input "4.06"
type input "1.90"
type textarea "[GEOGRAPHIC_DATA], [US_STATE]"
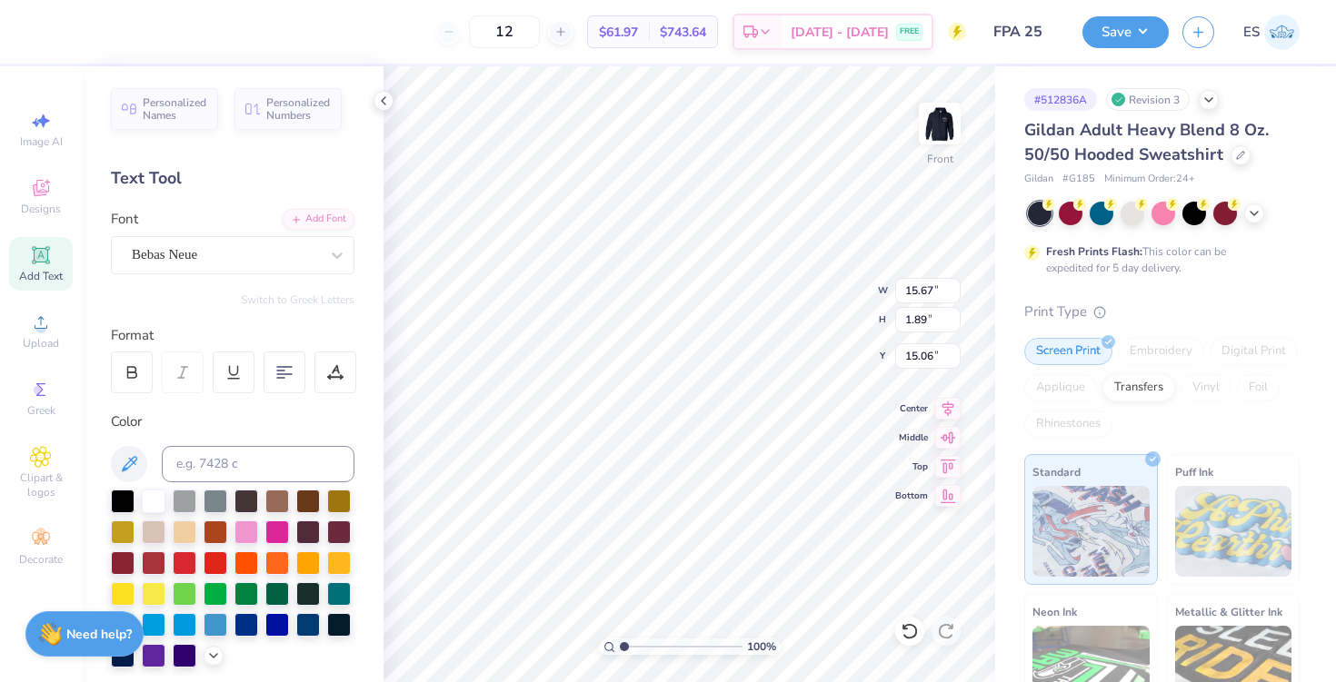
type input "10.35"
type input "1.25"
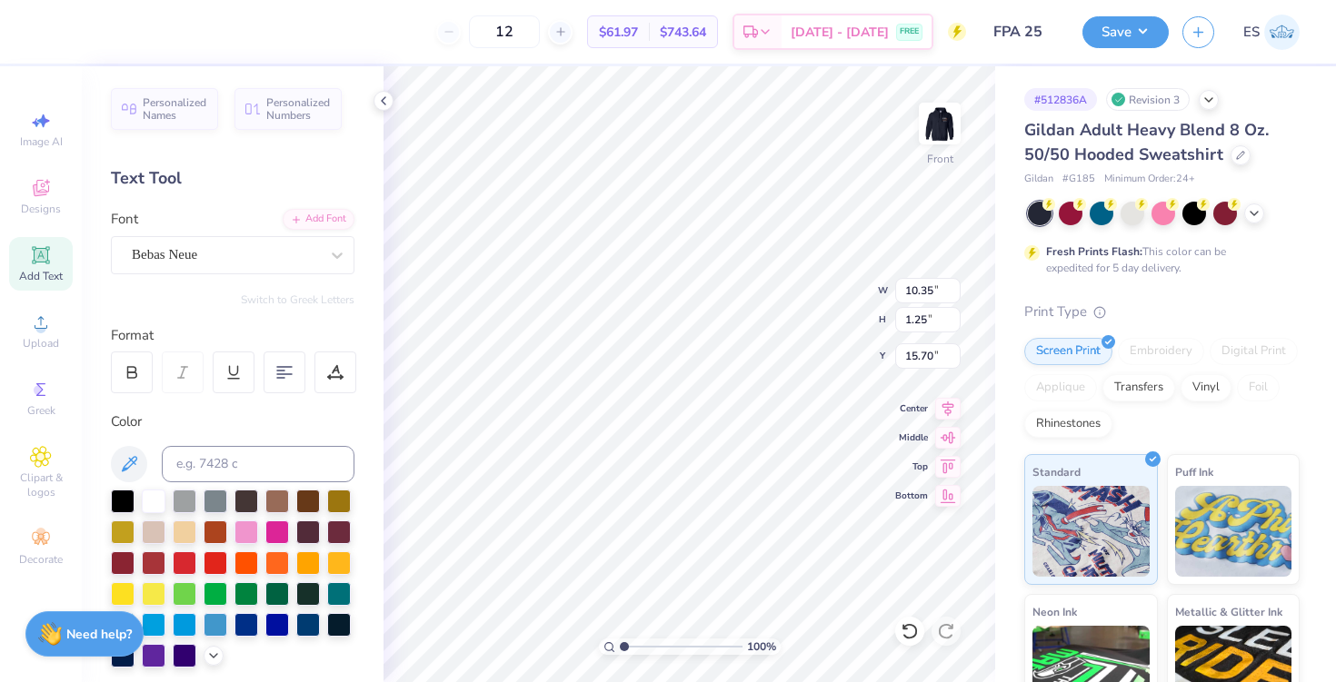
type input "20.06"
type input "9.16"
type input "1.10"
type input "19.92"
click at [385, 98] on icon at bounding box center [383, 101] width 15 height 15
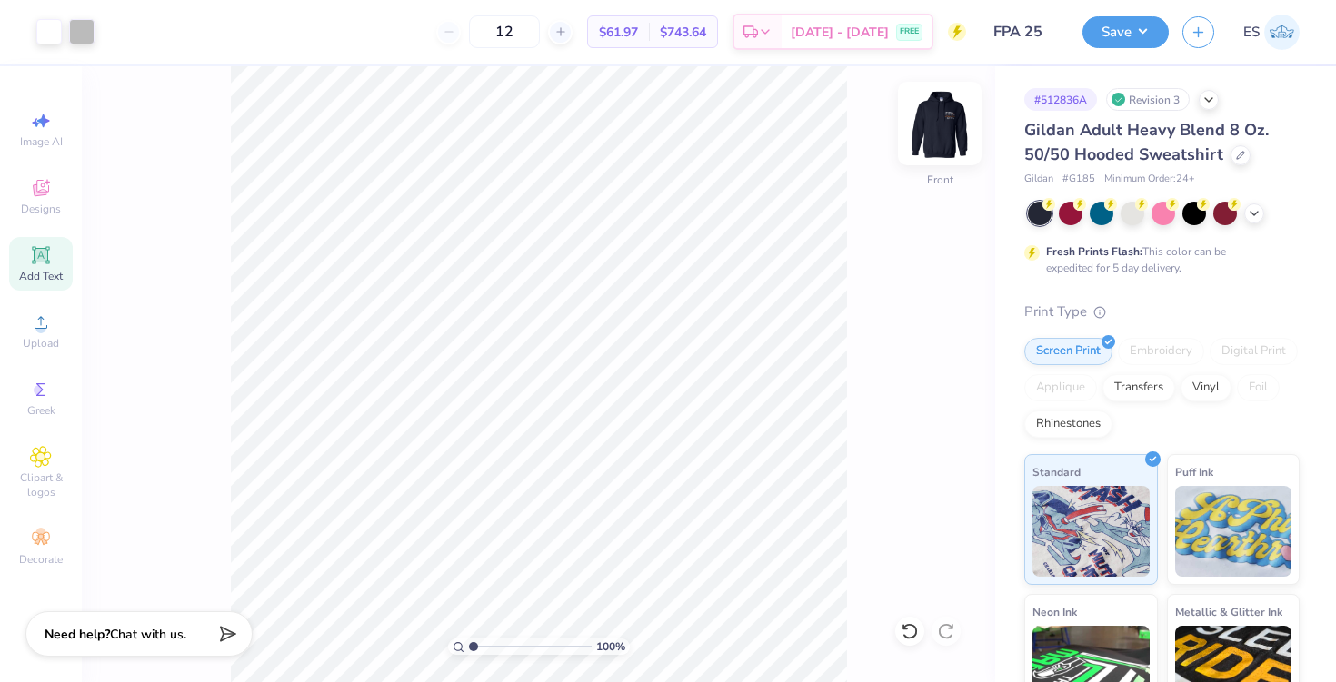
click at [943, 131] on img at bounding box center [939, 123] width 73 height 73
click at [943, 131] on img at bounding box center [939, 123] width 36 height 36
click at [1114, 17] on button "Save" at bounding box center [1125, 30] width 86 height 32
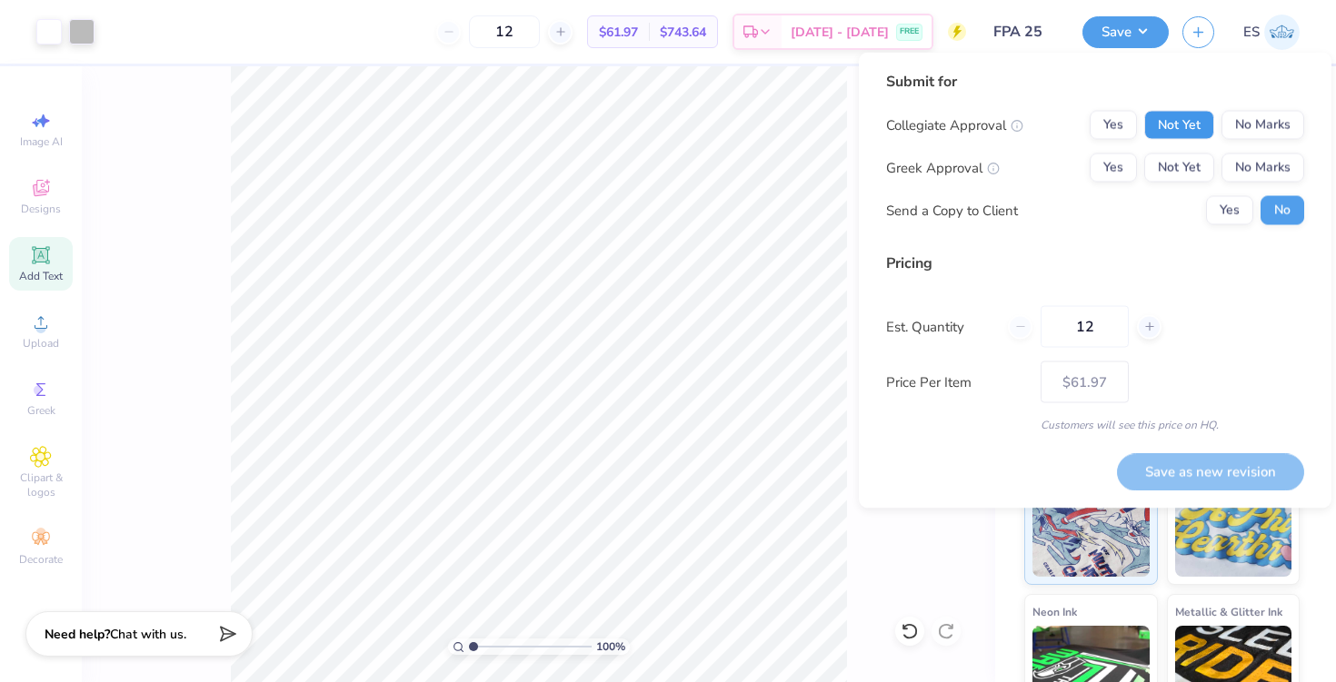
click at [1192, 132] on button "Not Yet" at bounding box center [1179, 125] width 70 height 29
click at [1240, 177] on button "No Marks" at bounding box center [1262, 168] width 83 height 29
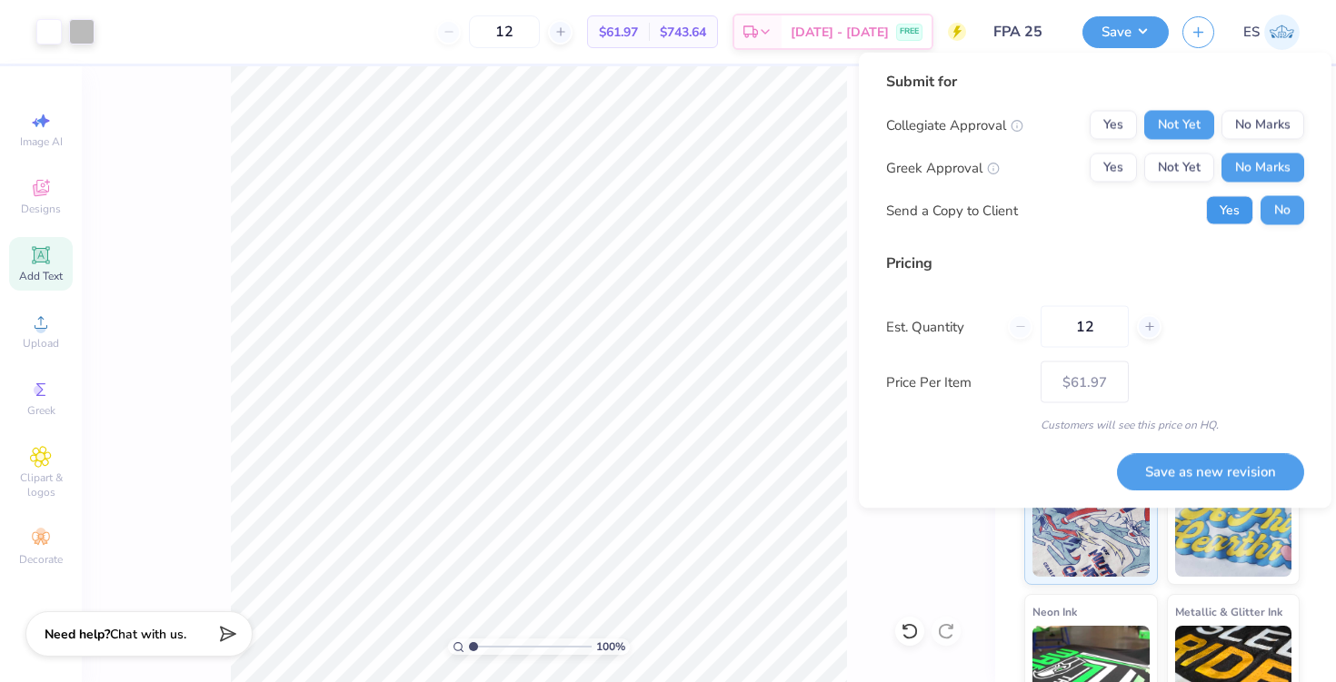
click at [1238, 212] on button "Yes" at bounding box center [1229, 210] width 47 height 29
click at [1193, 476] on button "Save as new revision" at bounding box center [1210, 471] width 187 height 37
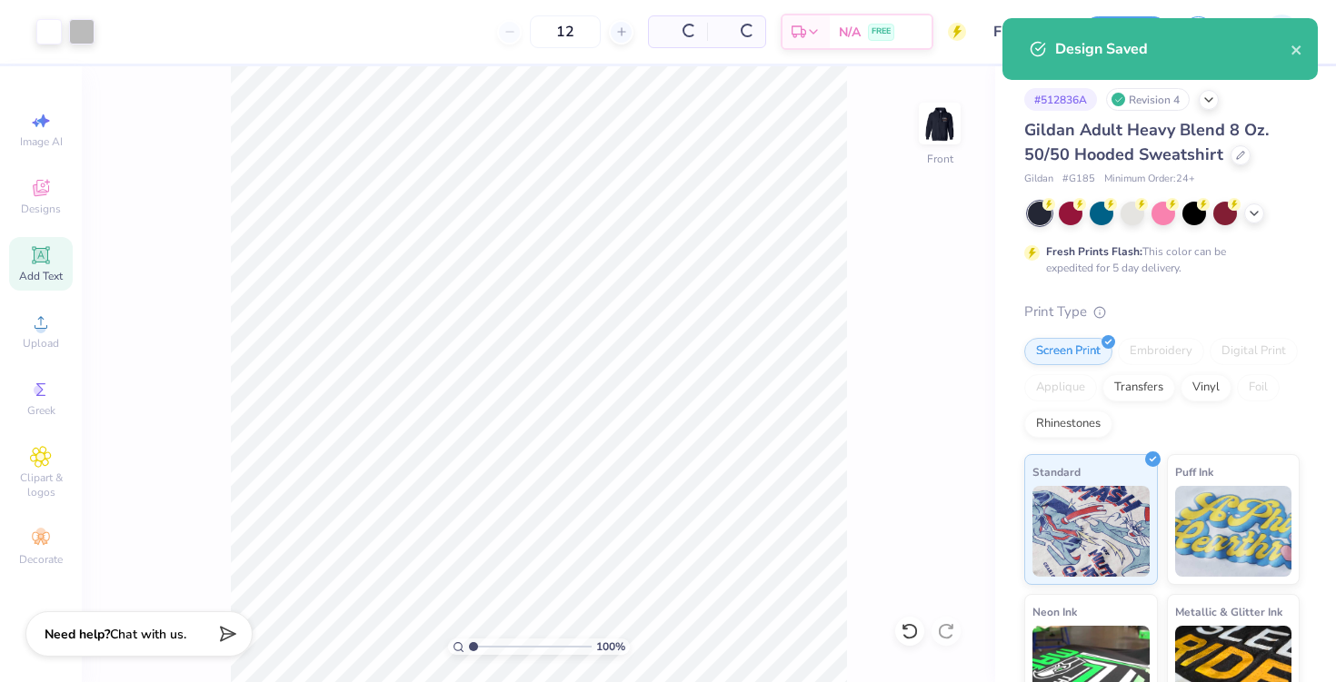
type input "$61.97"
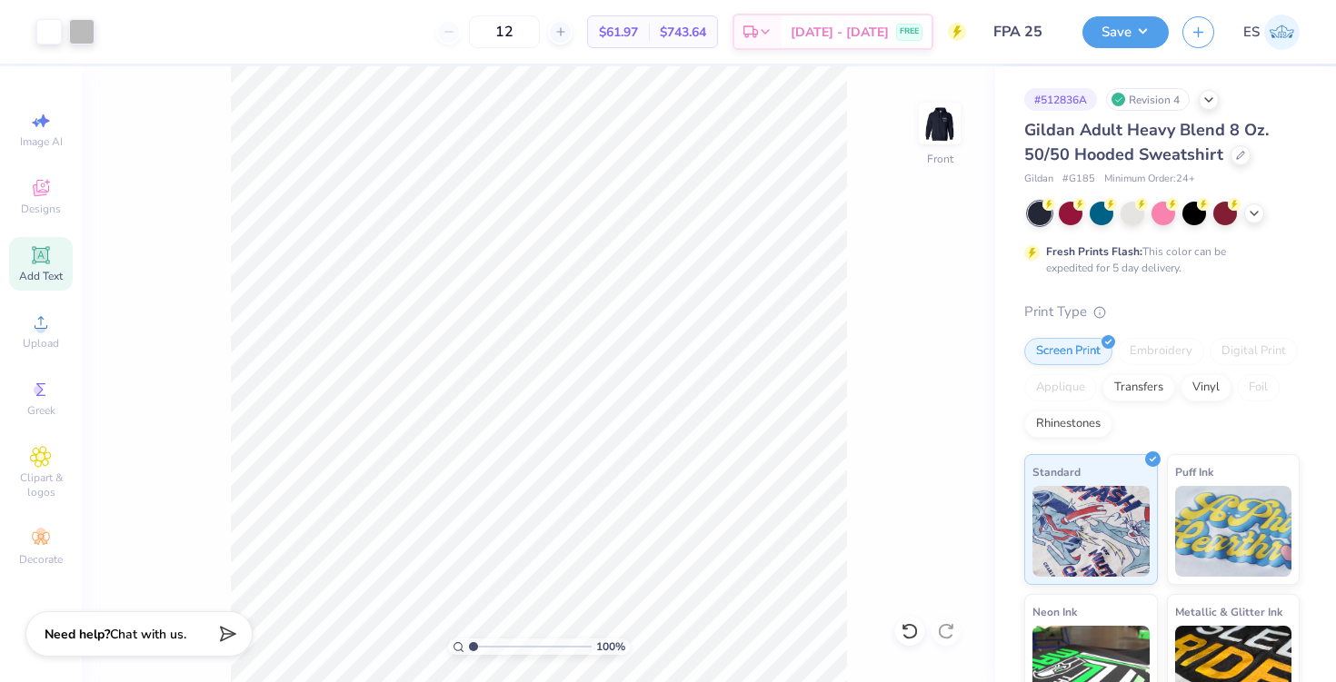
click at [1250, 34] on span "ES" at bounding box center [1251, 32] width 16 height 21
